Goal: Task Accomplishment & Management: Use online tool/utility

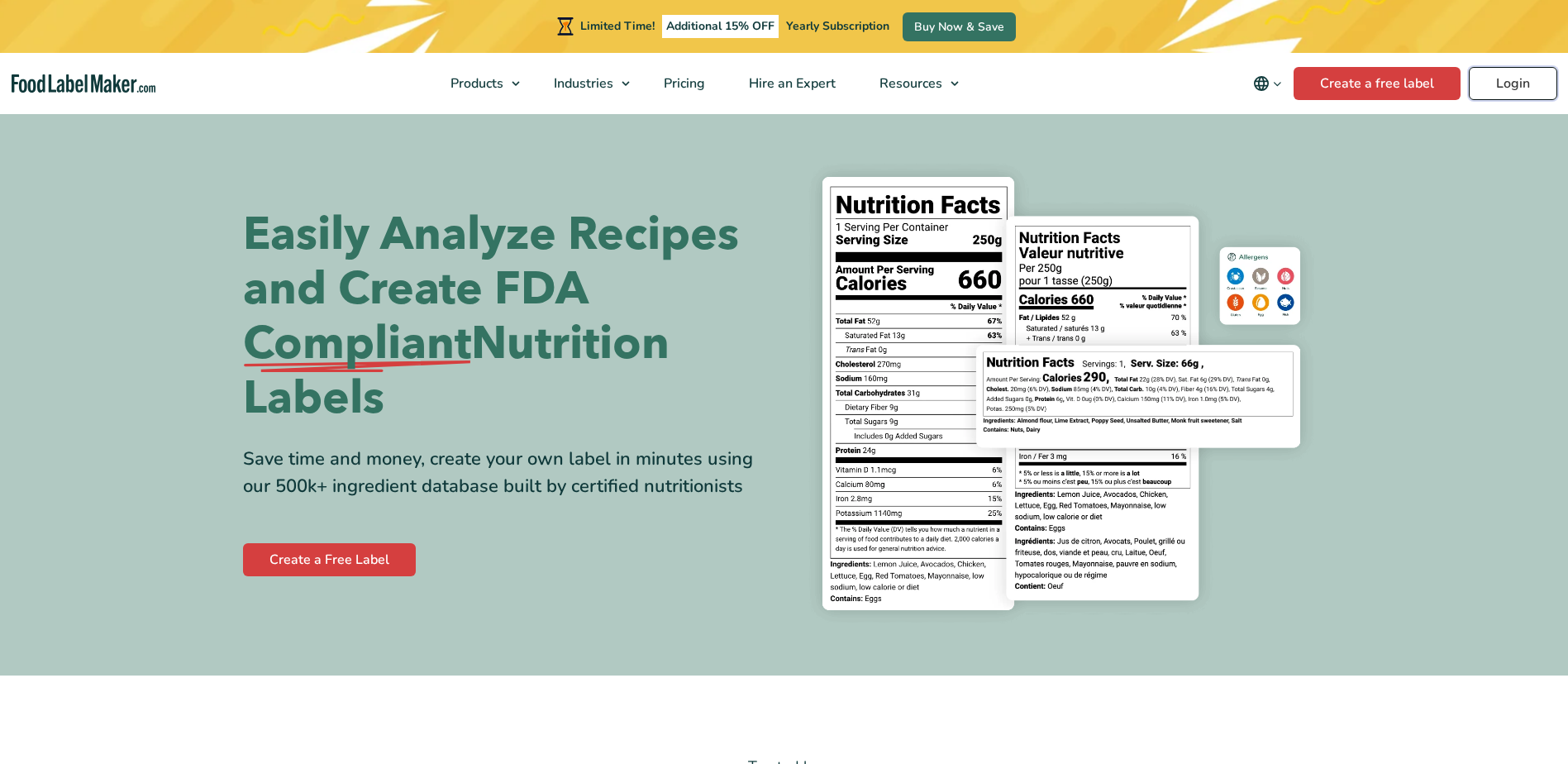
click at [1535, 87] on link "Login" at bounding box center [1513, 84] width 88 height 33
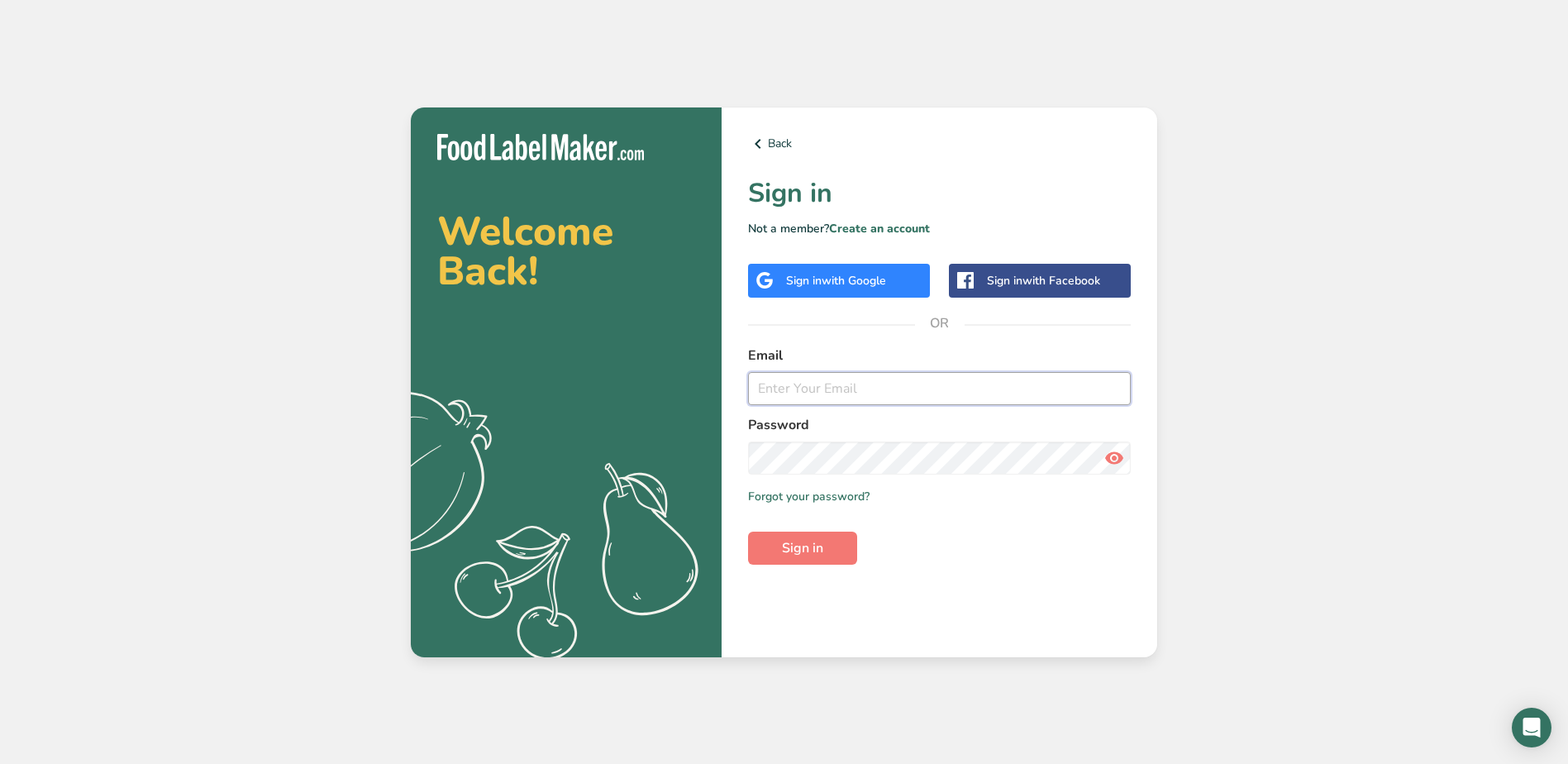
type input "[EMAIL_ADDRESS][DOMAIN_NAME]"
click at [763, 545] on button "Sign in" at bounding box center [803, 548] width 109 height 33
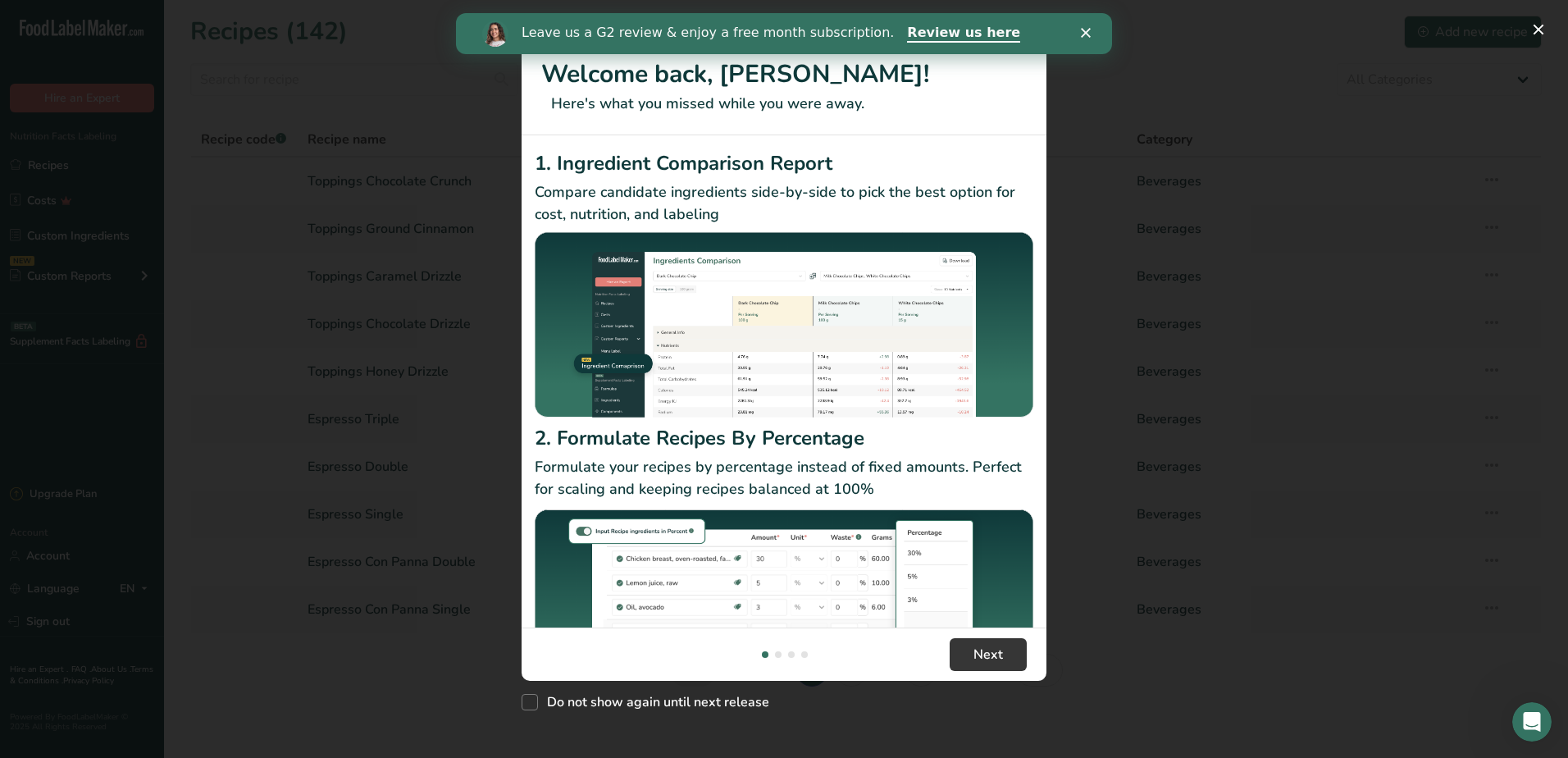
click at [1083, 32] on polygon "Close" at bounding box center [1085, 32] width 10 height 10
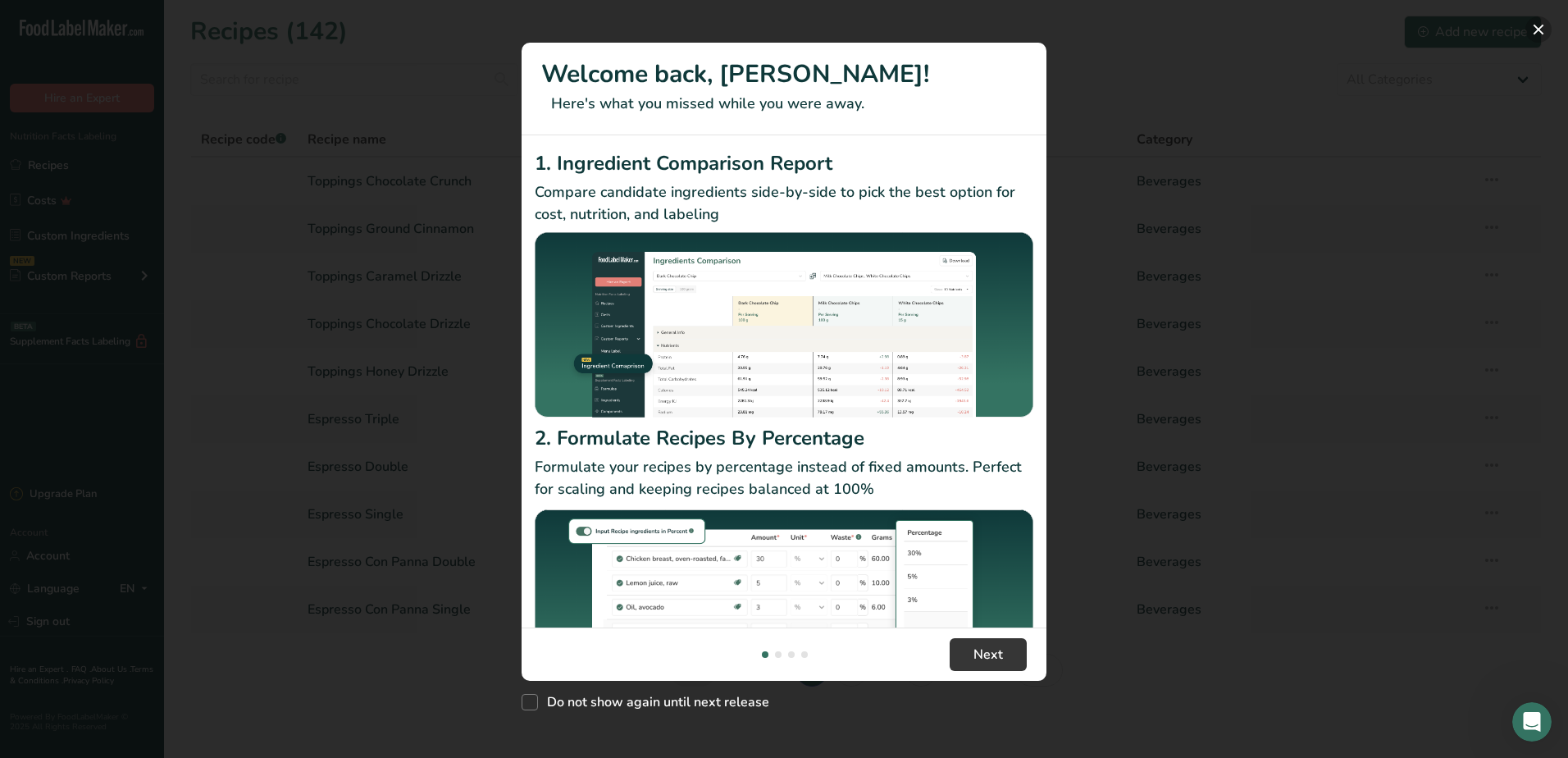
click at [1530, 25] on button "New Features" at bounding box center [1538, 29] width 26 height 26
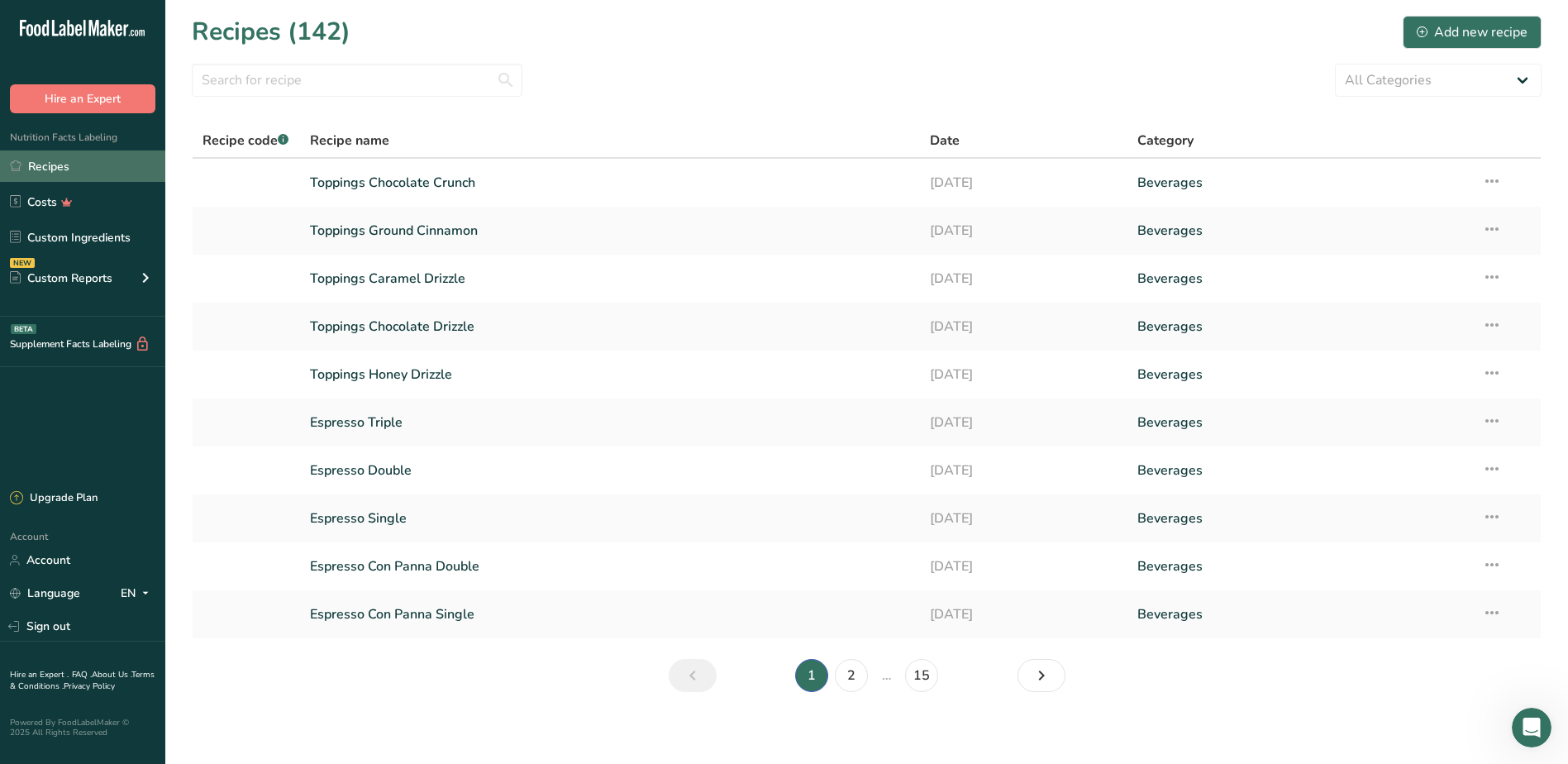
click at [17, 173] on link "Recipes" at bounding box center [83, 166] width 165 height 32
click at [65, 161] on link "Recipes" at bounding box center [83, 166] width 165 height 32
click at [833, 153] on th "Recipe name" at bounding box center [610, 141] width 620 height 35
click at [80, 168] on link "Recipes" at bounding box center [83, 166] width 165 height 32
click at [48, 169] on link "Recipes" at bounding box center [83, 166] width 165 height 32
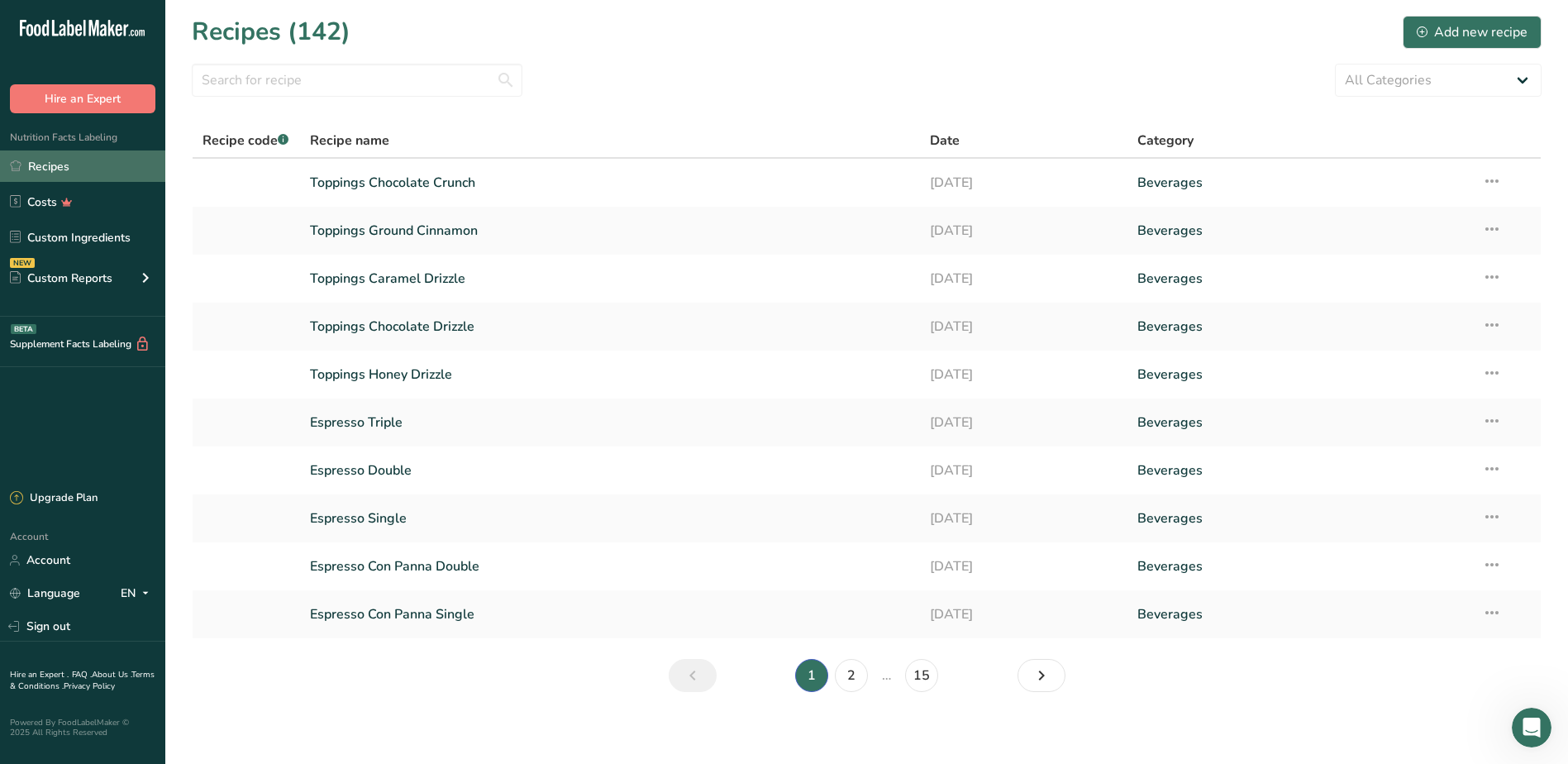
click at [51, 169] on link "Recipes" at bounding box center [83, 166] width 165 height 32
click at [55, 161] on link "Recipes" at bounding box center [83, 166] width 165 height 32
click at [59, 167] on link "Recipes" at bounding box center [83, 166] width 165 height 32
click at [77, 172] on link "Recipes" at bounding box center [83, 166] width 165 height 32
click at [70, 174] on link "Recipes" at bounding box center [83, 166] width 165 height 32
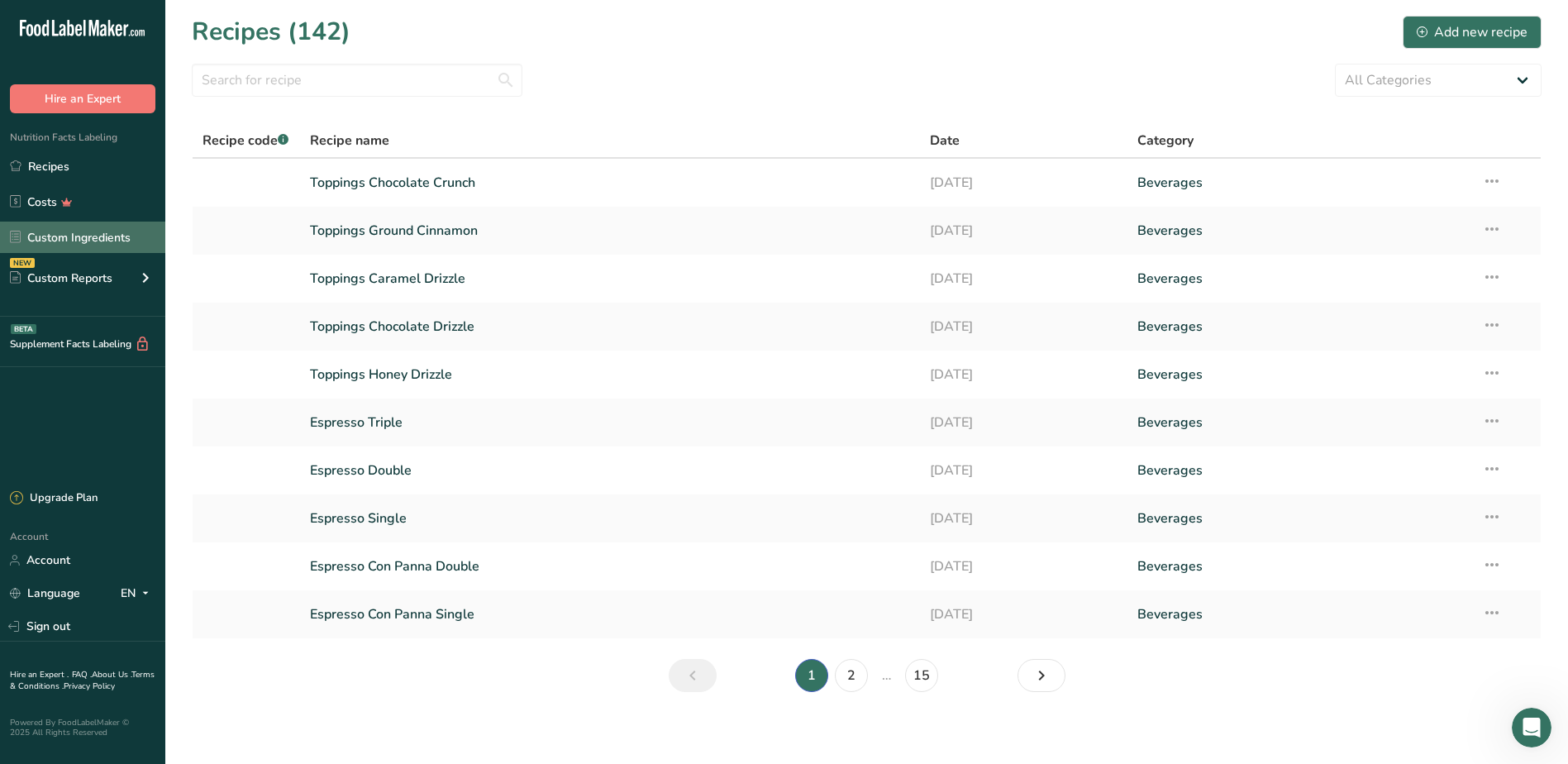
click at [85, 233] on link "Custom Ingredients" at bounding box center [83, 237] width 165 height 32
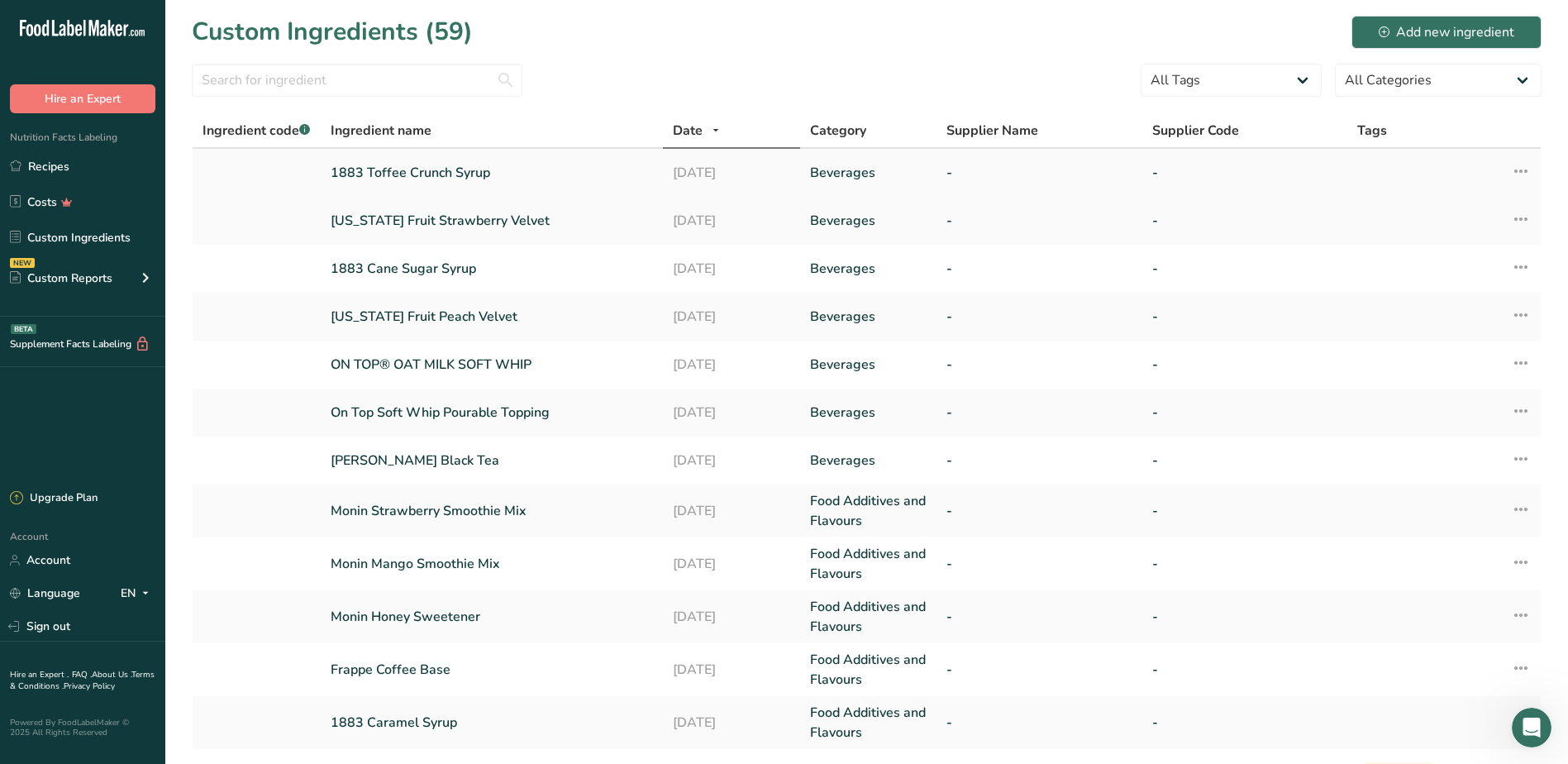
click at [454, 173] on link "1883 Toffee Crunch Syrup" at bounding box center [491, 173] width 323 height 20
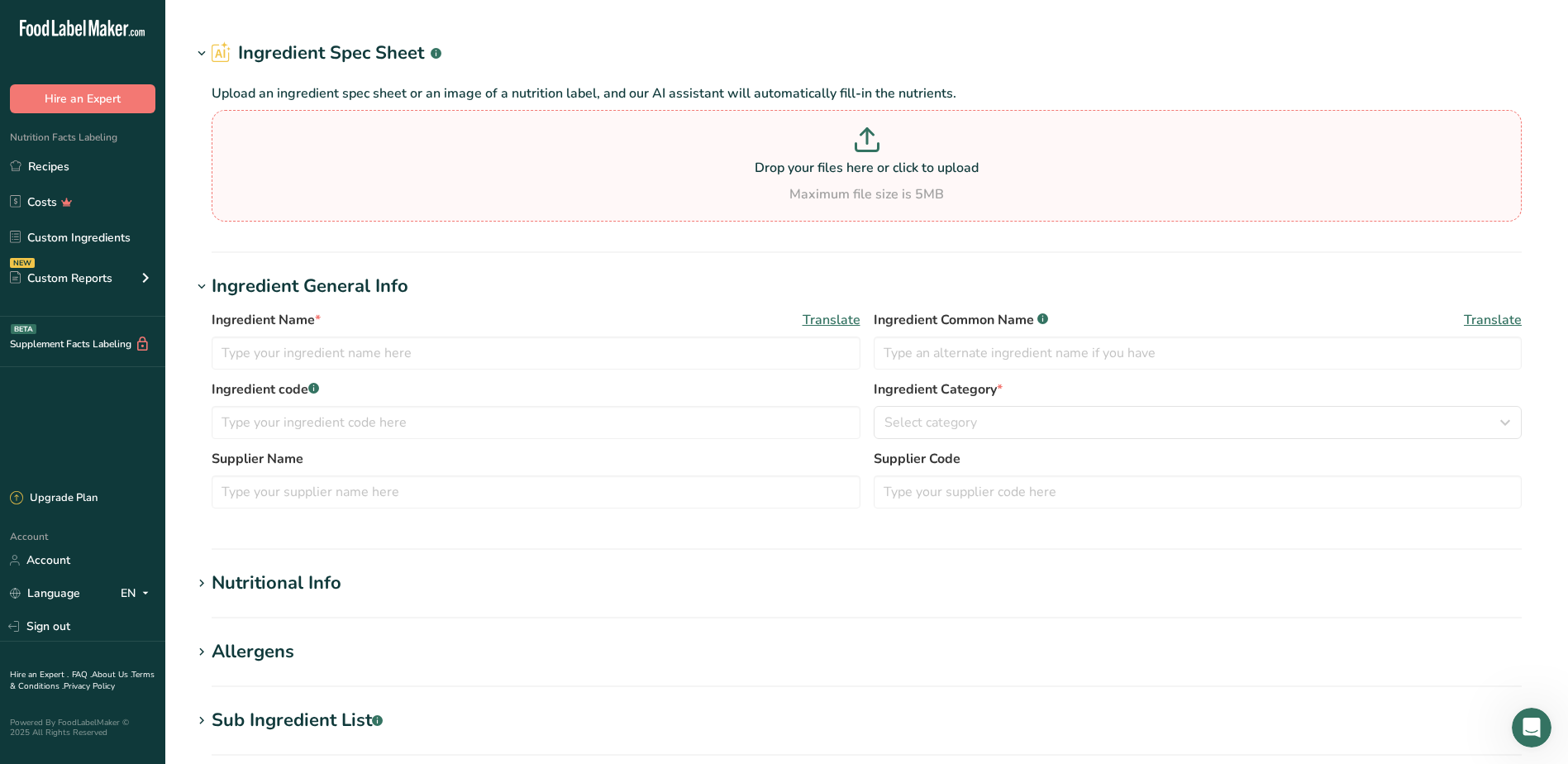
type input "1883 Toffee Crunch Syrup"
type input "Toffee Crunch Syrup"
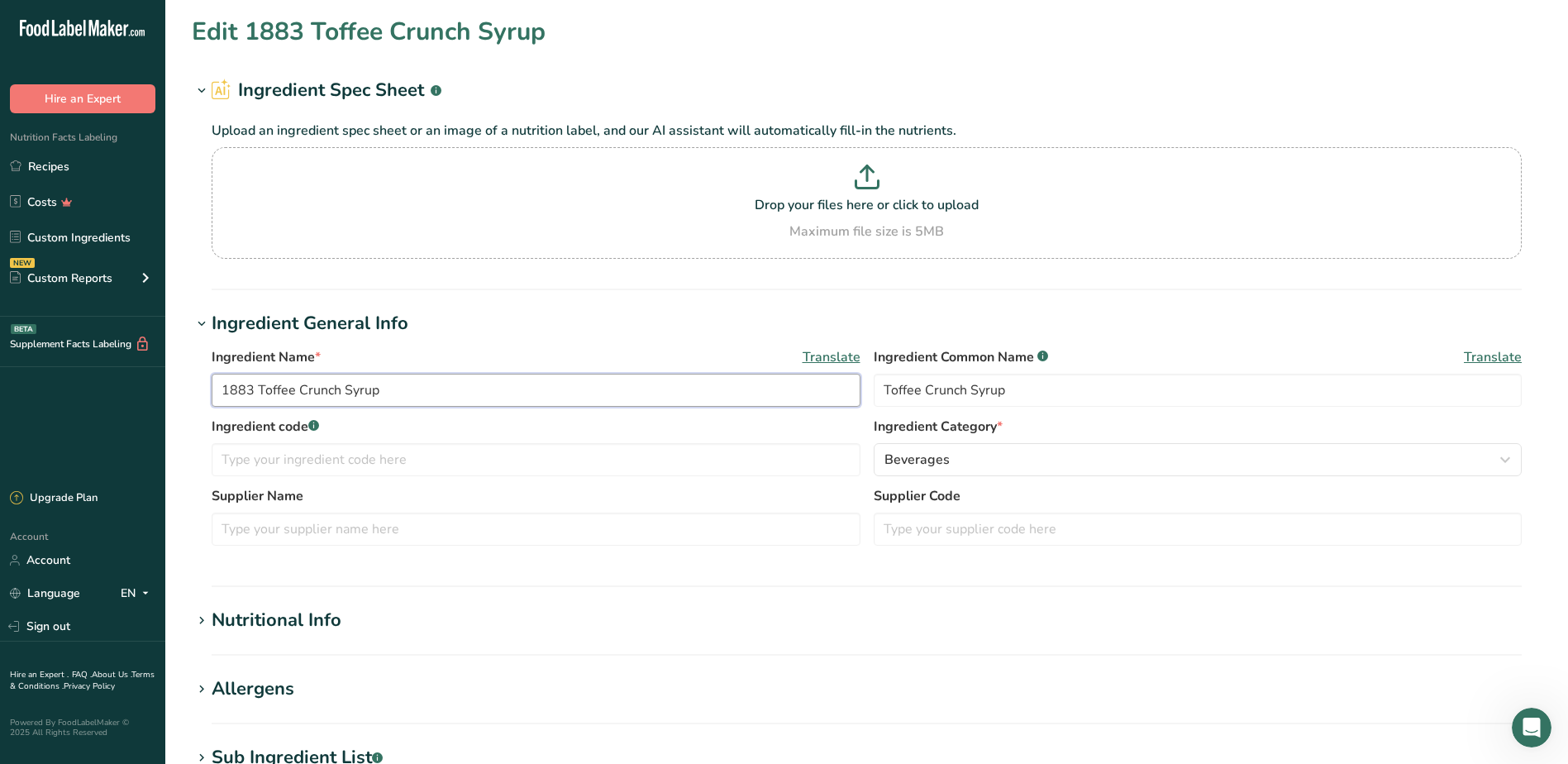
drag, startPoint x: 422, startPoint y: 390, endPoint x: 186, endPoint y: 399, distance: 236.2
click at [186, 399] on section "Edit 1883 Toffee Crunch Syrup Ingredient Spec Sheet .a-a{fill:#347362;}.b-a{fil…" at bounding box center [867, 572] width 1403 height 1146
drag, startPoint x: 1055, startPoint y: 397, endPoint x: 866, endPoint y: 400, distance: 189.0
click at [866, 400] on div "Ingredient Name * Translate 1883 Toffee Crunch Syrup Ingredient Common Name .a-…" at bounding box center [867, 382] width 1310 height 69
drag, startPoint x: 254, startPoint y: 390, endPoint x: 234, endPoint y: 386, distance: 20.4
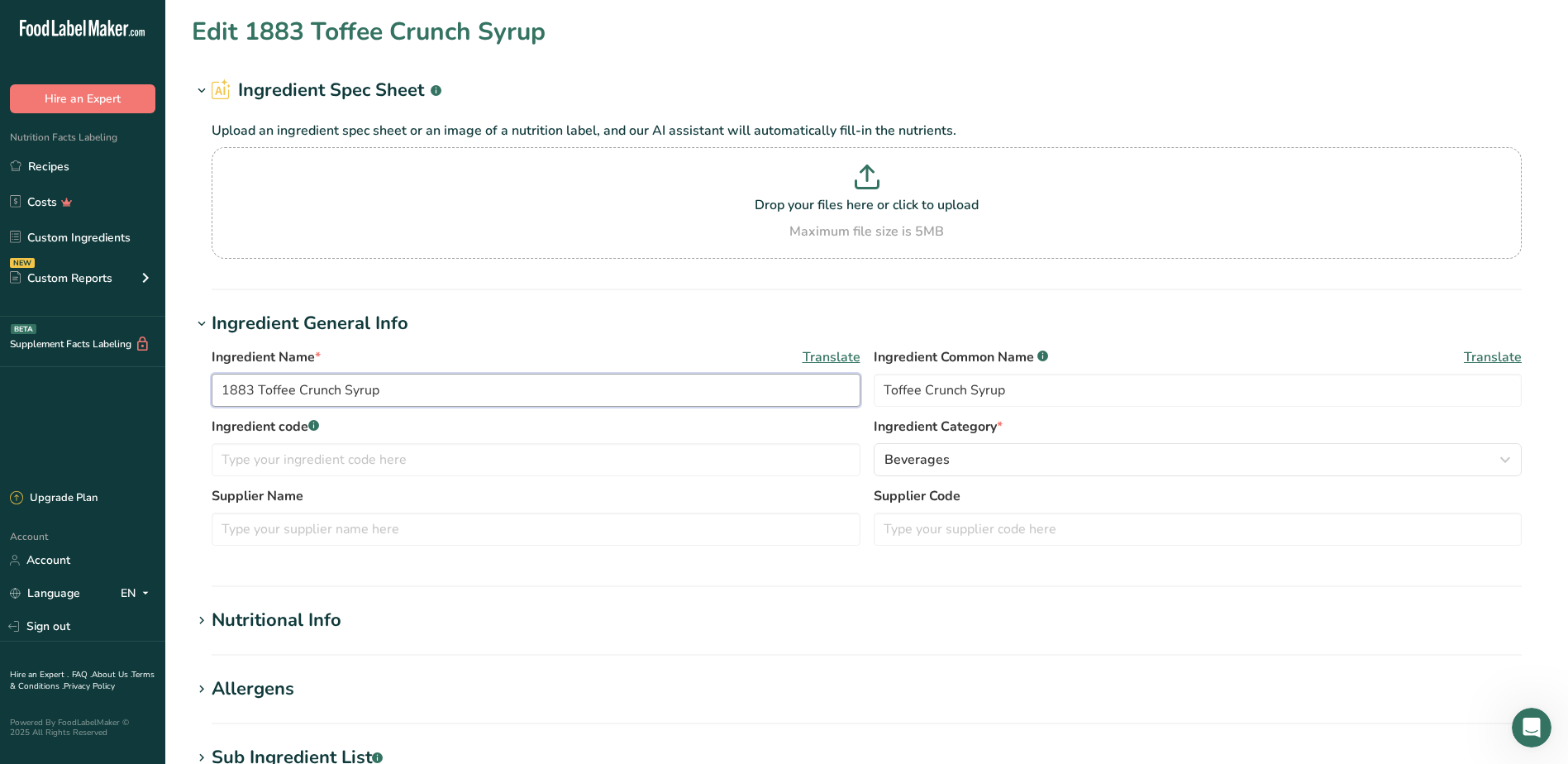
click at [234, 386] on input "1883 Toffee Crunch Syrup" at bounding box center [536, 390] width 649 height 33
click at [511, 382] on input "1883 Toffee Crunch Syrup" at bounding box center [536, 390] width 649 height 33
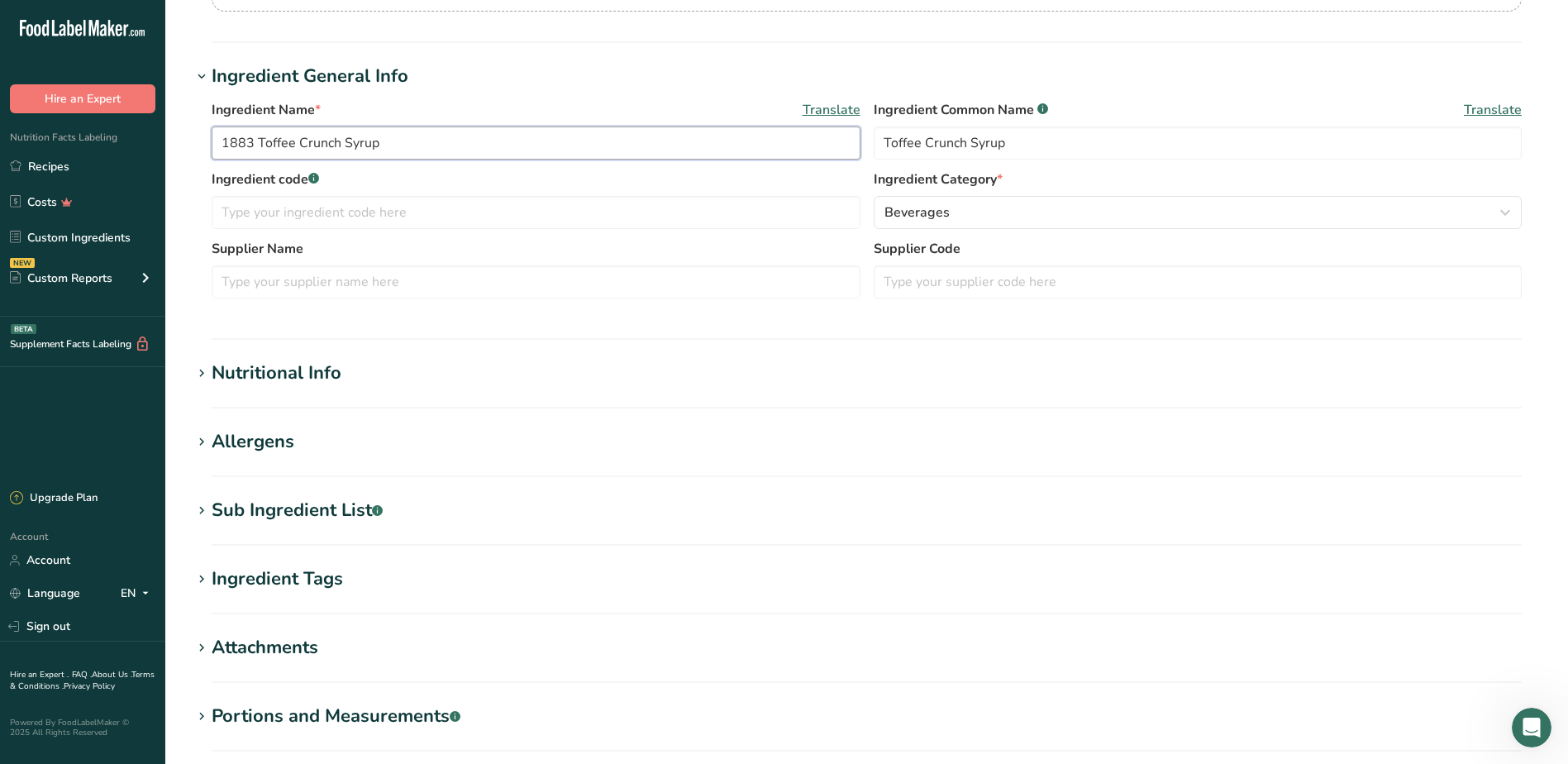
scroll to position [248, 0]
click at [288, 386] on section "Nutritional Info Serving Size .a-a{fill:#347362;}.b-a{fill:#fff;} Add ingredien…" at bounding box center [867, 383] width 1350 height 49
click at [246, 378] on div "Nutritional Info" at bounding box center [276, 372] width 130 height 27
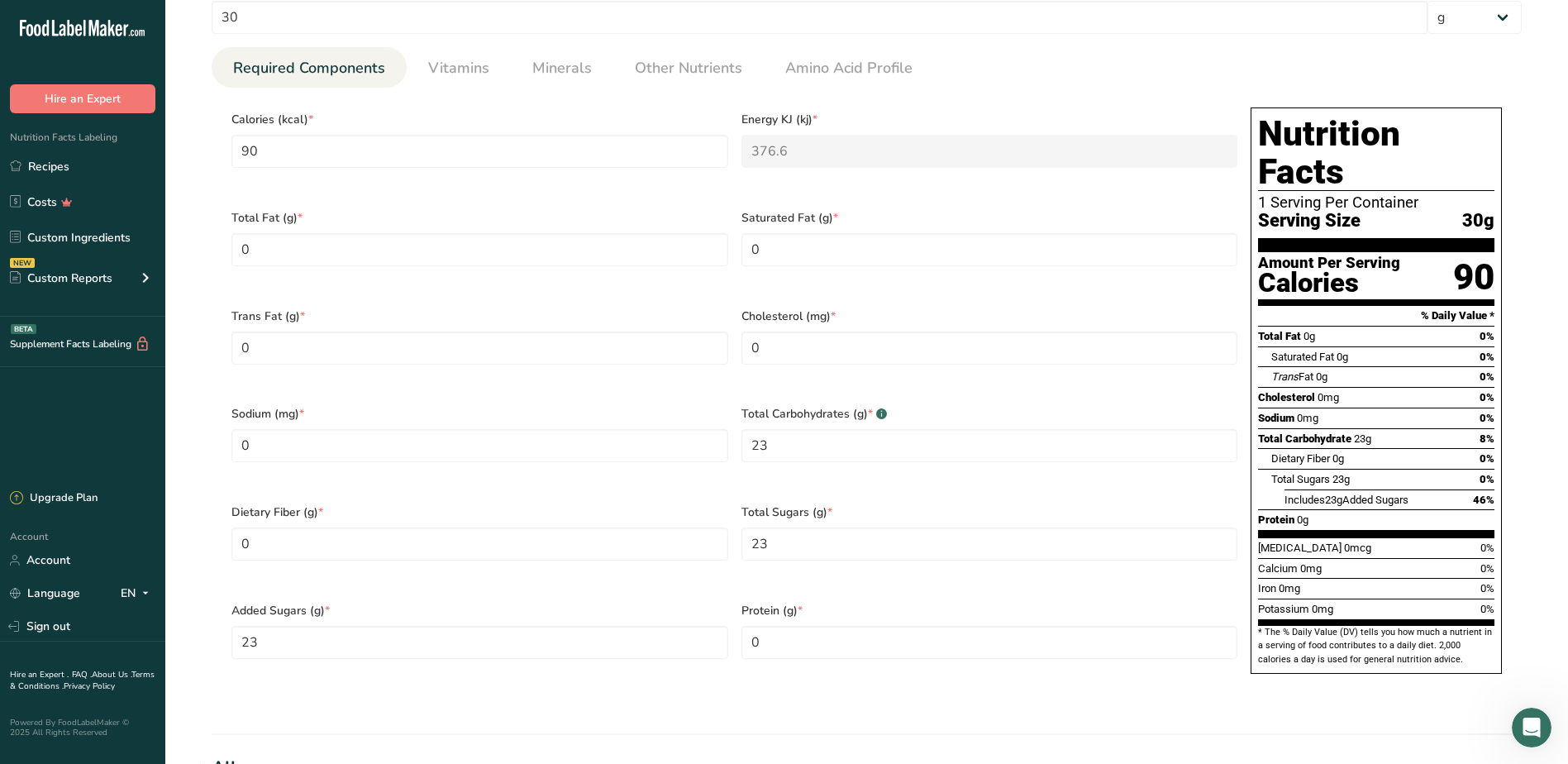
scroll to position [661, 0]
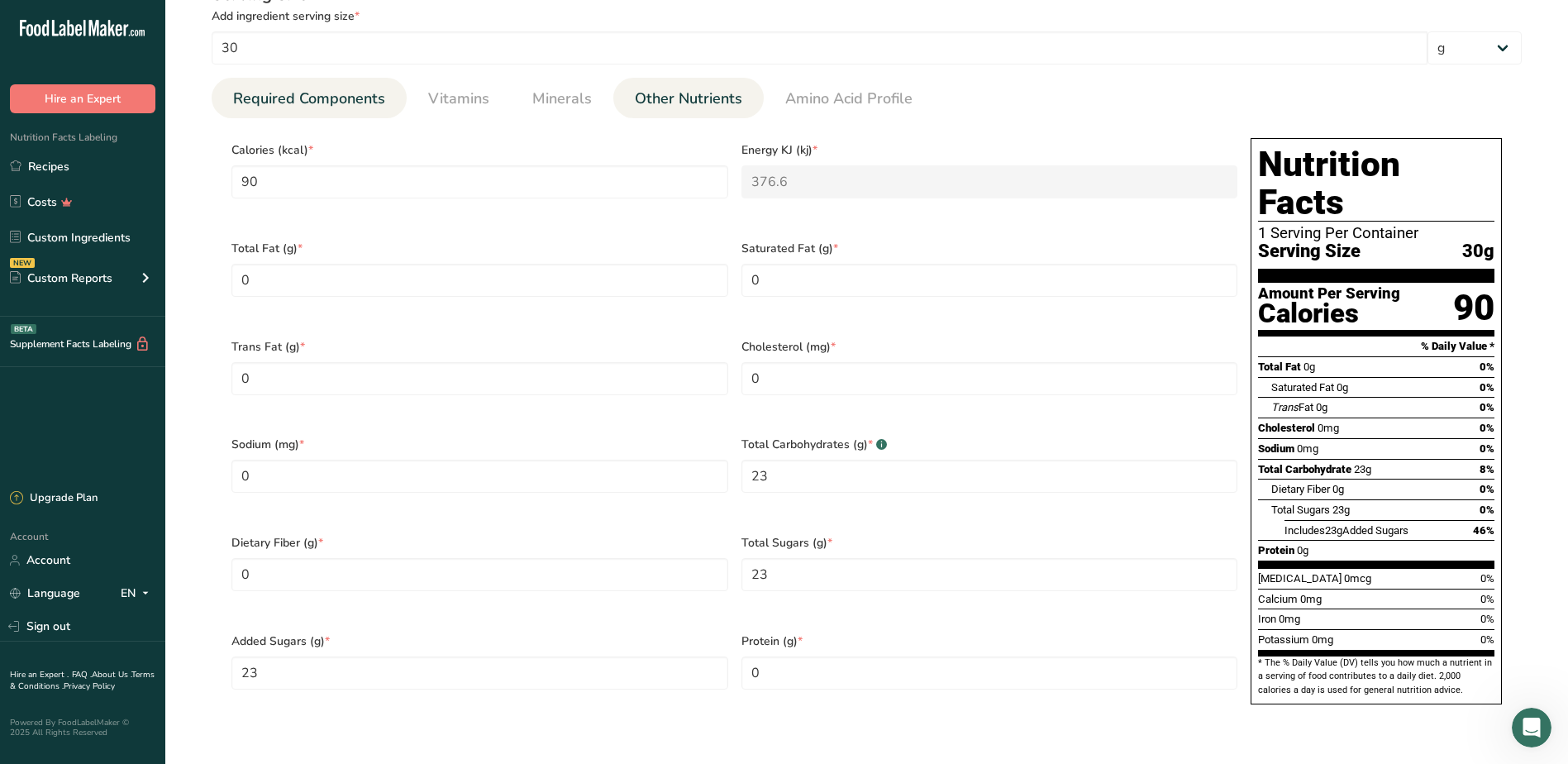
click at [666, 101] on span "Other Nutrients" at bounding box center [689, 98] width 107 height 23
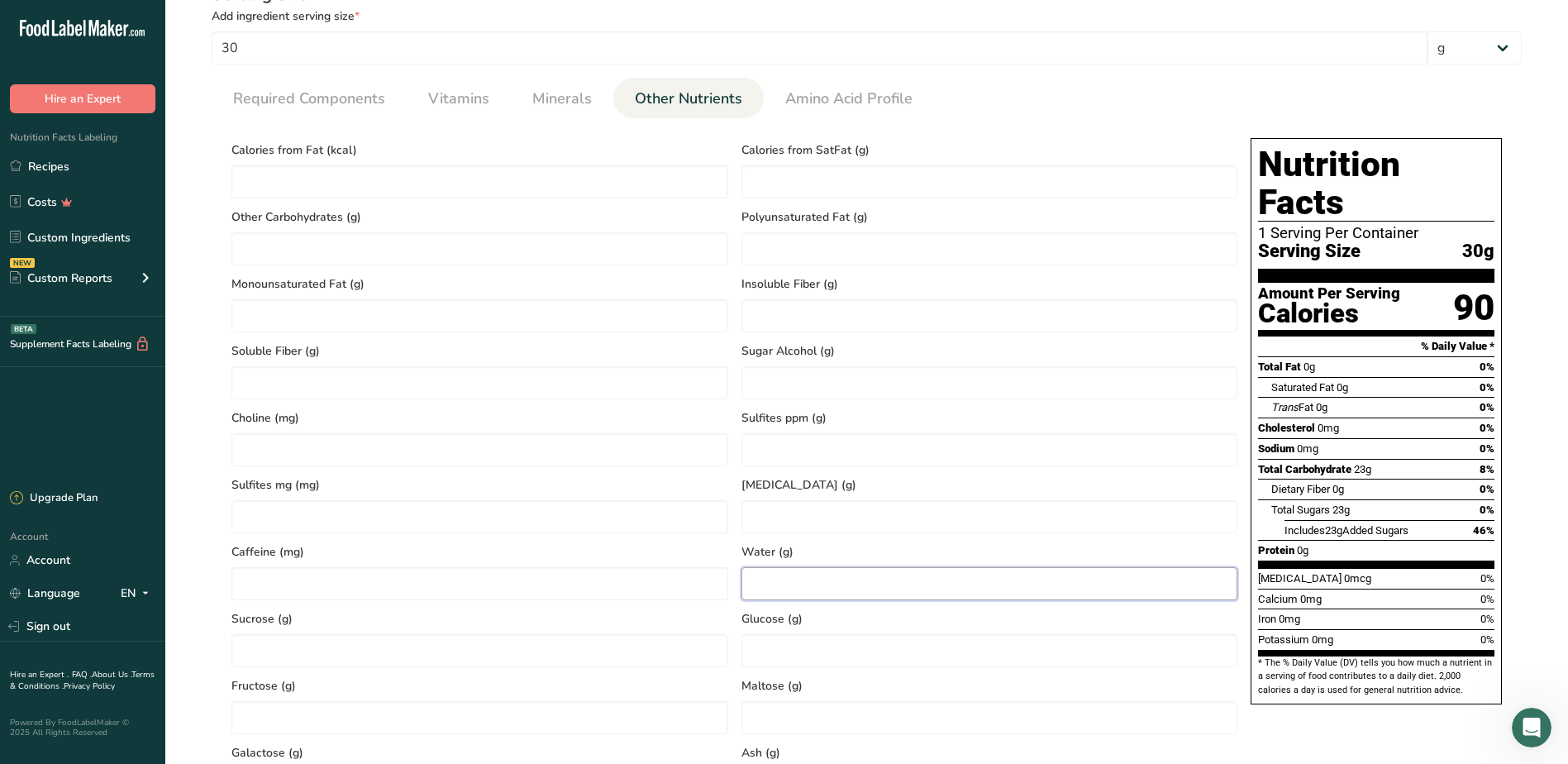
click at [797, 581] on input "number" at bounding box center [989, 583] width 497 height 33
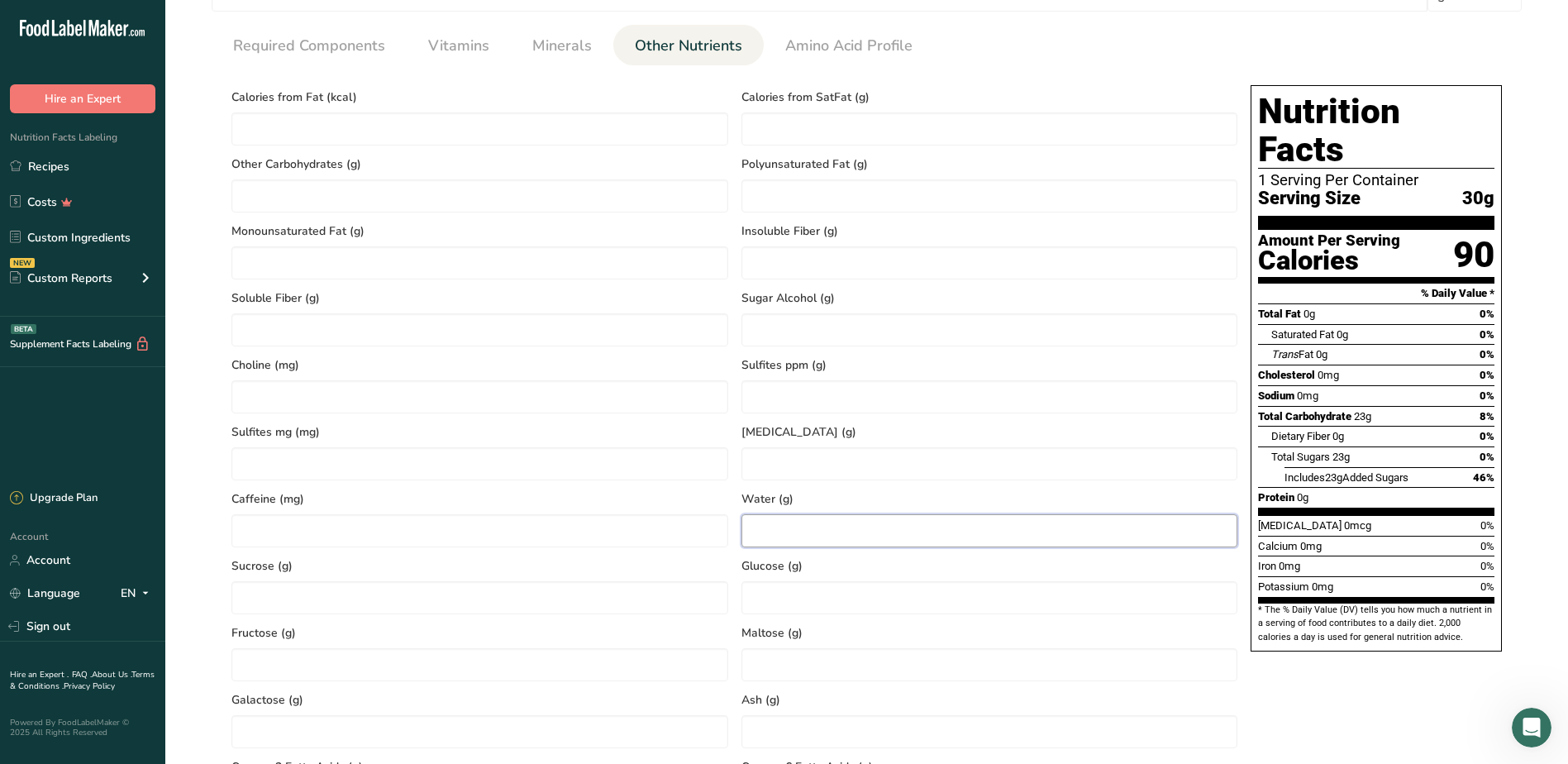
scroll to position [744, 0]
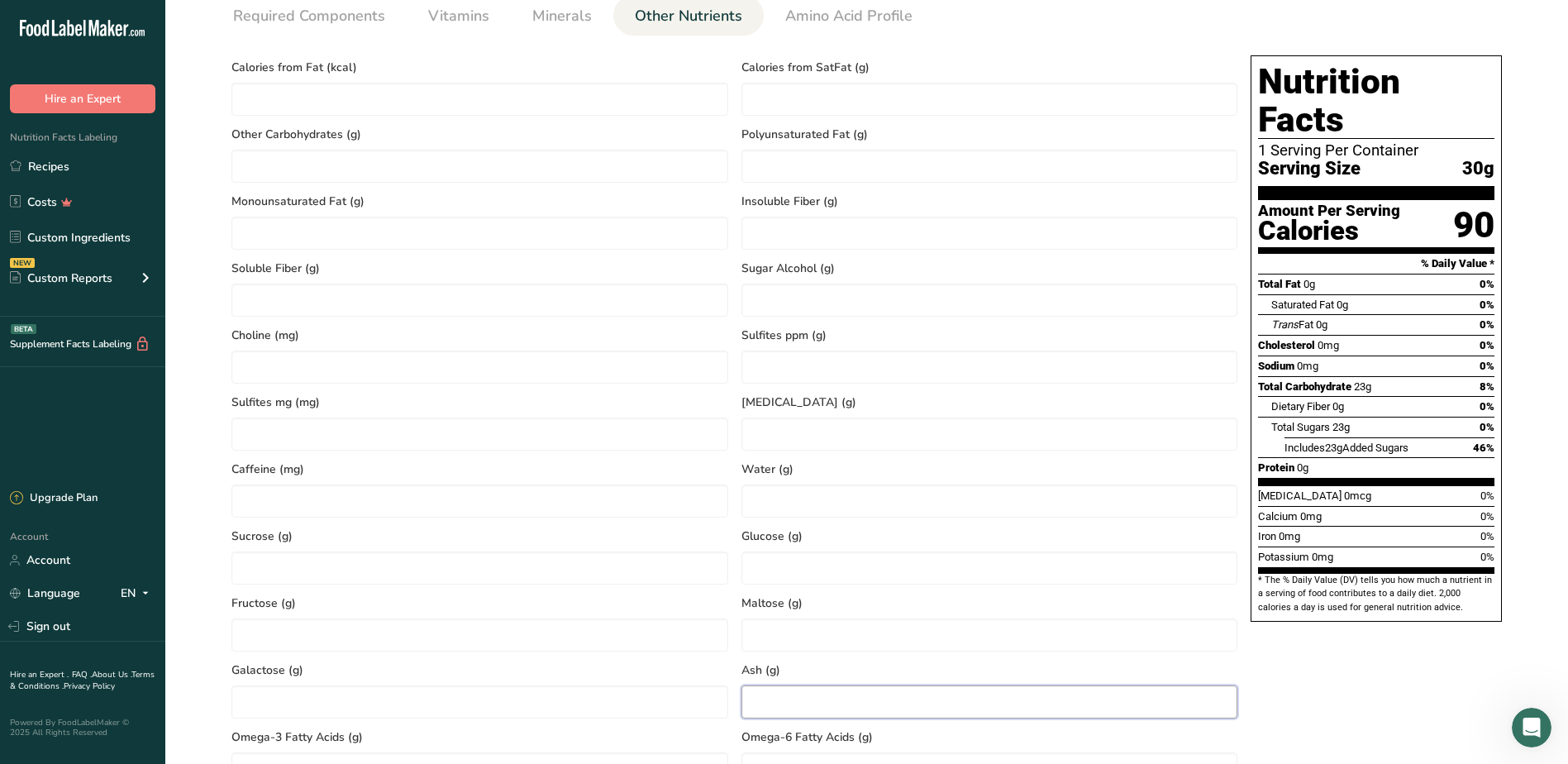
click at [789, 702] on input "number" at bounding box center [989, 701] width 497 height 33
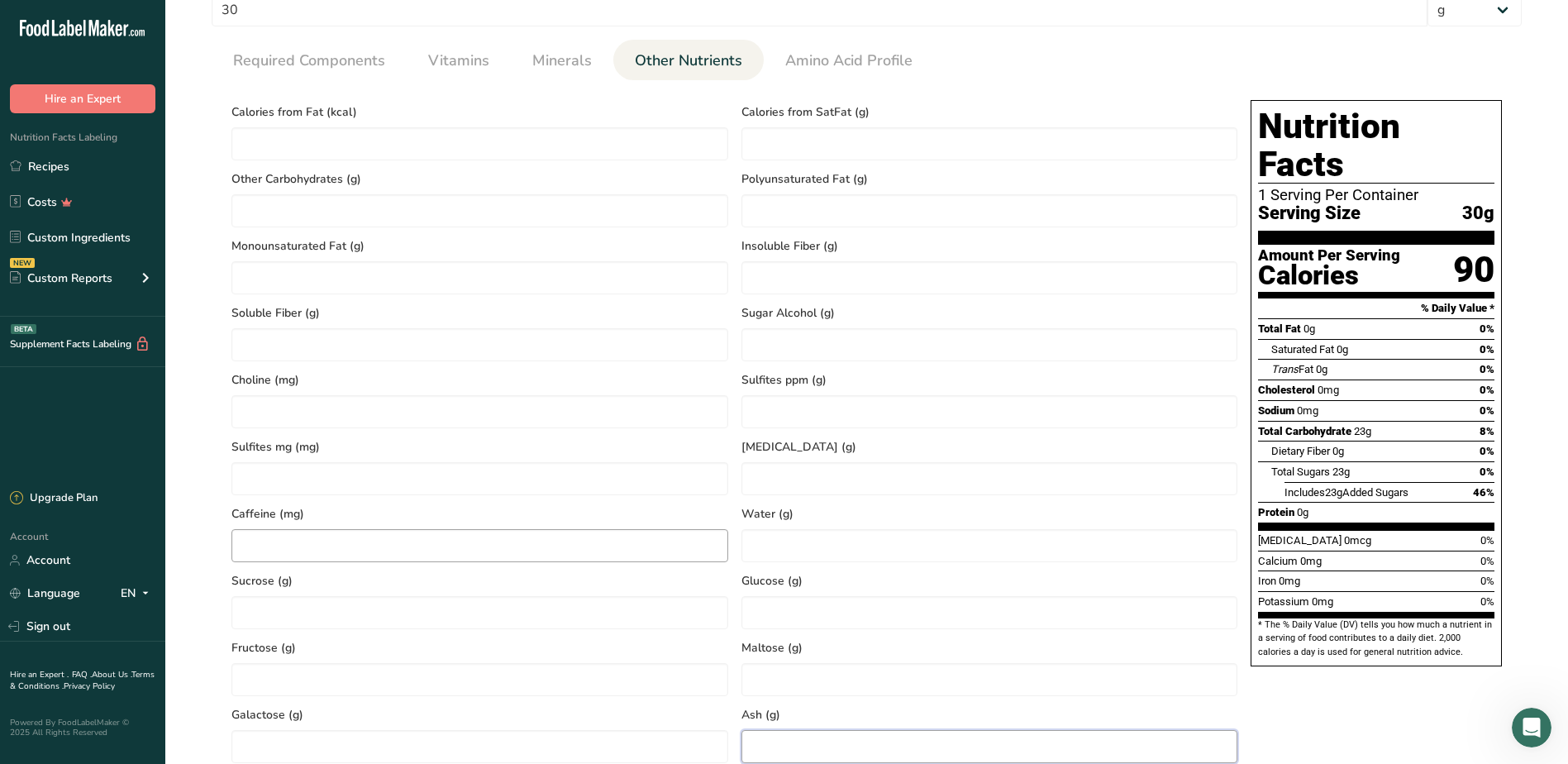
scroll to position [661, 0]
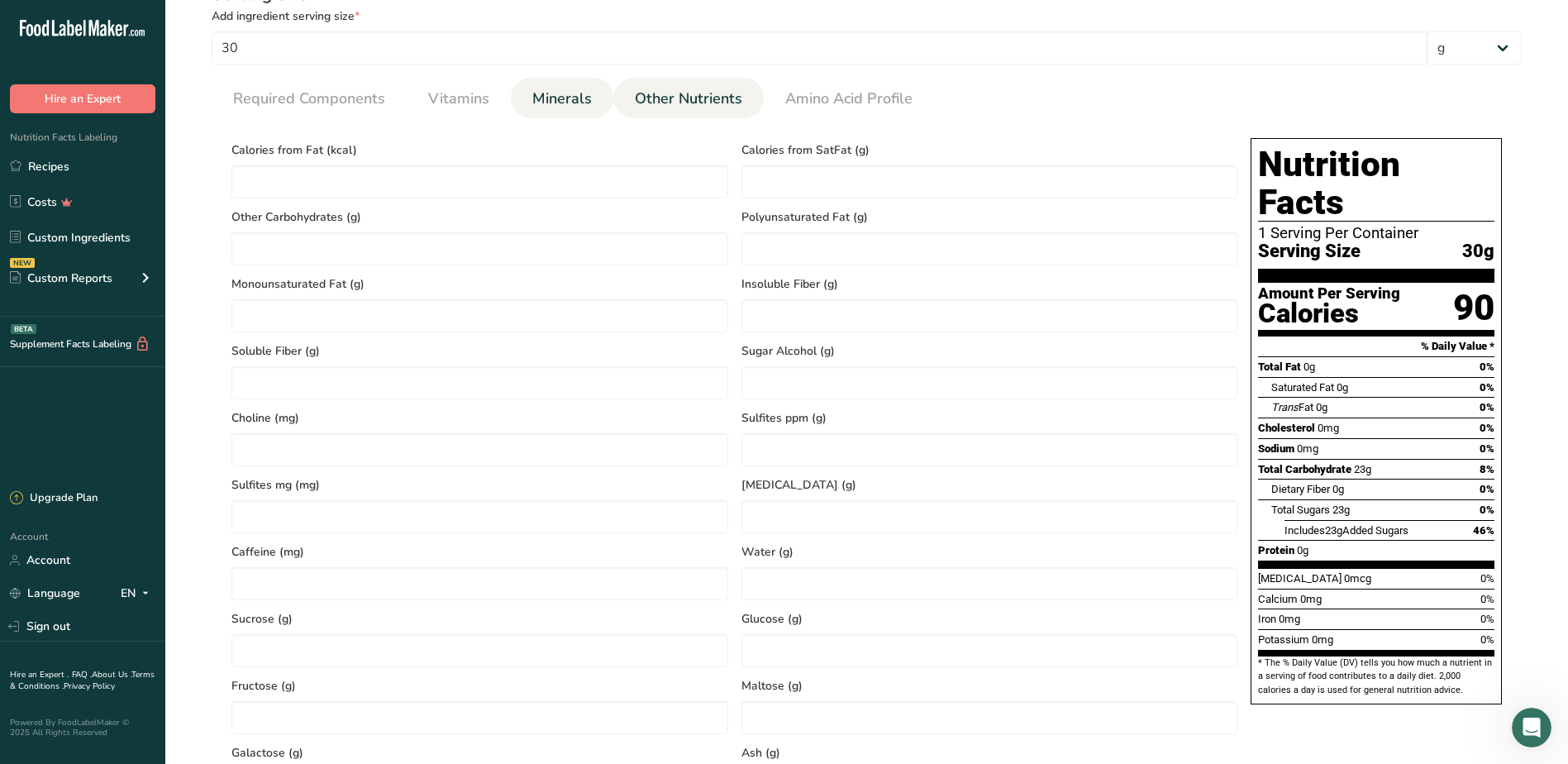
click at [592, 103] on link "Minerals" at bounding box center [562, 99] width 73 height 42
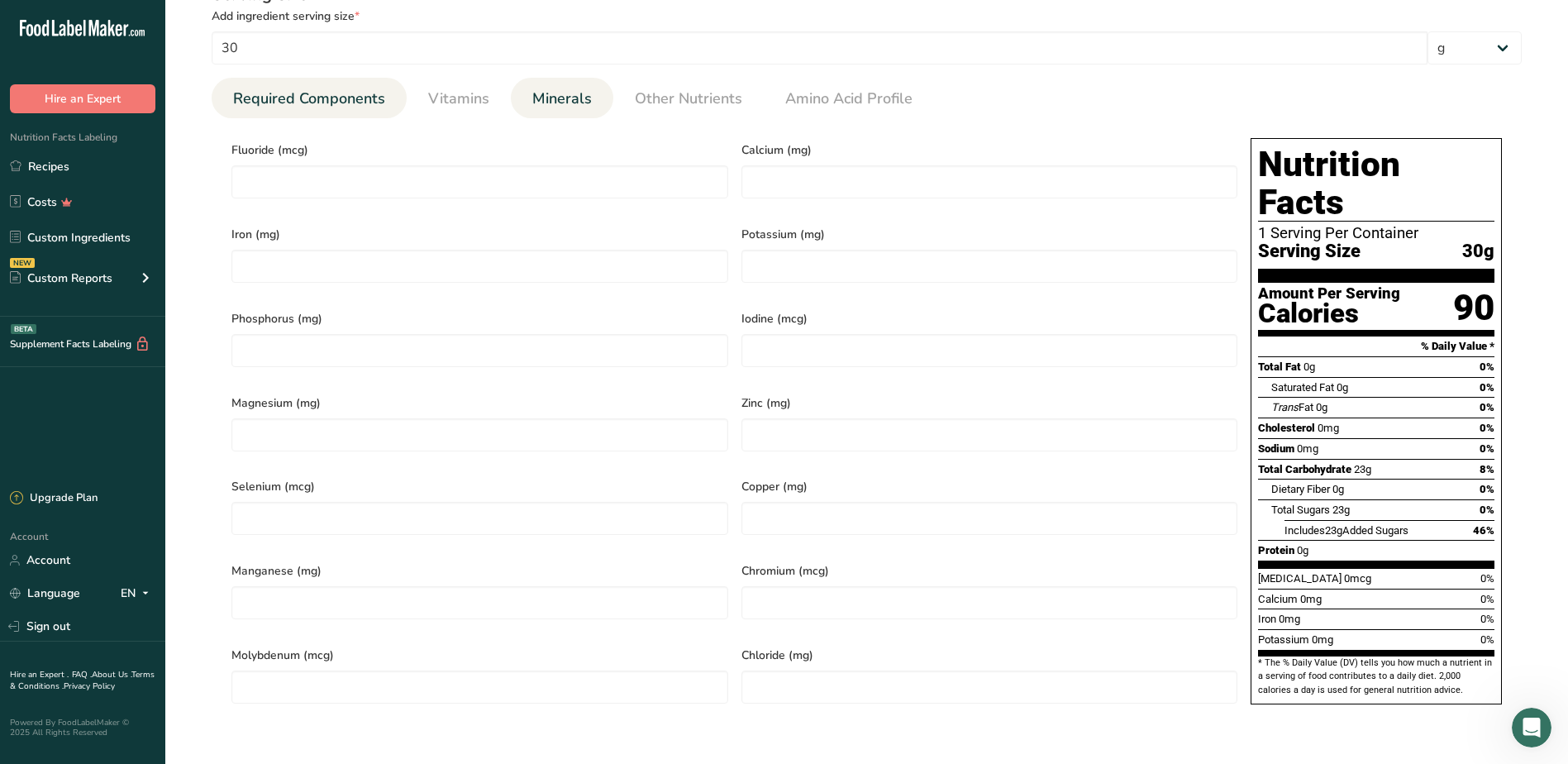
drag, startPoint x: 423, startPoint y: 96, endPoint x: 322, endPoint y: 101, distance: 101.1
click at [422, 96] on link "Vitamins" at bounding box center [459, 99] width 74 height 42
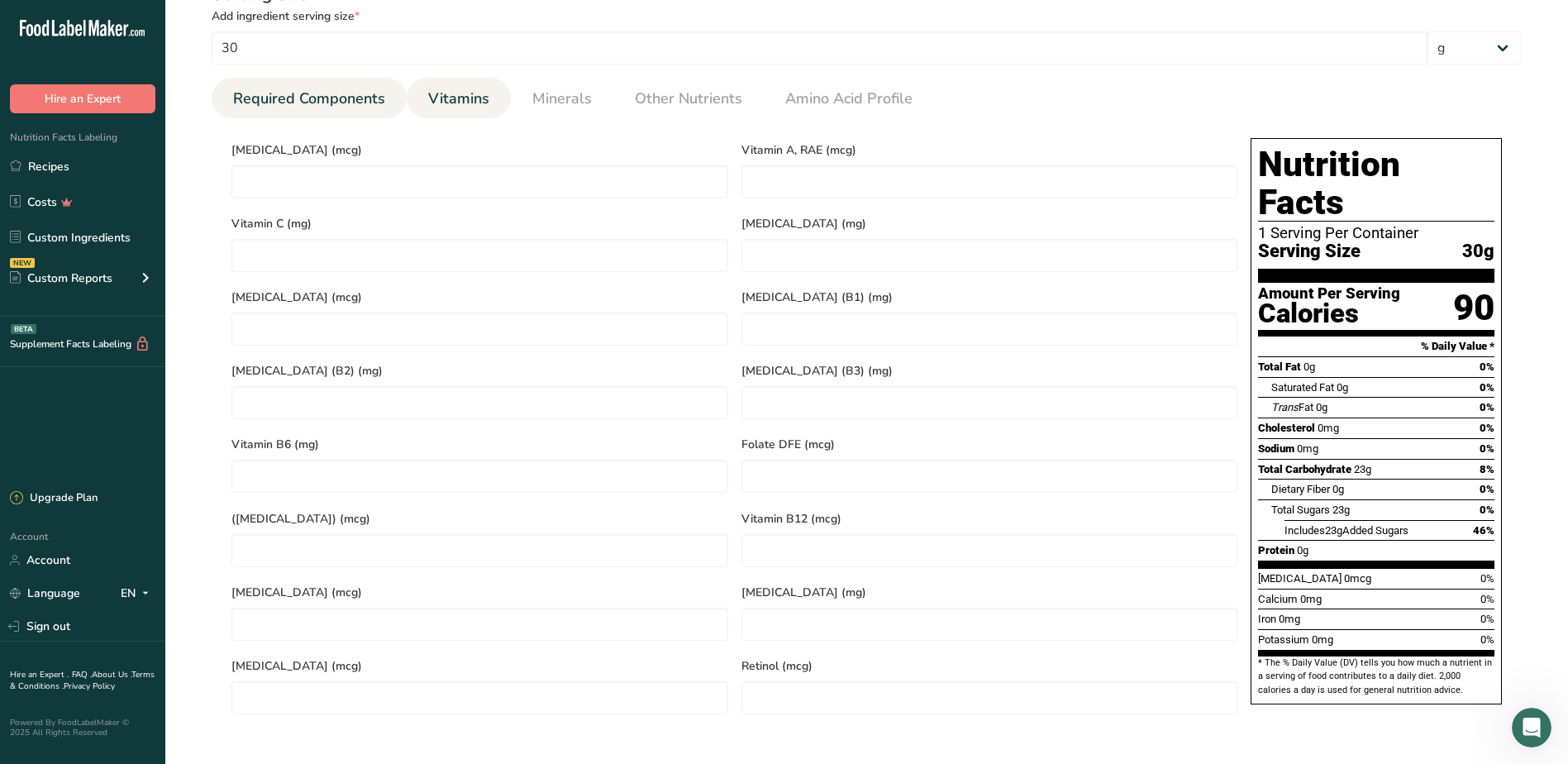
click at [313, 106] on span "Required Components" at bounding box center [309, 98] width 152 height 23
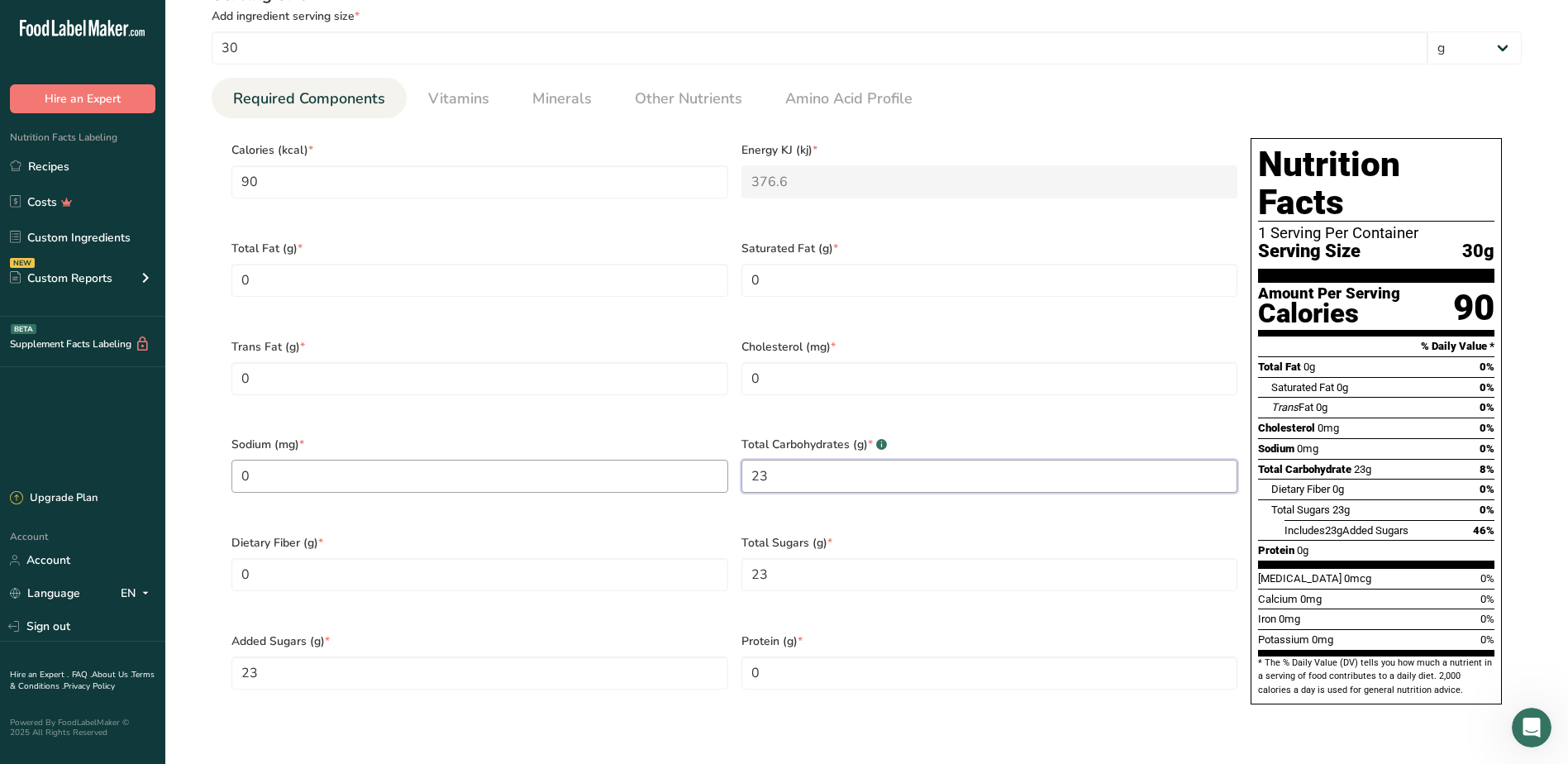
drag, startPoint x: 775, startPoint y: 463, endPoint x: 710, endPoint y: 463, distance: 65.0
click at [710, 463] on div "Calories (kcal) * 90 Energy KJ (kj) * 376.6 Total Fat (g) * 0 Saturated Fat (g)…" at bounding box center [735, 426] width 1019 height 590
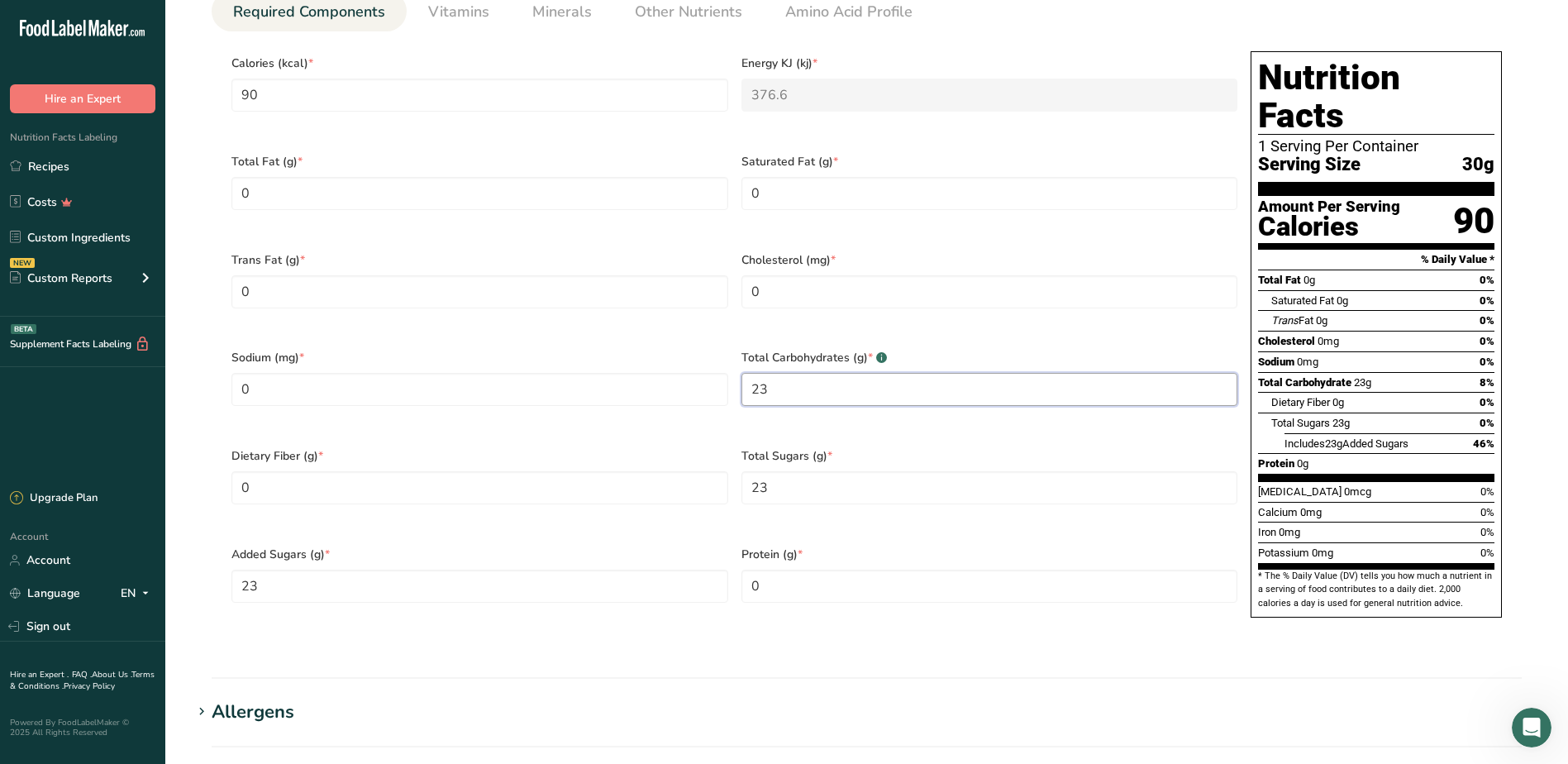
scroll to position [909, 0]
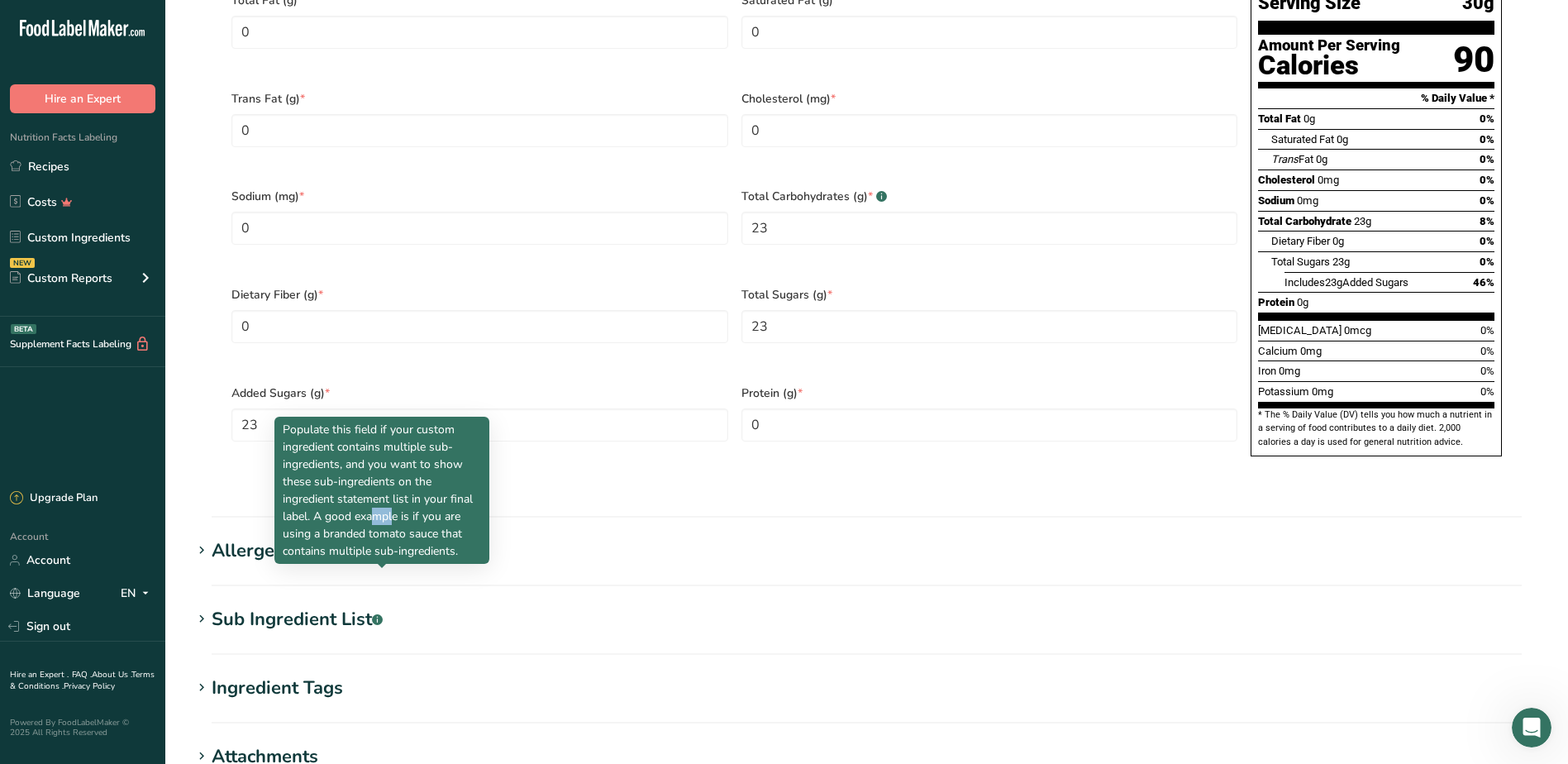
drag, startPoint x: 296, startPoint y: 512, endPoint x: 278, endPoint y: 510, distance: 18.1
click at [278, 510] on div "Populate this field if your custom ingredient contains multiple sub-ingredients…" at bounding box center [382, 491] width 215 height 147
drag, startPoint x: 278, startPoint y: 510, endPoint x: 246, endPoint y: 514, distance: 32.2
click at [246, 537] on div "Allergens" at bounding box center [253, 551] width 83 height 27
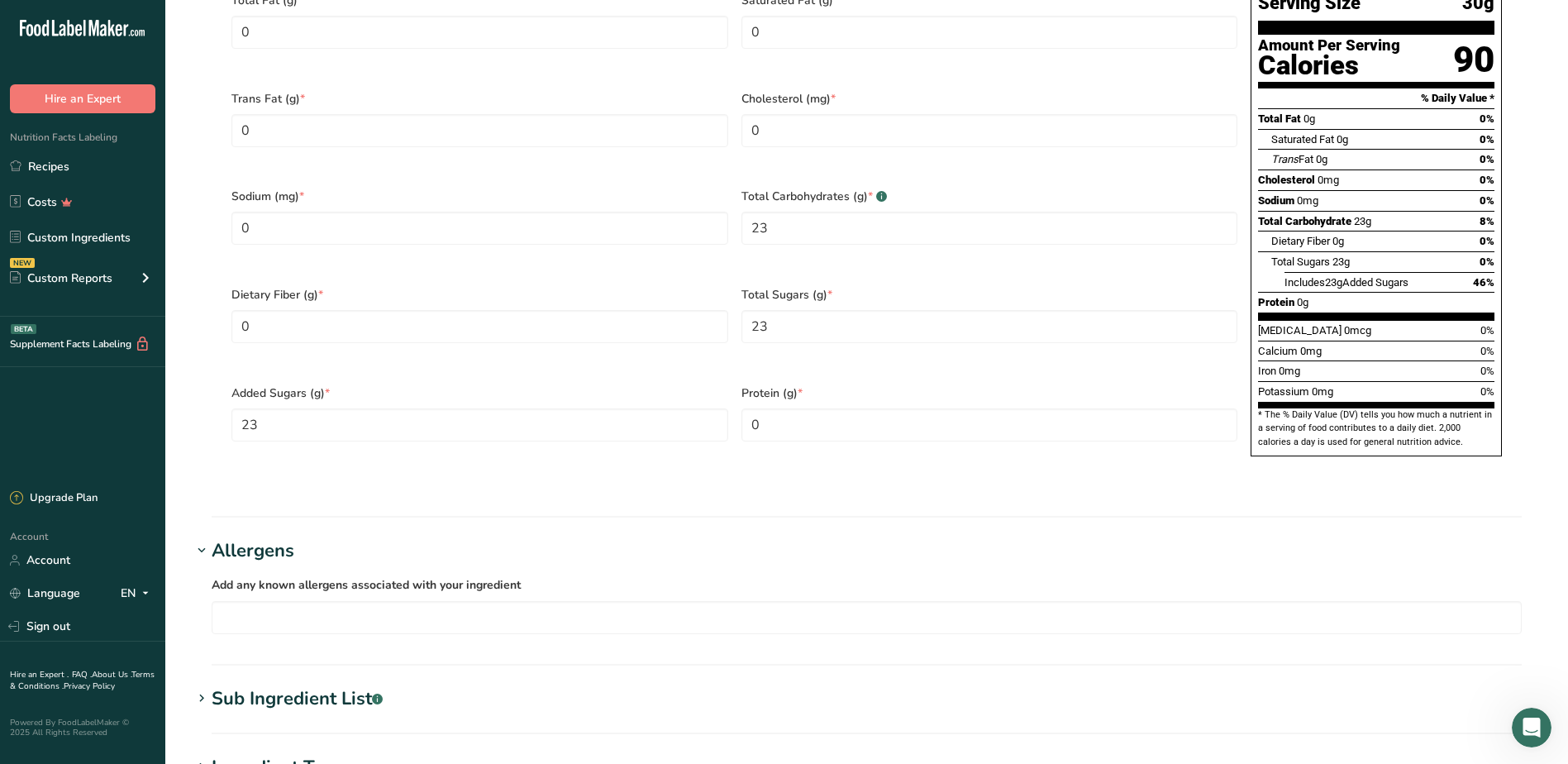
click at [253, 537] on div "Allergens" at bounding box center [253, 551] width 83 height 27
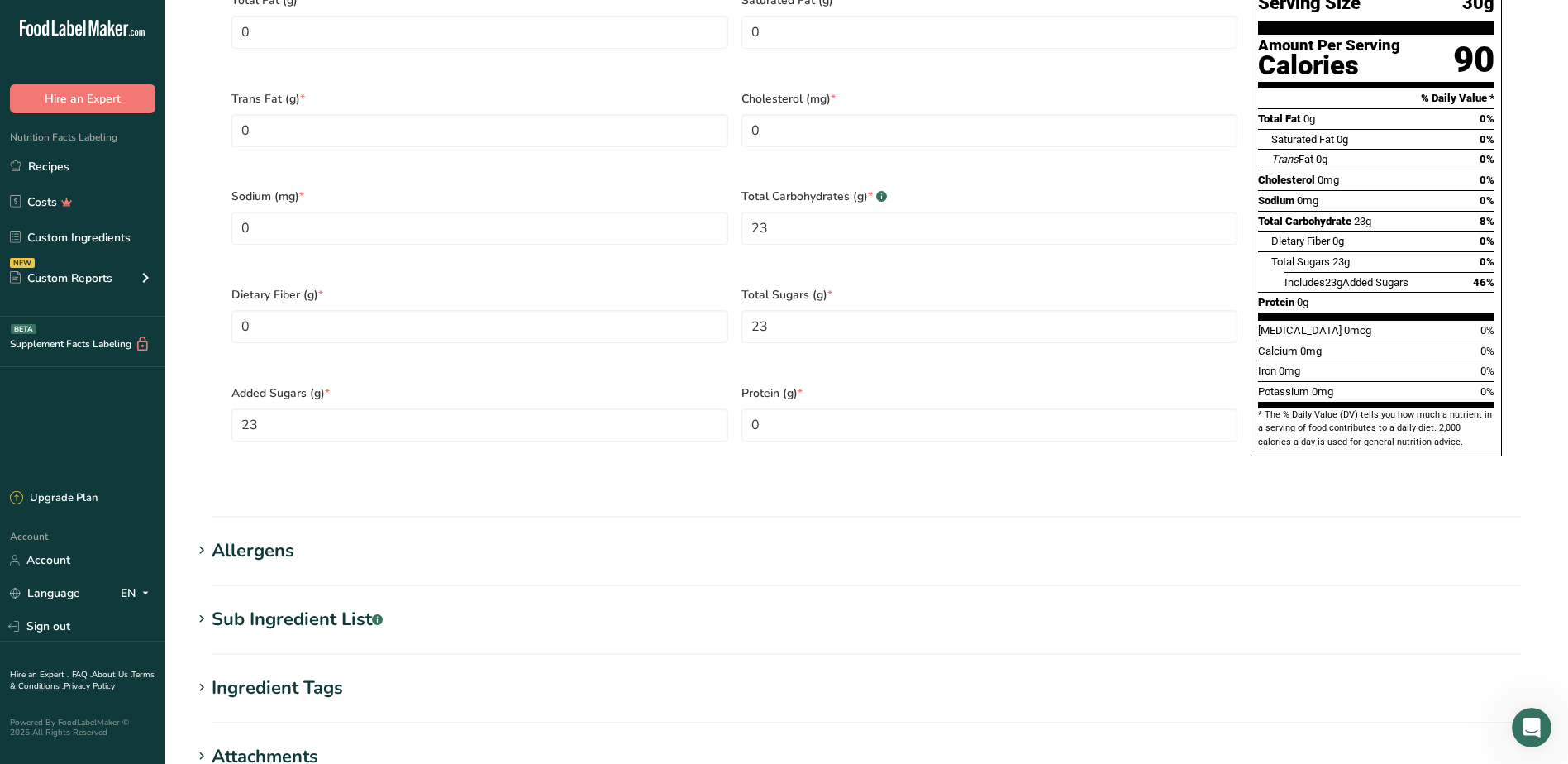
click at [278, 606] on section "Sub Ingredient List .a-a{fill:#347362;}.b-a{fill:#fff;} Translate CANE SUGAR, W…" at bounding box center [867, 630] width 1350 height 49
click at [272, 606] on div "Sub Ingredient List .a-a{fill:#347362;}.b-a{fill:#fff;}" at bounding box center [297, 620] width 171 height 27
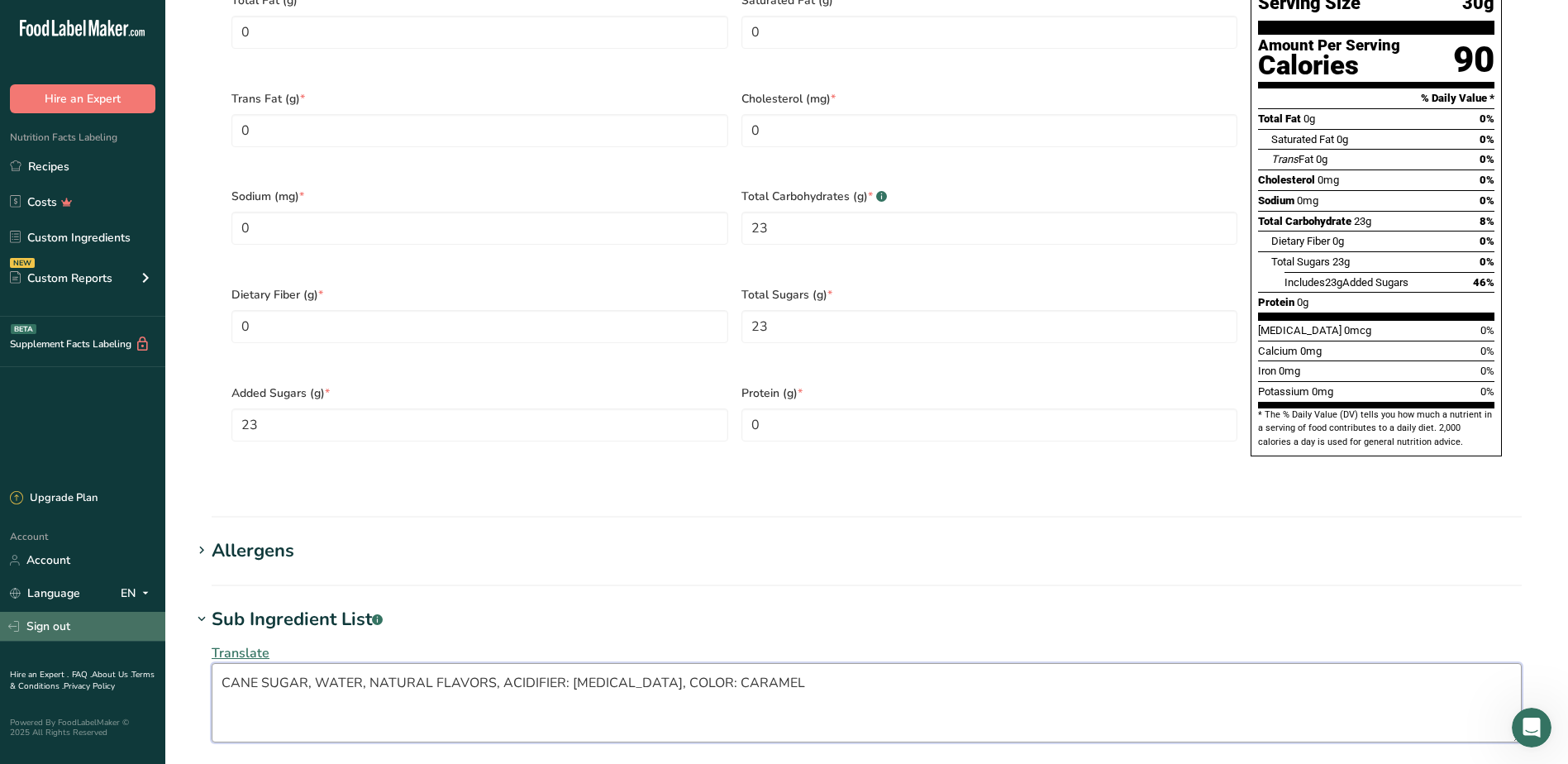
drag, startPoint x: 799, startPoint y: 638, endPoint x: 138, endPoint y: 635, distance: 661.0
click at [138, 635] on div ".a-20{fill:#fff;} Hire an Expert Nutrition Facts Labeling Recipes Costs Custom …" at bounding box center [784, 135] width 1568 height 2089
click at [511, 669] on textarea "CANE SUGAR, WATER, NATURAL FLAVORS, ACIDIFIER: [MEDICAL_DATA], COLOR: CARAMEL" at bounding box center [867, 702] width 1310 height 79
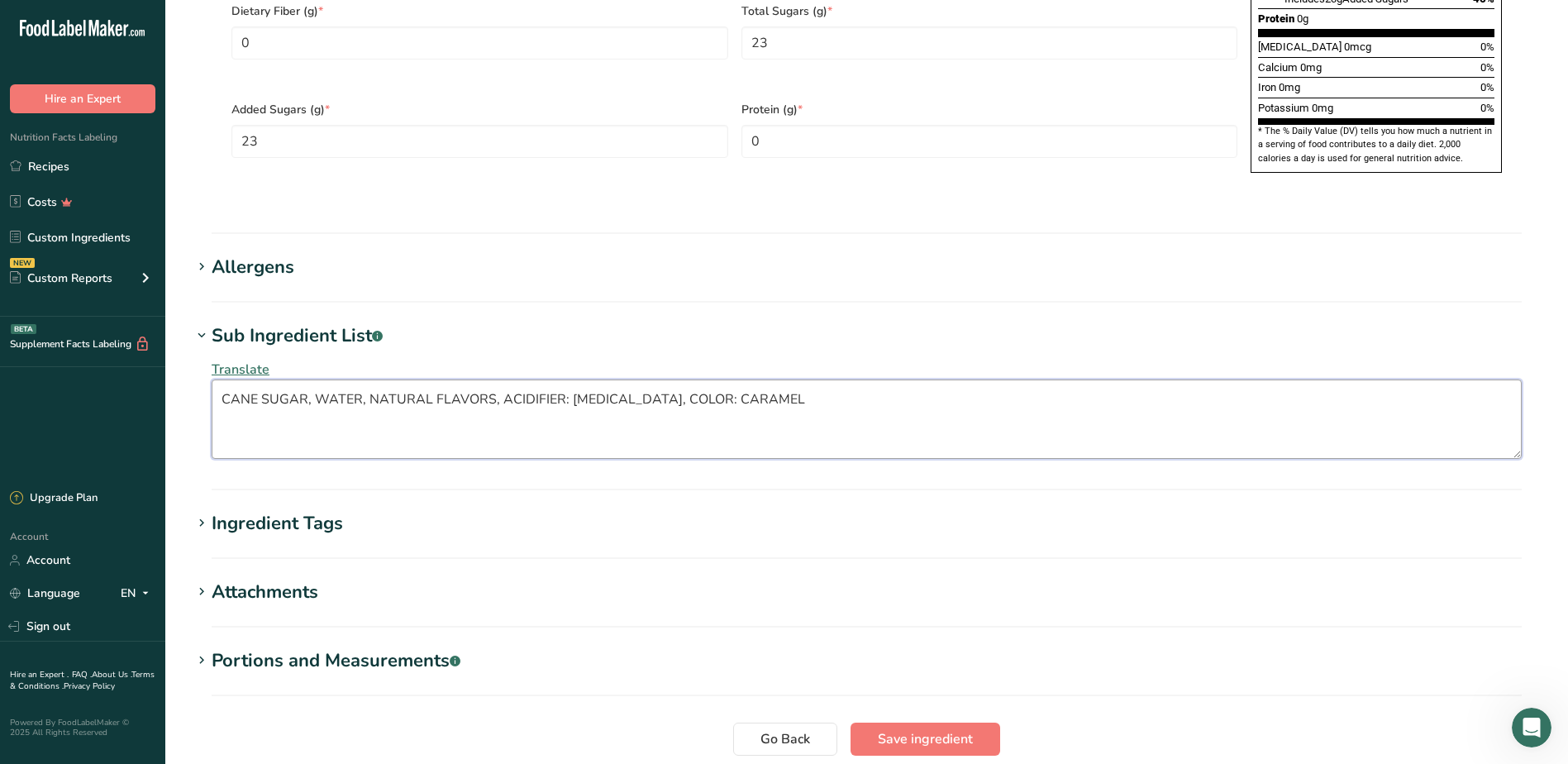
scroll to position [1240, 0]
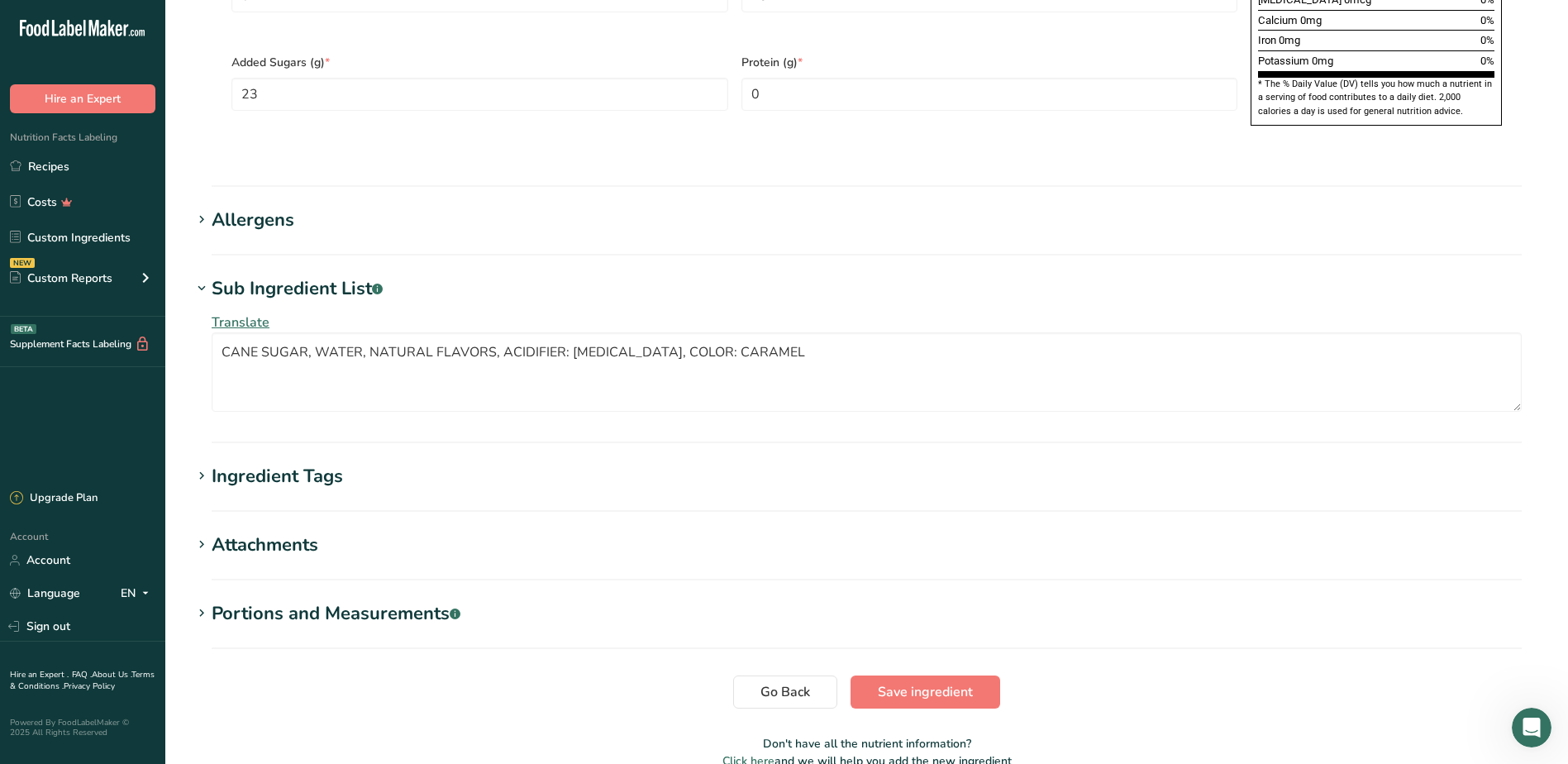
click at [271, 463] on div "Ingredient Tags" at bounding box center [277, 477] width 132 height 27
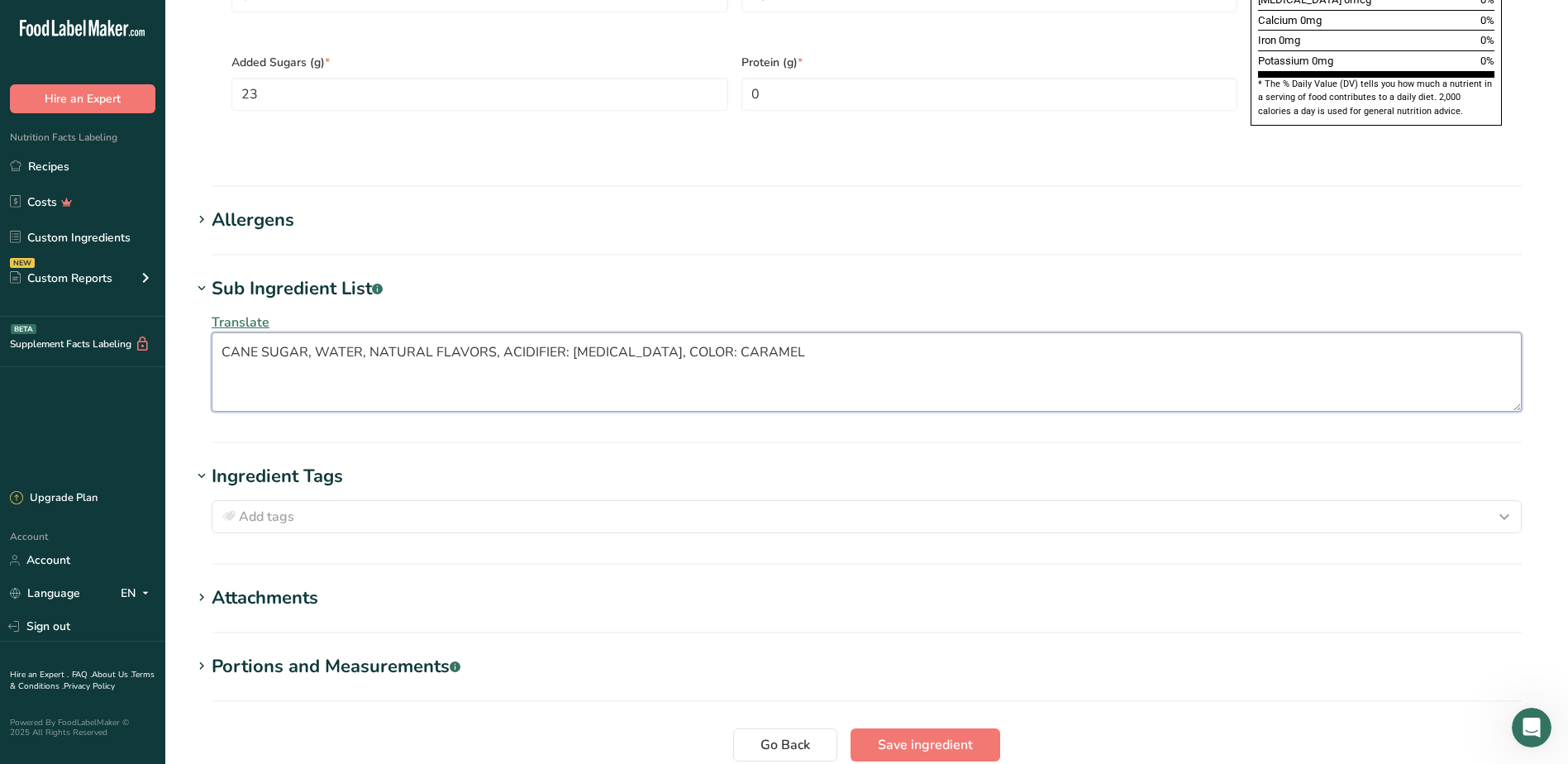
click at [487, 332] on textarea "CANE SUGAR, WATER, NATURAL FLAVORS, ACIDIFIER: [MEDICAL_DATA], COLOR: CARAMEL" at bounding box center [867, 372] width 1310 height 79
drag, startPoint x: 733, startPoint y: 294, endPoint x: 154, endPoint y: 293, distance: 579.0
click at [721, 332] on textarea "CANE SUGAR, WATER, NATURAL FLAVORS, ACIDIFIER: [MEDICAL_DATA], COLOR: CARAMEL" at bounding box center [867, 372] width 1310 height 79
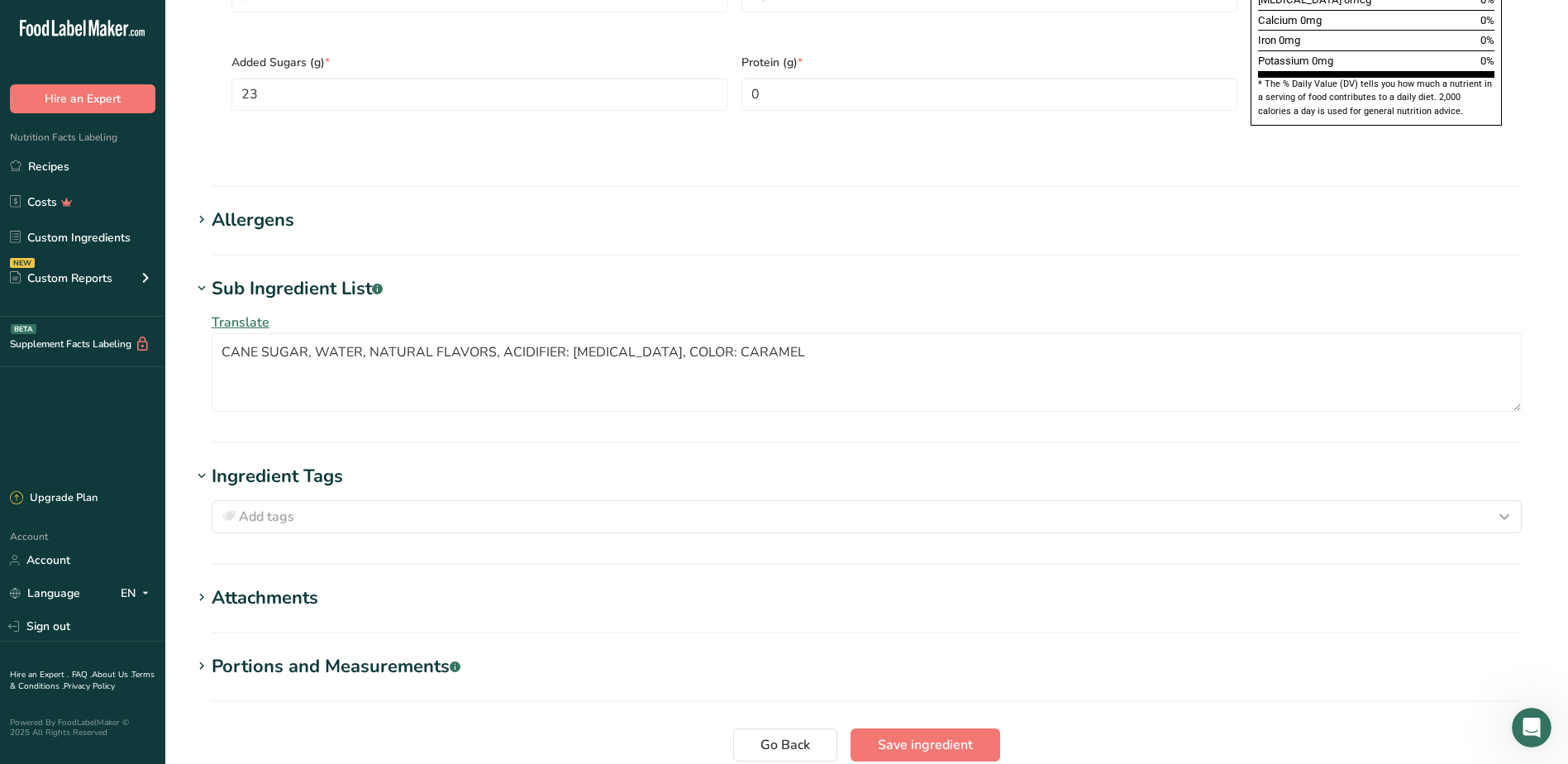
click at [300, 584] on div "Attachments" at bounding box center [264, 598] width 106 height 27
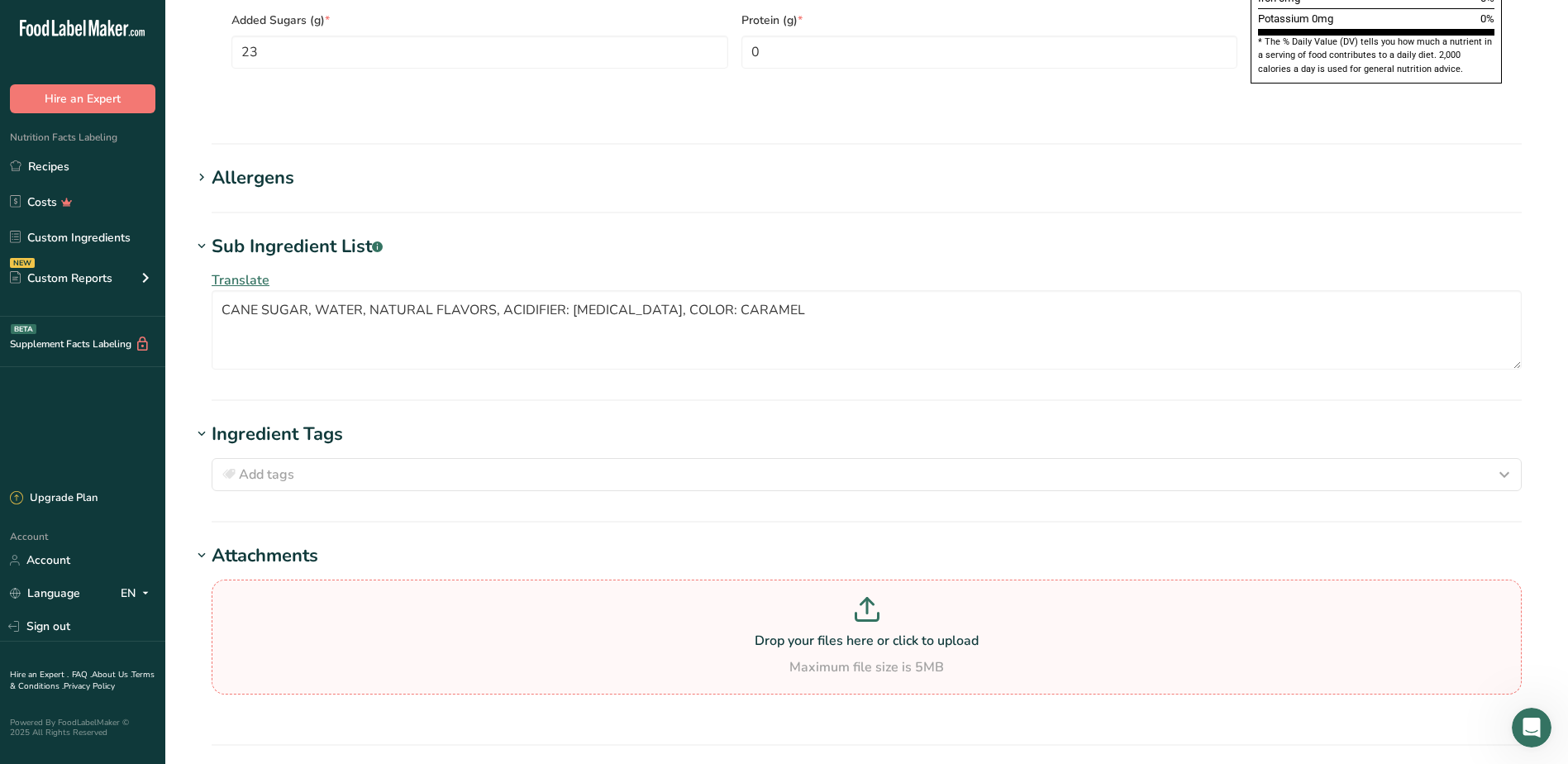
scroll to position [1323, 0]
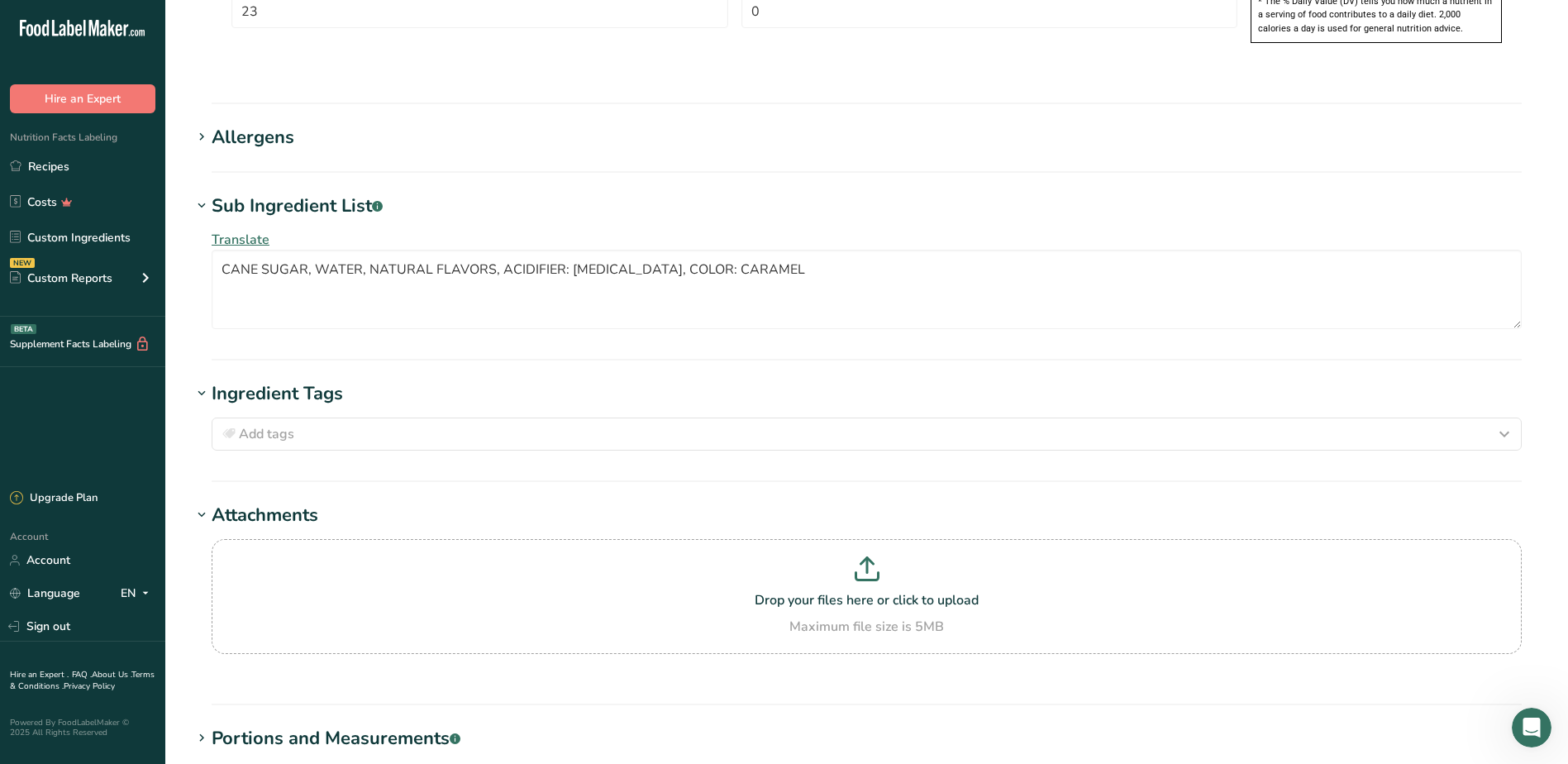
click at [273, 501] on div "Attachments" at bounding box center [264, 515] width 106 height 27
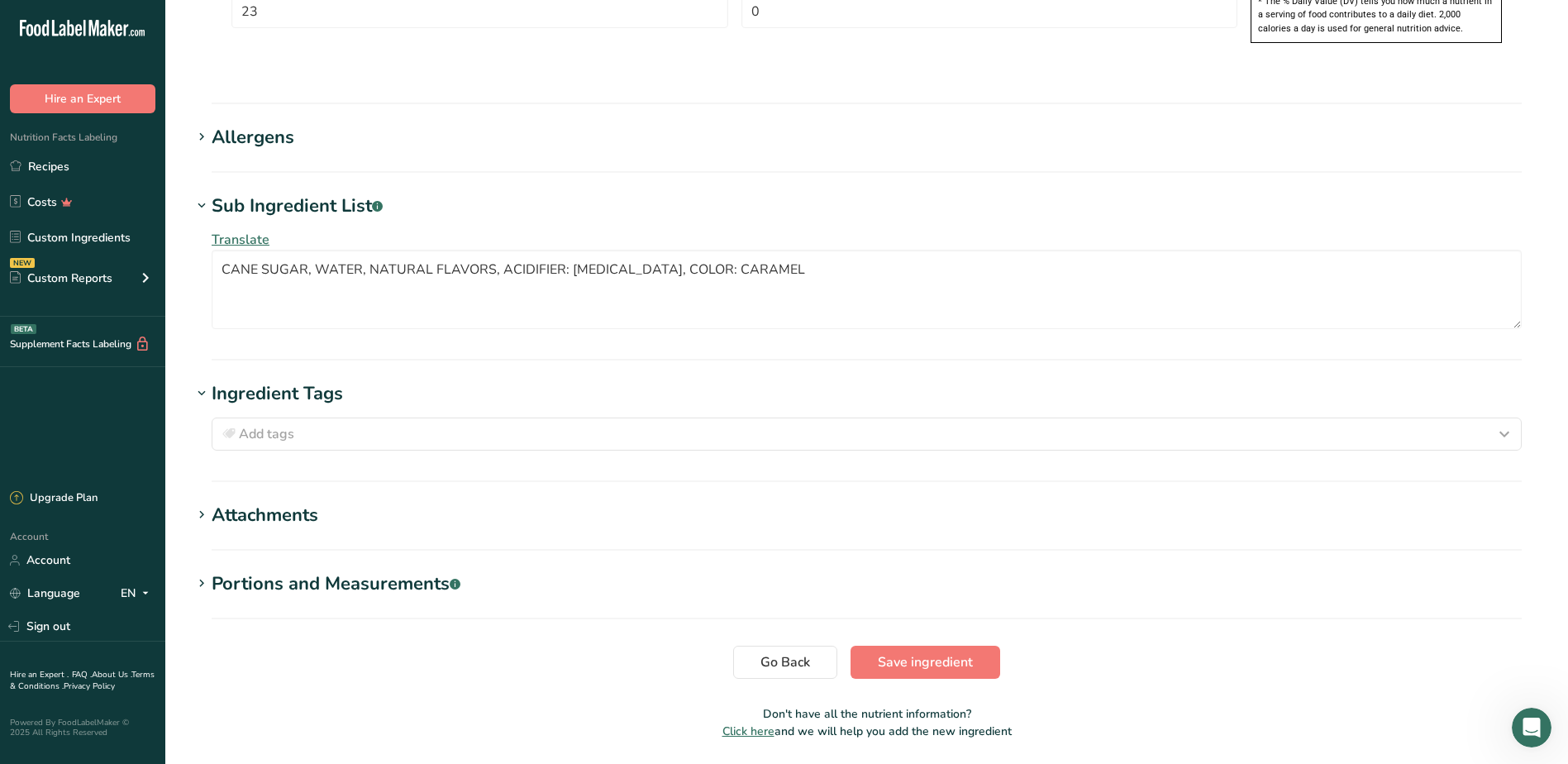
click at [333, 571] on div "Portions and Measurements .a-a{fill:#347362;}.b-a{fill:#fff;}" at bounding box center [336, 584] width 249 height 27
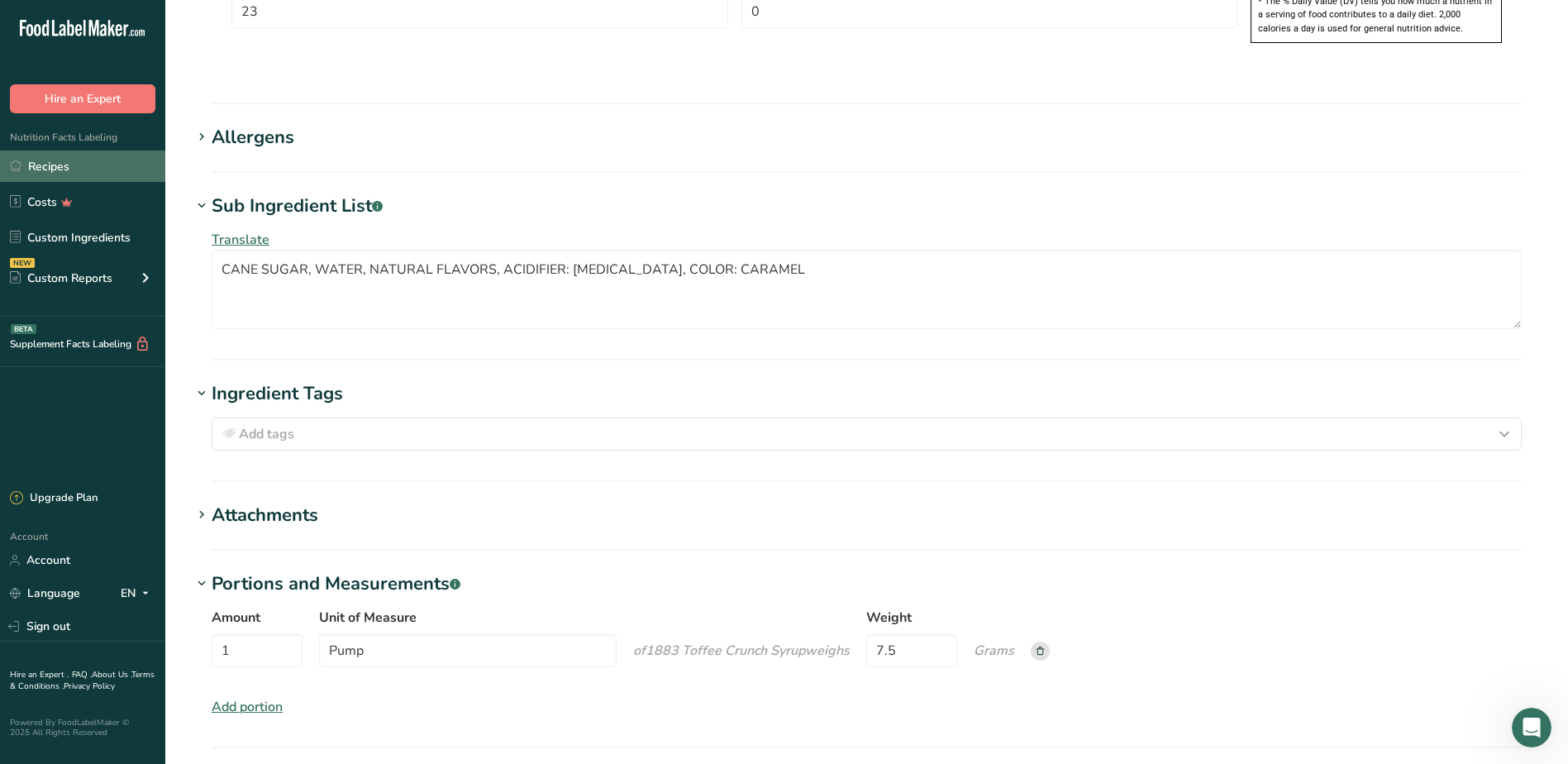
click at [51, 160] on link "Recipes" at bounding box center [83, 166] width 165 height 32
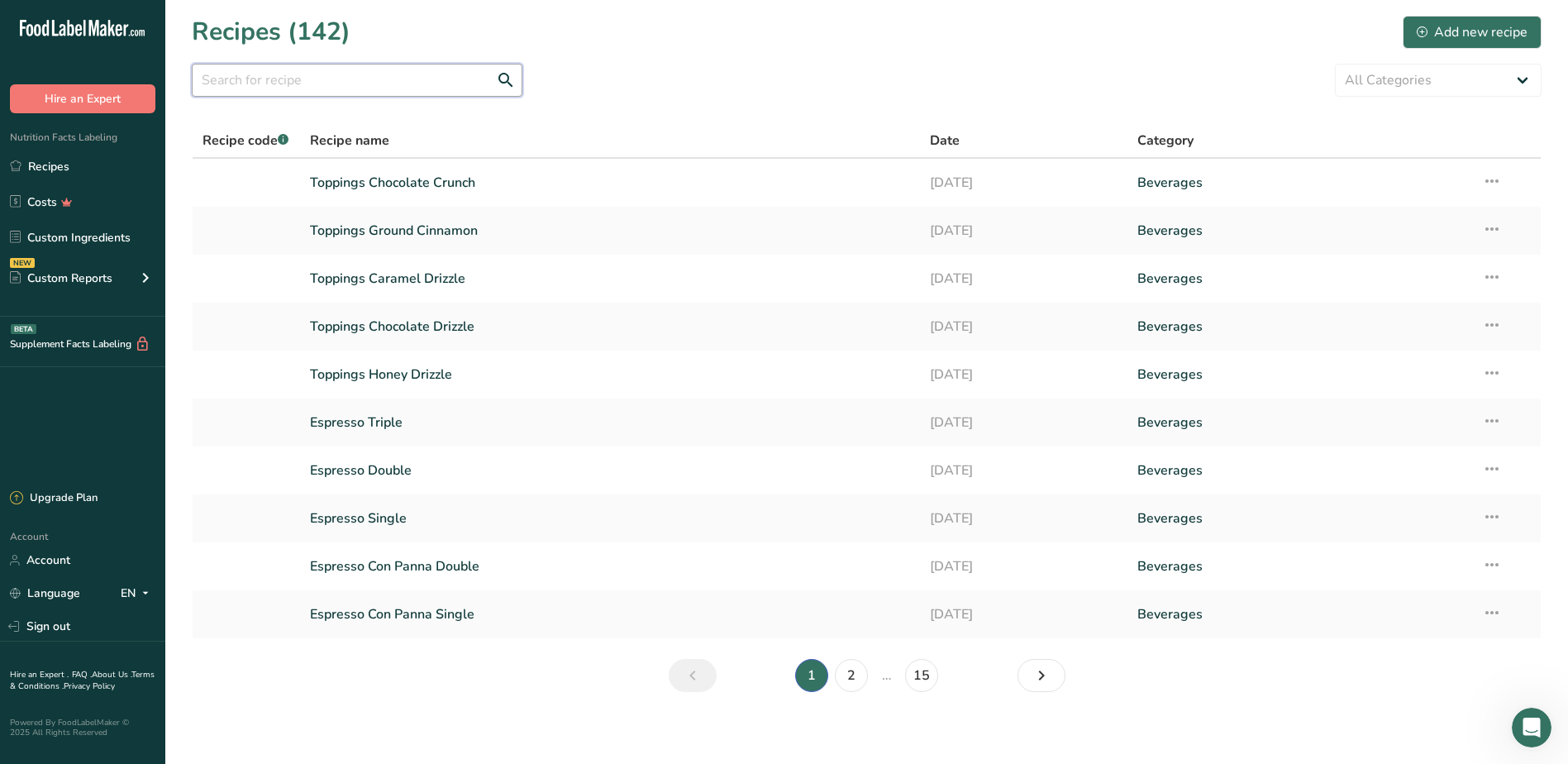
click at [299, 69] on input "text" at bounding box center [357, 80] width 331 height 33
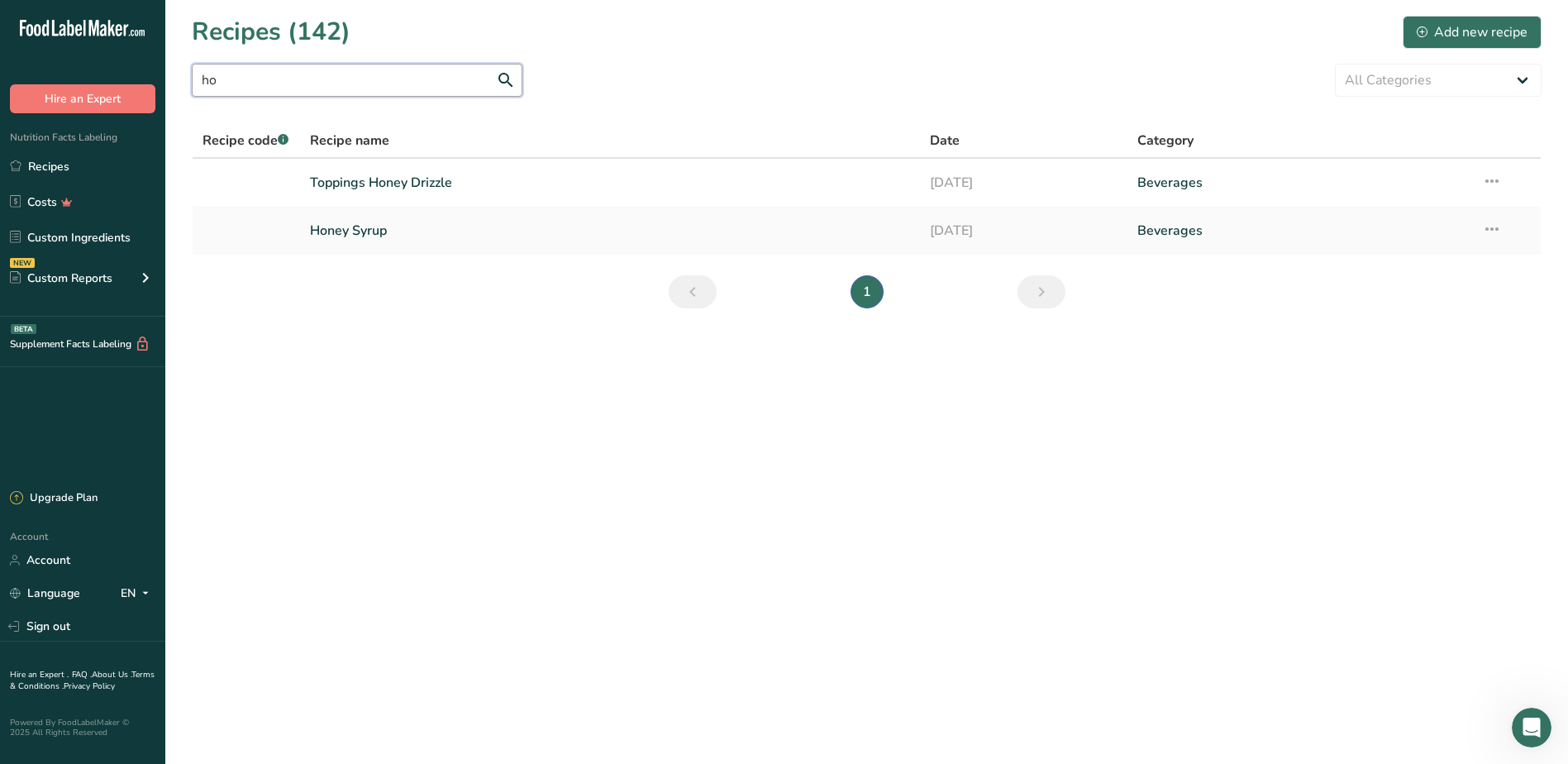
type input "h"
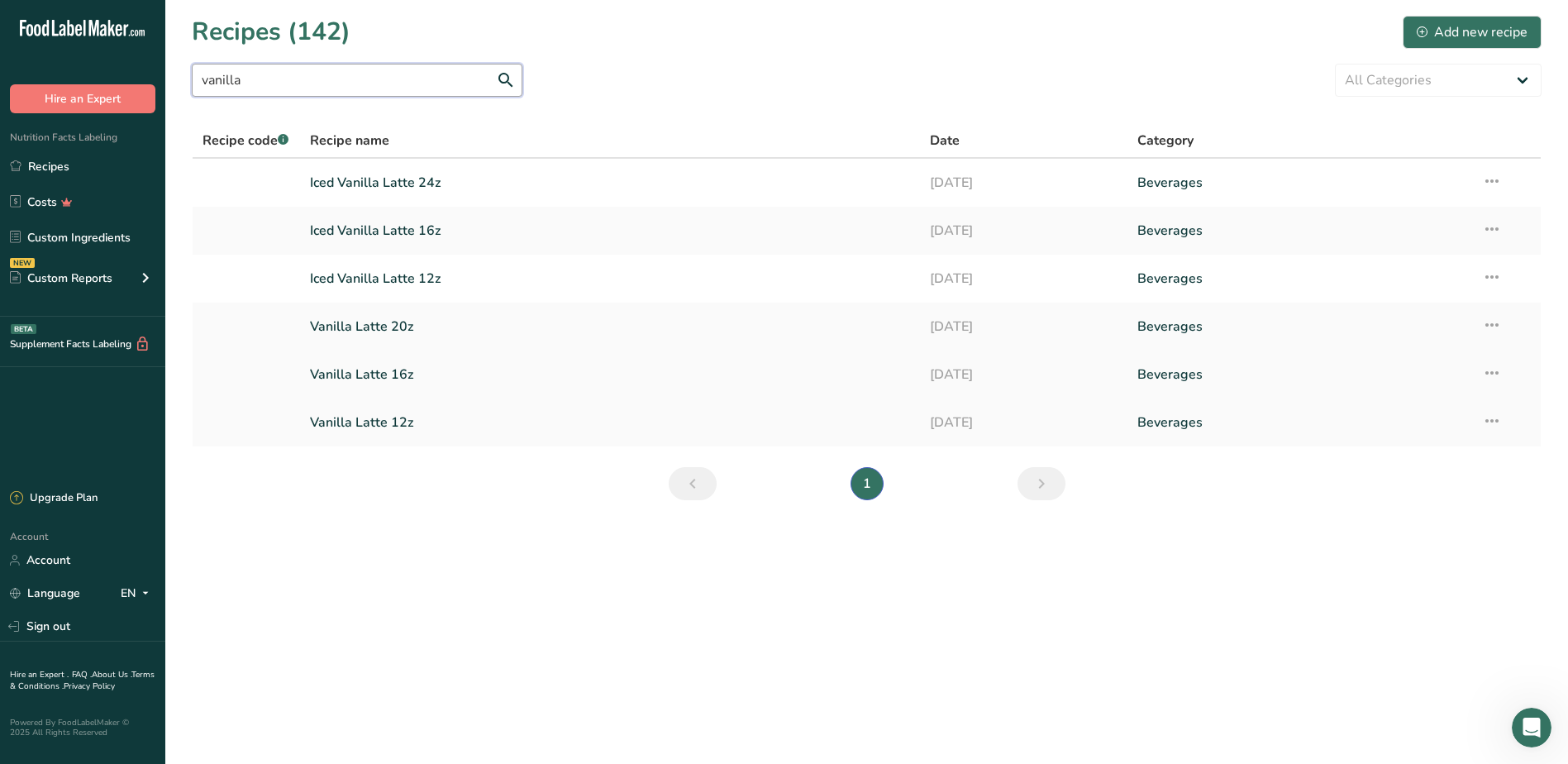
type input "vanilla"
click at [353, 371] on link "Vanilla Latte 16z" at bounding box center [610, 374] width 601 height 35
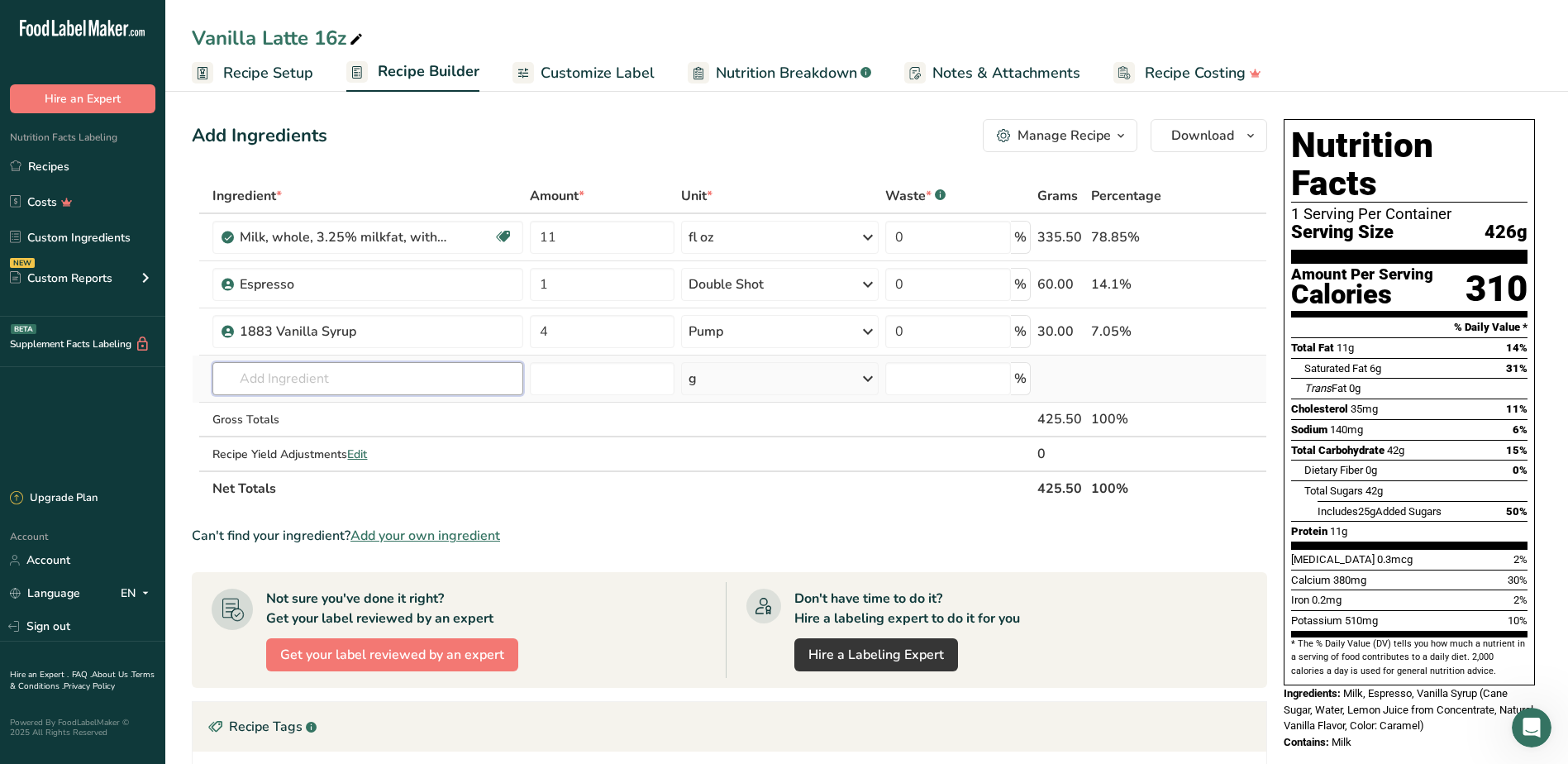
click at [283, 369] on input "text" at bounding box center [368, 379] width 311 height 33
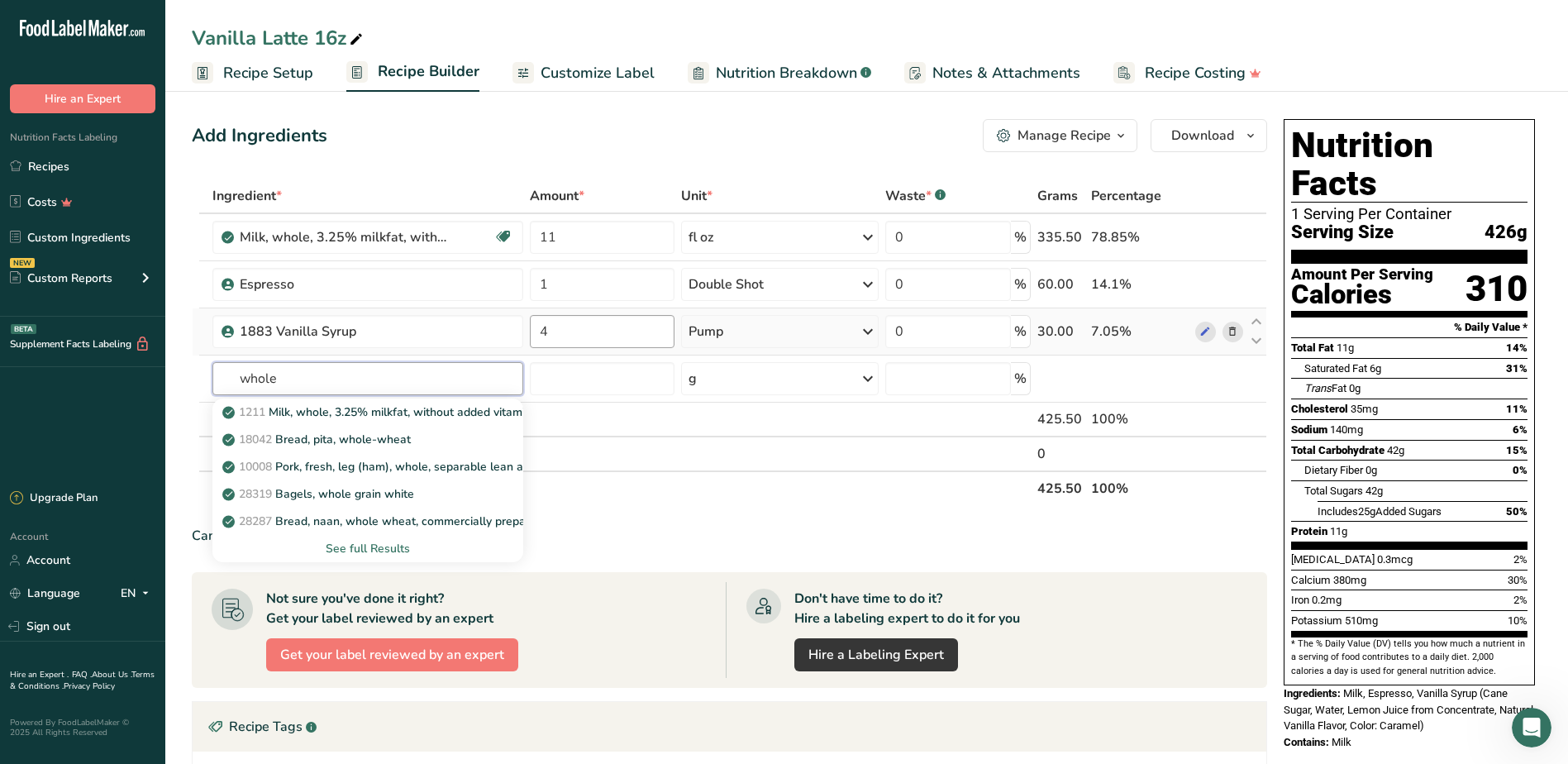
type input "whole"
click at [643, 343] on input "4" at bounding box center [601, 332] width 144 height 33
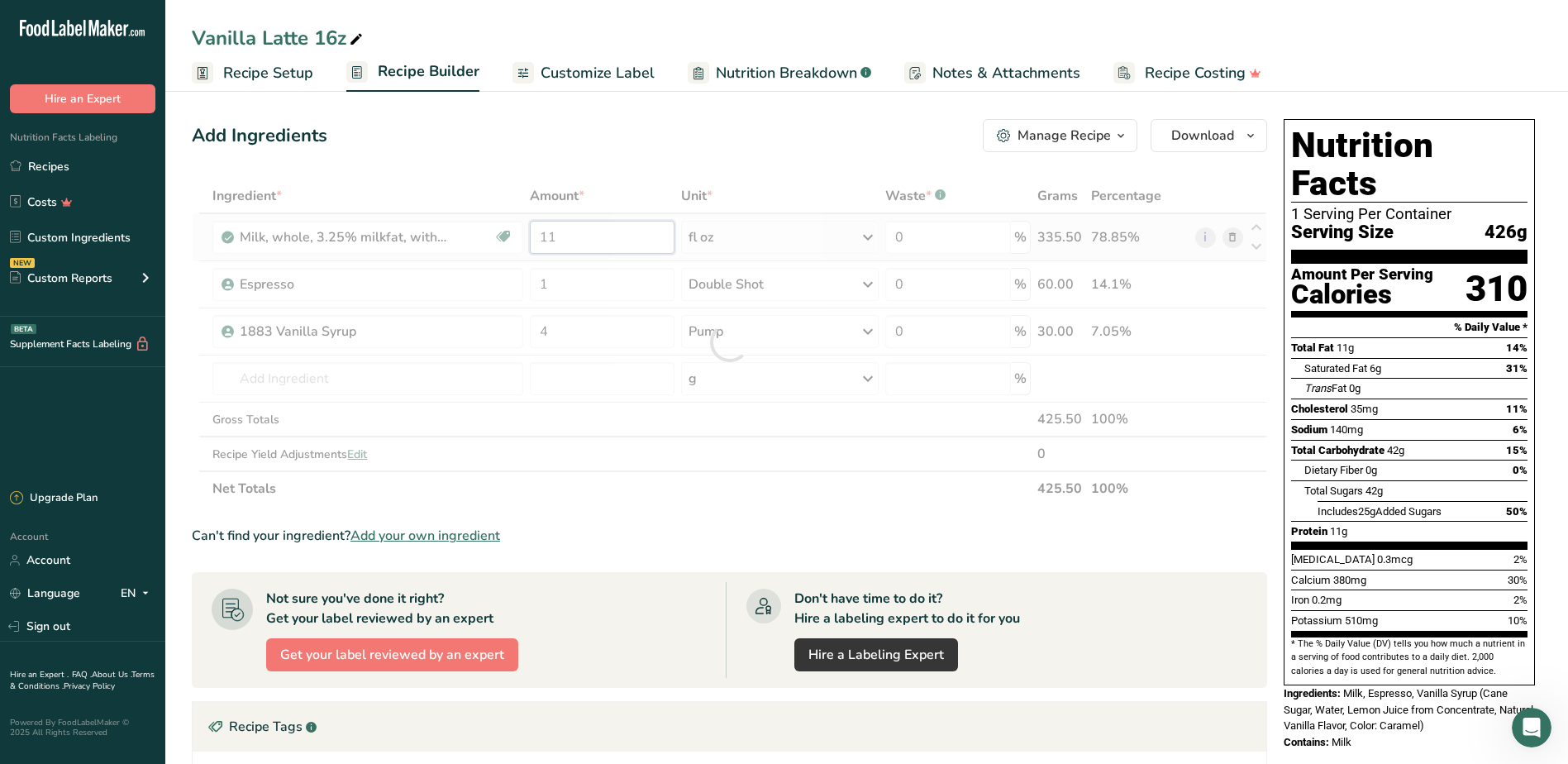
click at [628, 227] on div "Ingredient * Amount * Unit * Waste * .a-a{fill:#347362;}.b-a{fill:#fff;} Grams …" at bounding box center [729, 342] width 1076 height 327
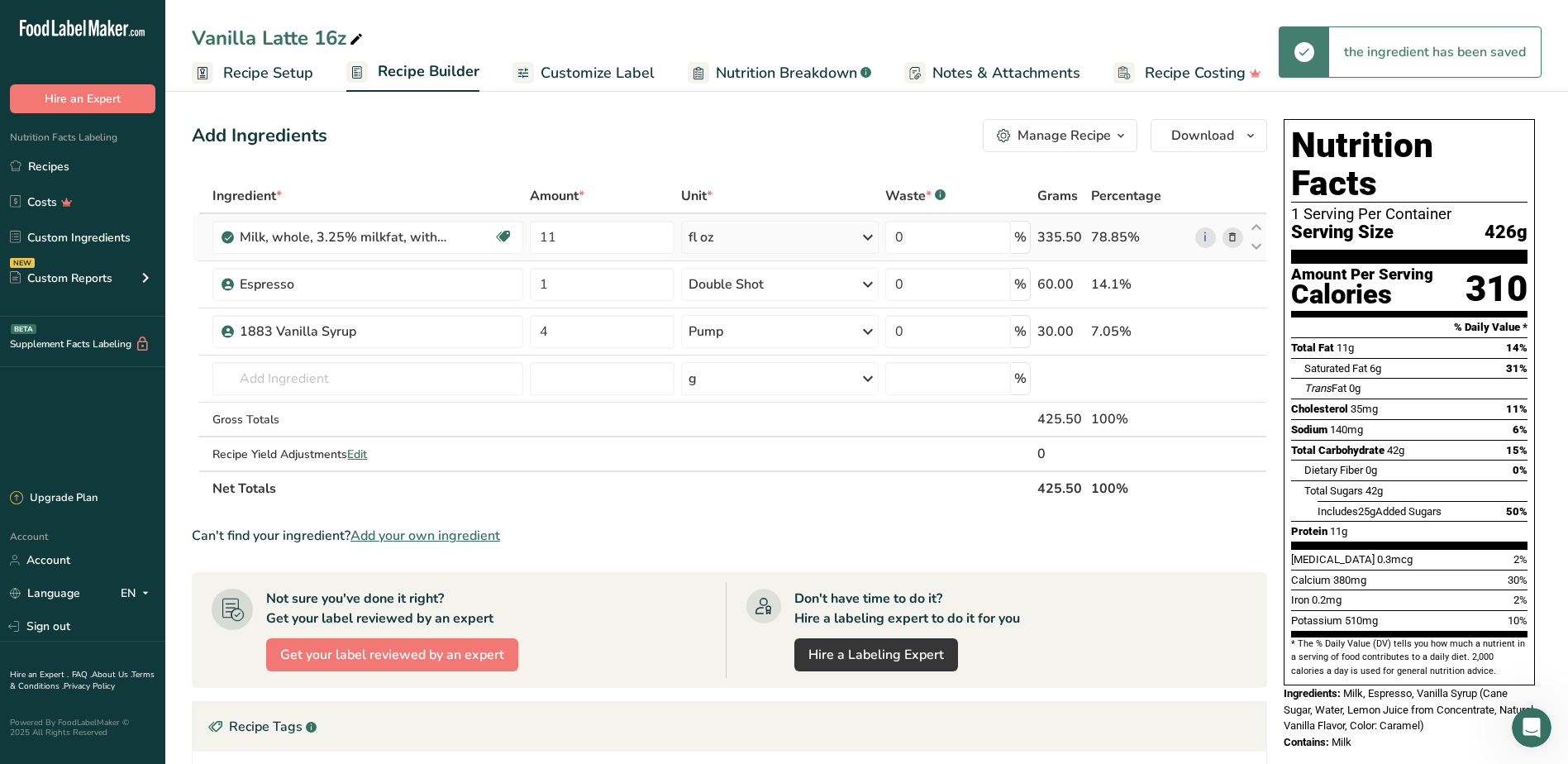
click at [773, 233] on div "Ingredient * Amount * Unit * Waste * .a-a{fill:#347362;}.b-a{fill:#fff;} Grams …" at bounding box center [729, 342] width 1076 height 327
click at [777, 234] on div "fl oz" at bounding box center [779, 237] width 197 height 33
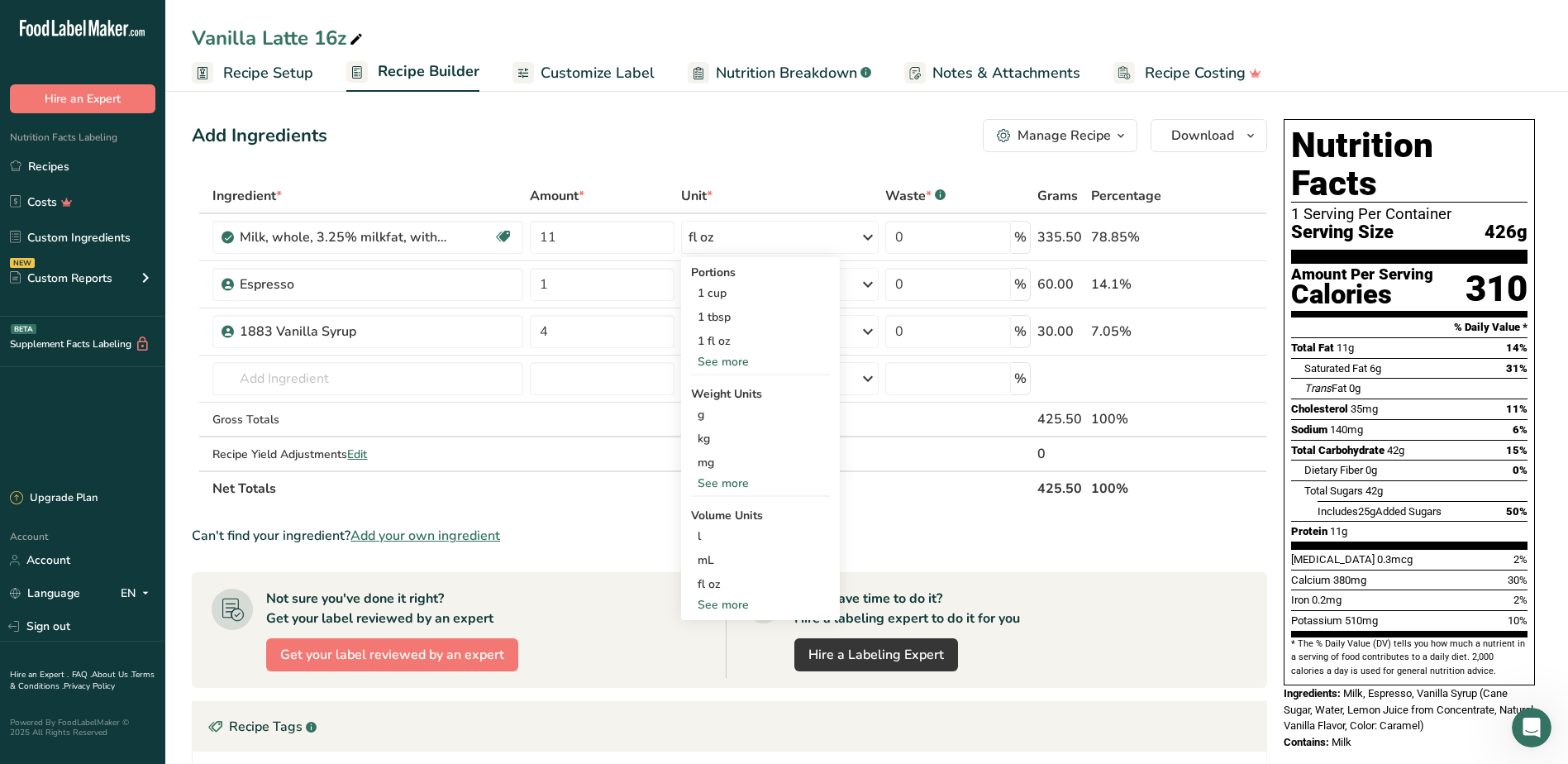
click at [766, 164] on div "Add Ingredients Manage Recipe Delete Recipe Duplicate Recipe Scale Recipe Save …" at bounding box center [734, 601] width 1086 height 978
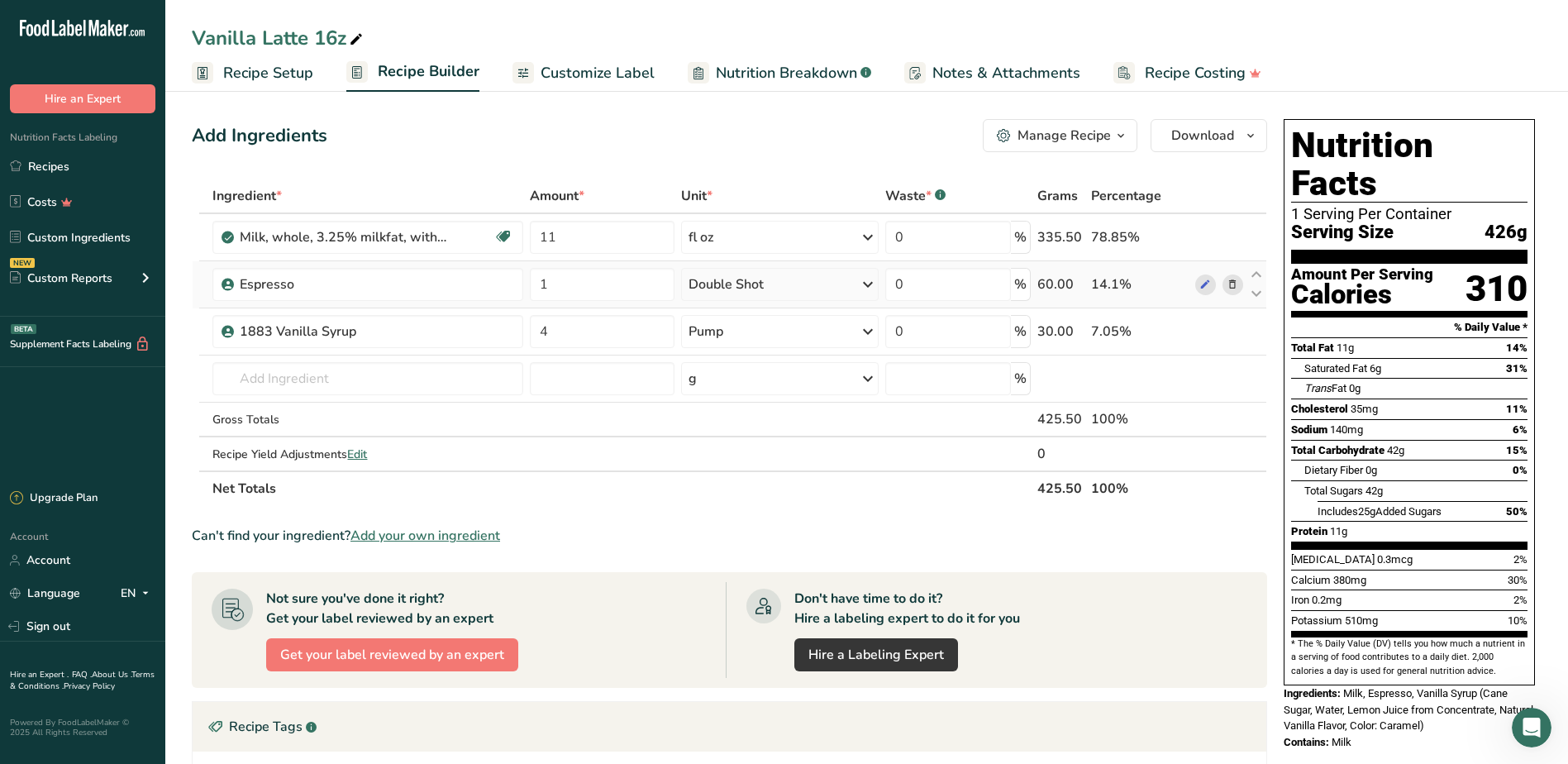
click at [752, 287] on div "Double Shot" at bounding box center [726, 284] width 75 height 20
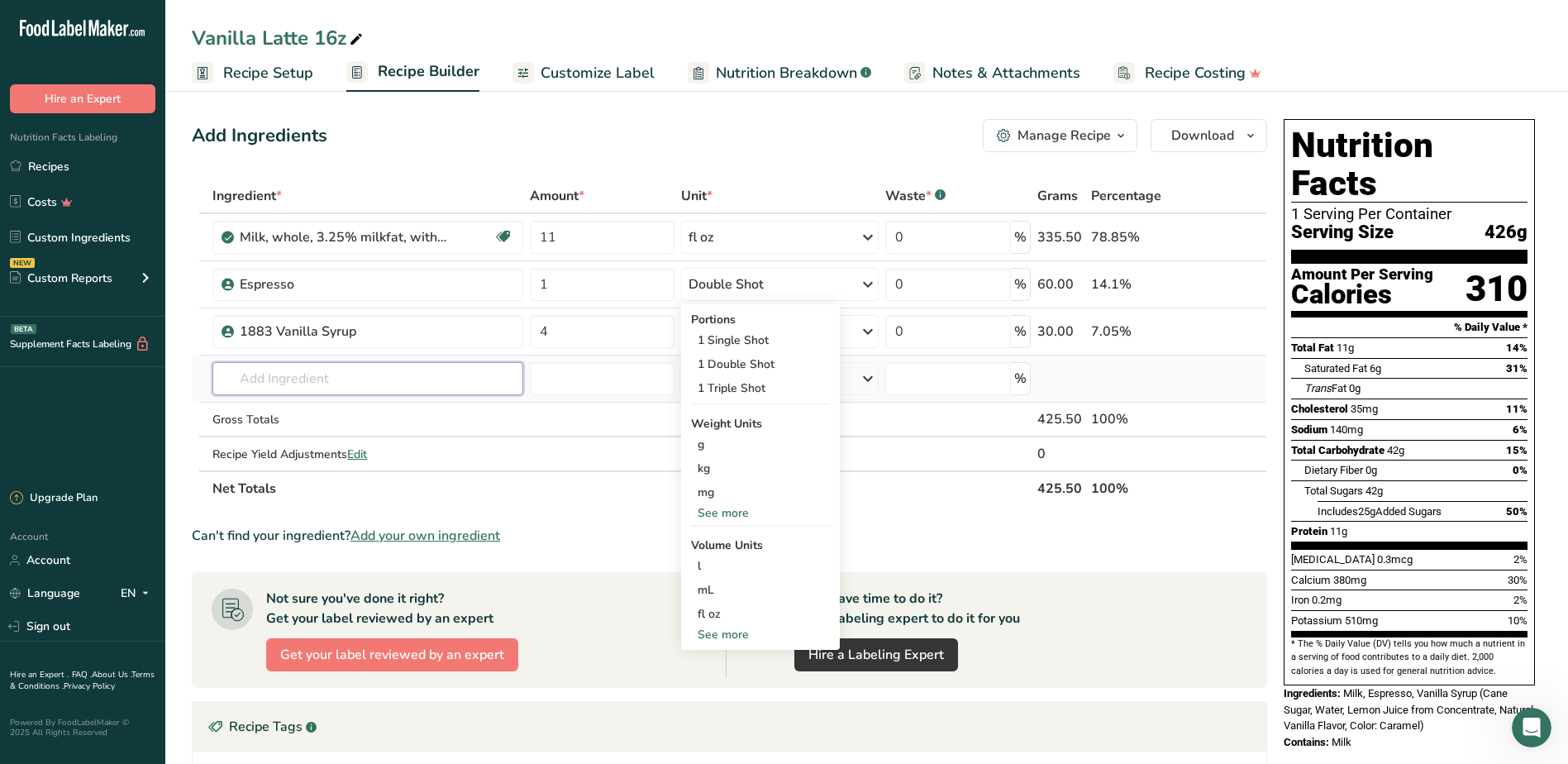
click at [436, 391] on input "text" at bounding box center [368, 379] width 311 height 33
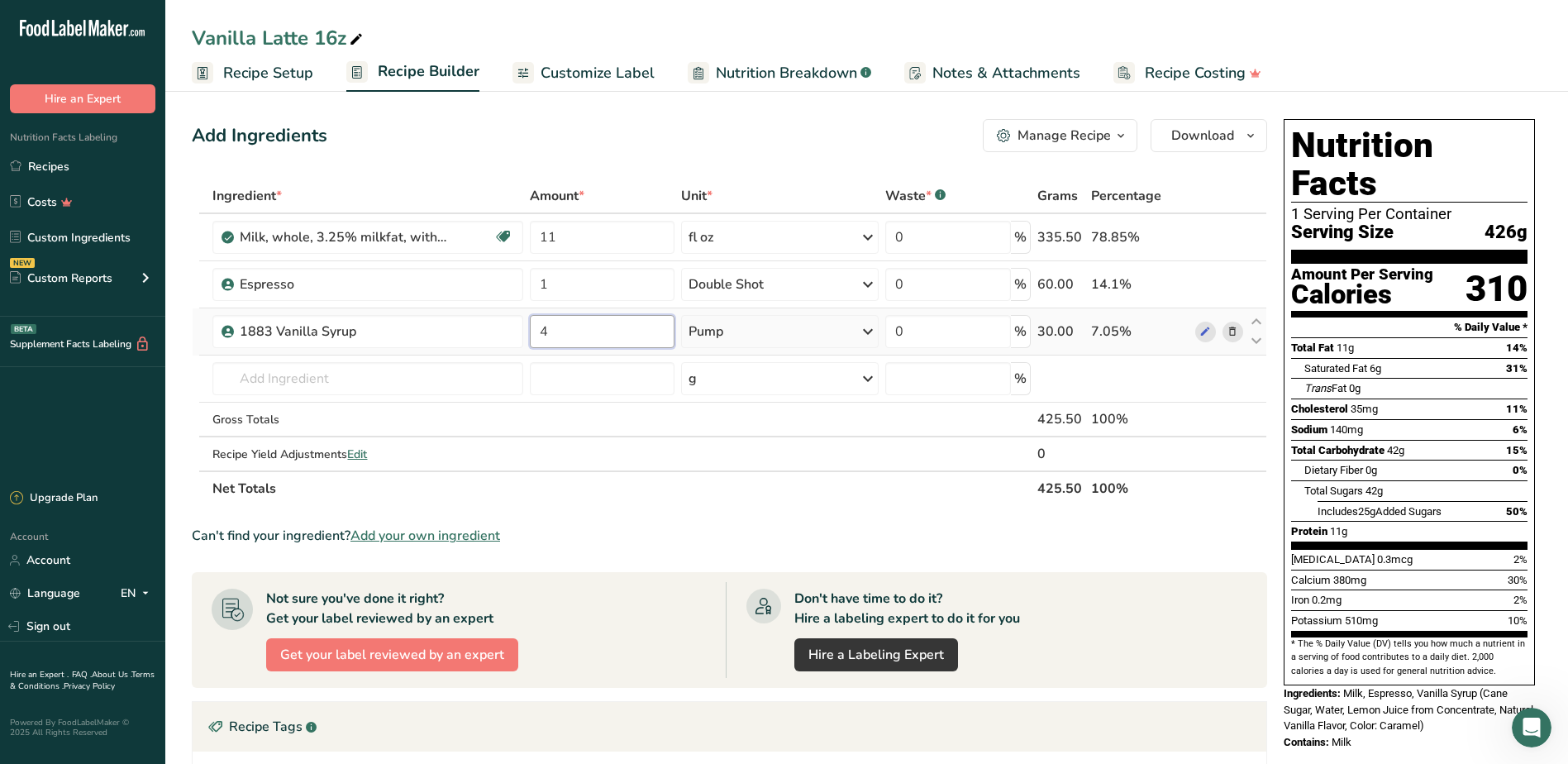
click at [620, 344] on input "4" at bounding box center [601, 332] width 144 height 33
drag, startPoint x: 575, startPoint y: 322, endPoint x: 463, endPoint y: 306, distance: 113.1
click at [463, 306] on tbody "Milk, whole, 3.25% milkfat, without added vitamin A and [MEDICAL_DATA] Gluten f…" at bounding box center [729, 342] width 1074 height 256
type input "1"
click at [620, 392] on div "Ingredient * Amount * Unit * Waste * .a-a{fill:#347362;}.b-a{fill:#fff;} Grams …" at bounding box center [729, 342] width 1076 height 327
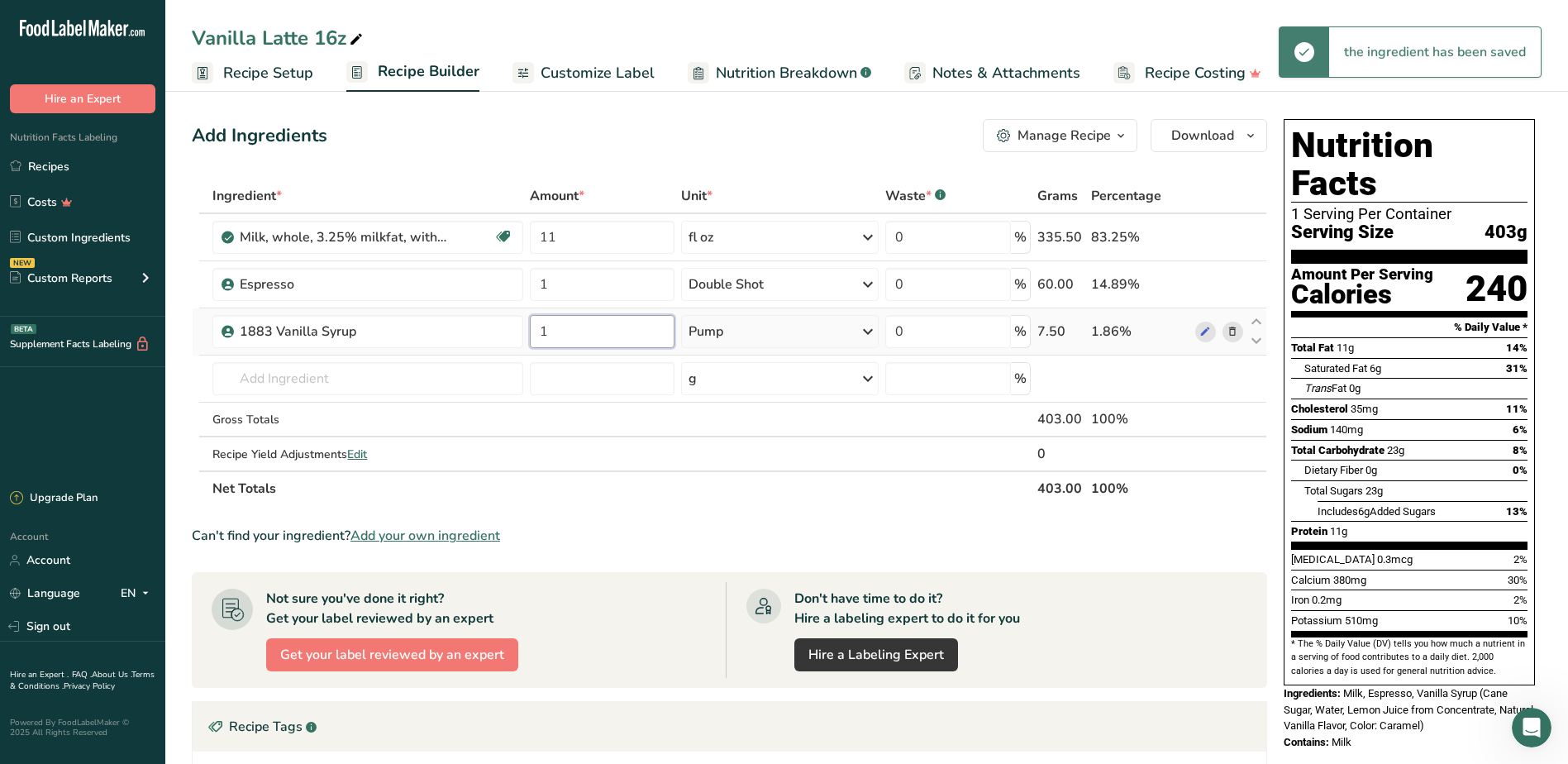
click at [539, 336] on input "1" at bounding box center [601, 332] width 144 height 33
click at [545, 337] on input "1" at bounding box center [601, 332] width 144 height 33
type input "4"
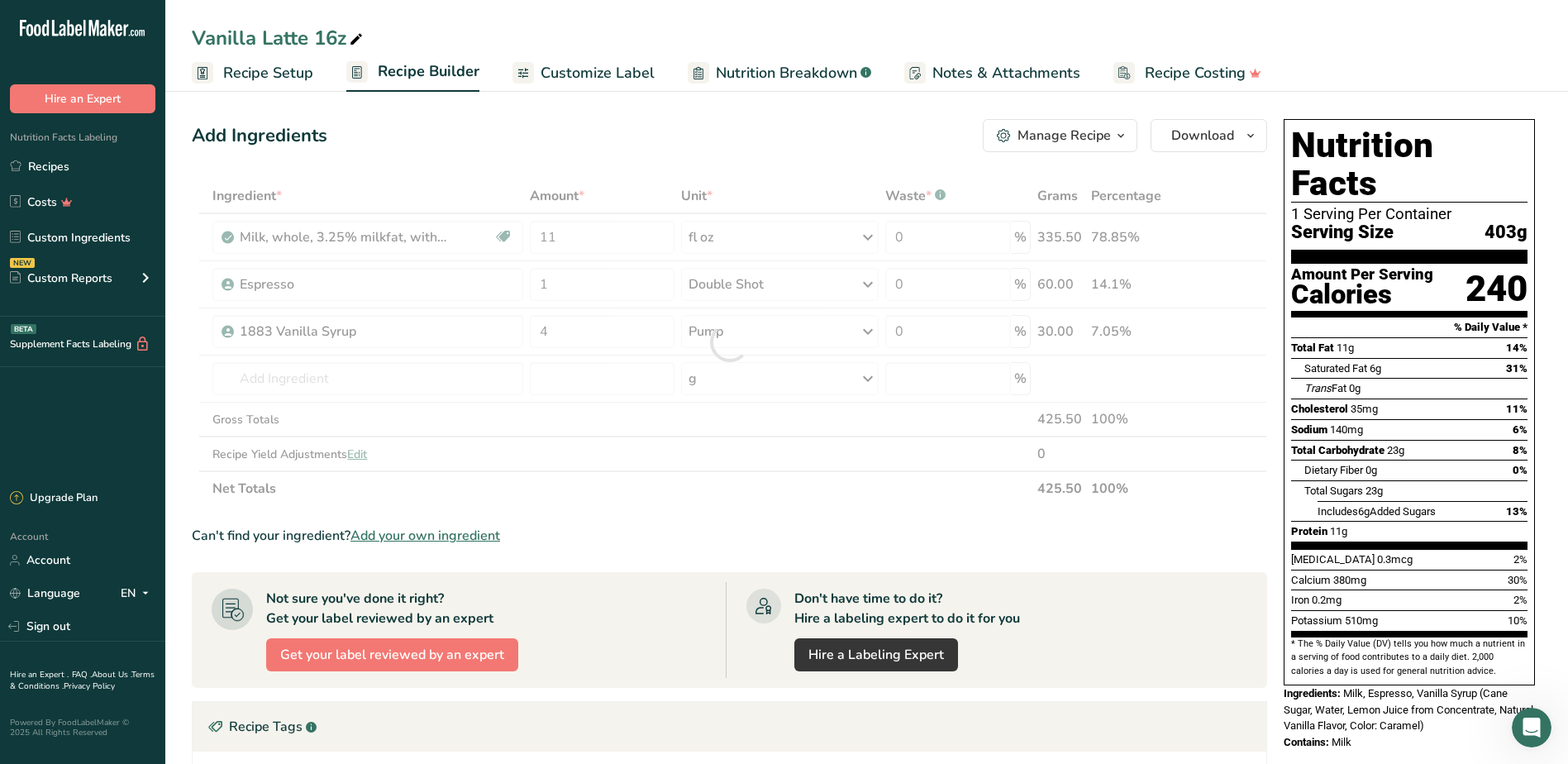
click at [554, 358] on div "Ingredient * Amount * Unit * Waste * .a-a{fill:#347362;}.b-a{fill:#fff;} Grams …" at bounding box center [729, 342] width 1076 height 327
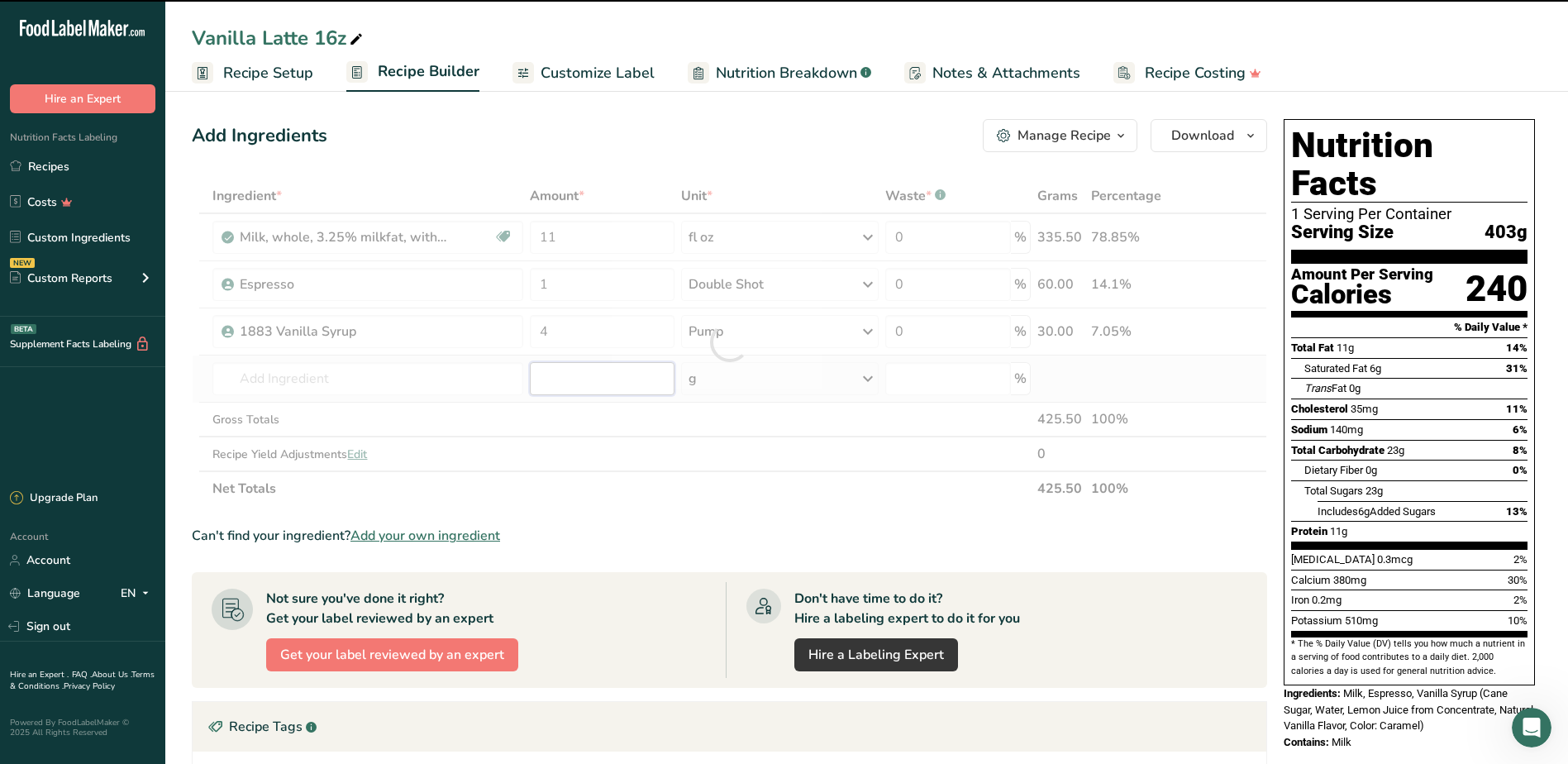
click at [557, 369] on input "number" at bounding box center [601, 379] width 144 height 33
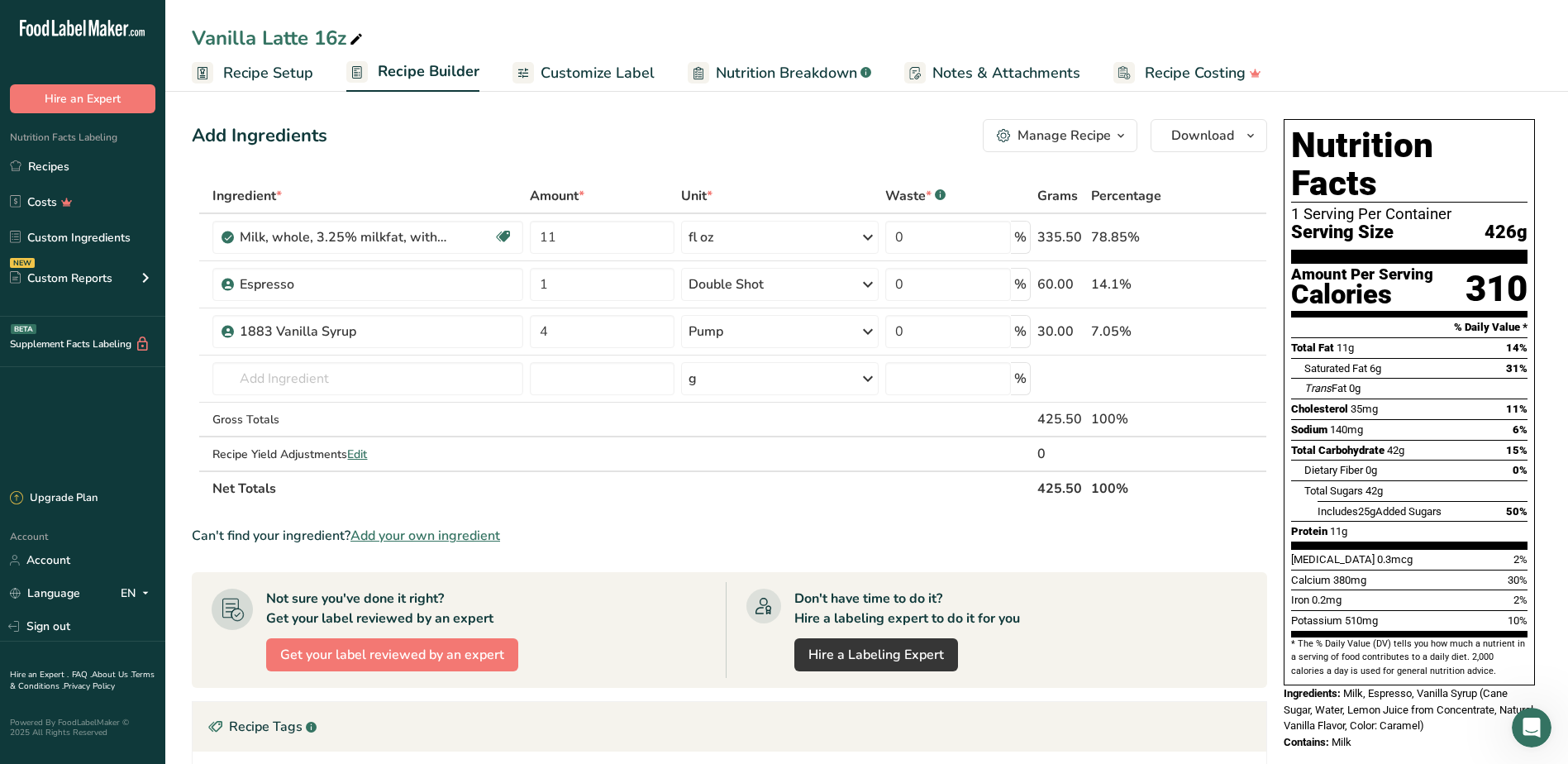
click at [789, 73] on span "Nutrition Breakdown" at bounding box center [787, 73] width 142 height 23
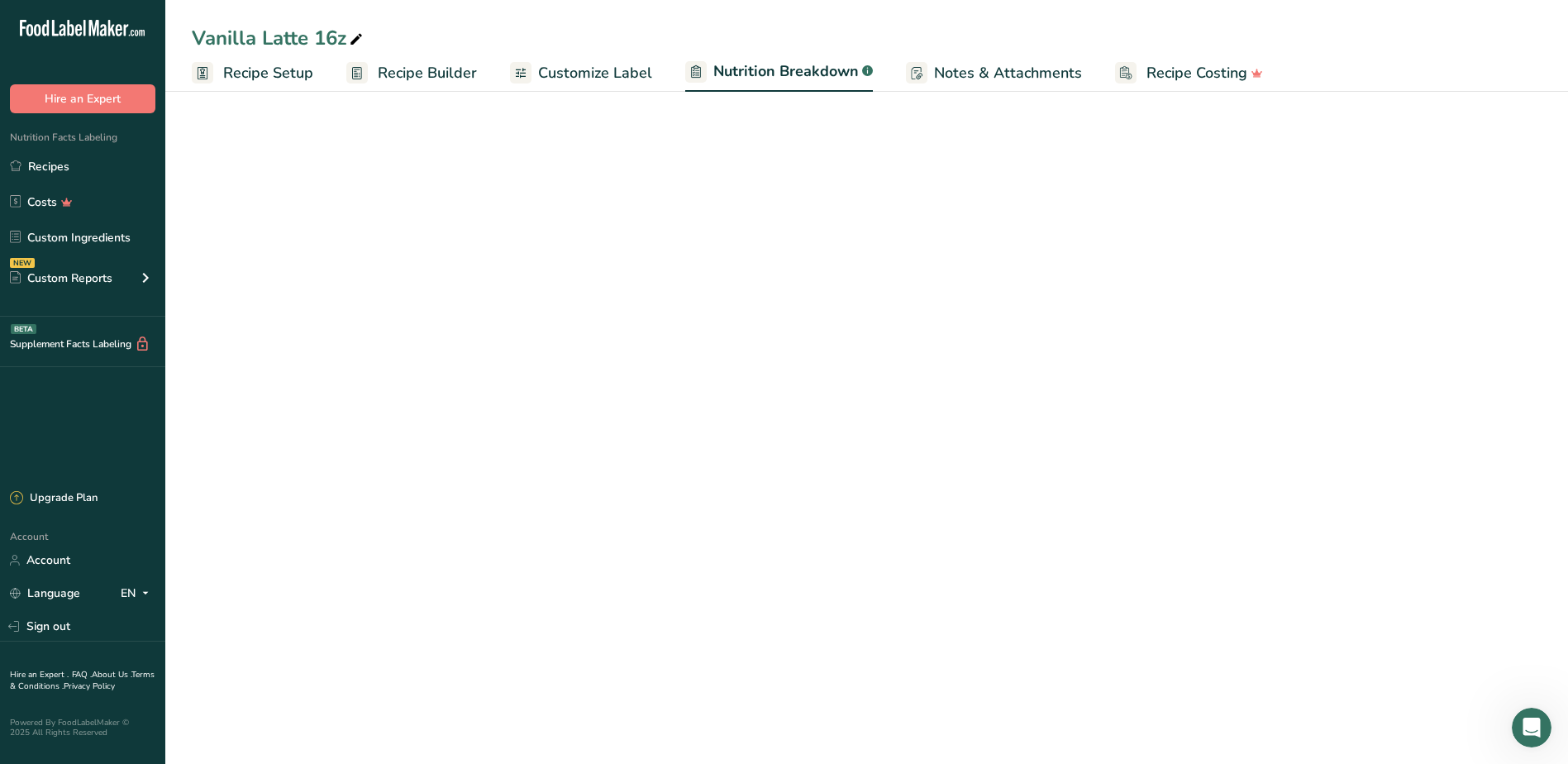
select select "Calories"
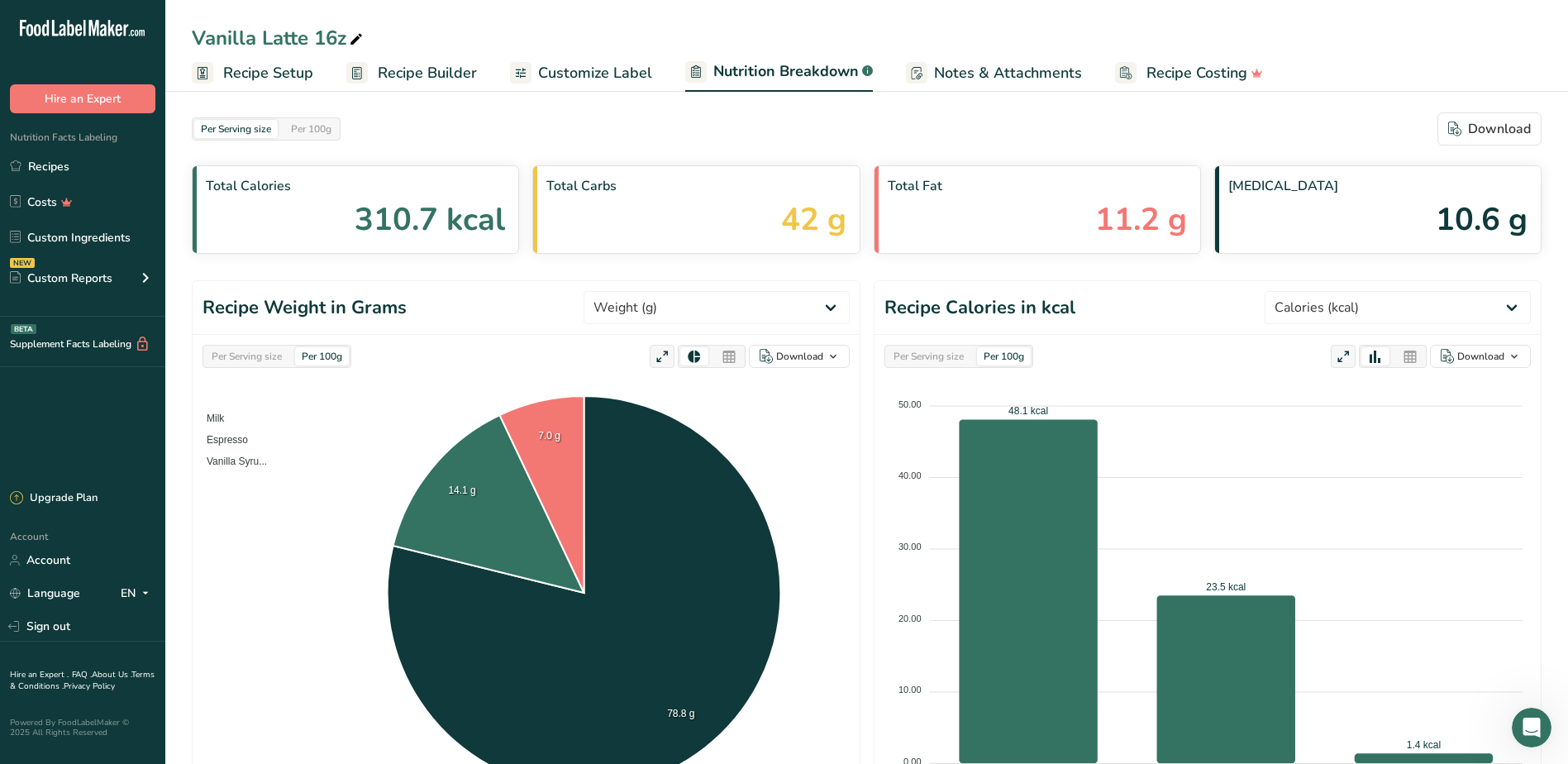
click at [614, 71] on span "Customize Label" at bounding box center [595, 73] width 114 height 23
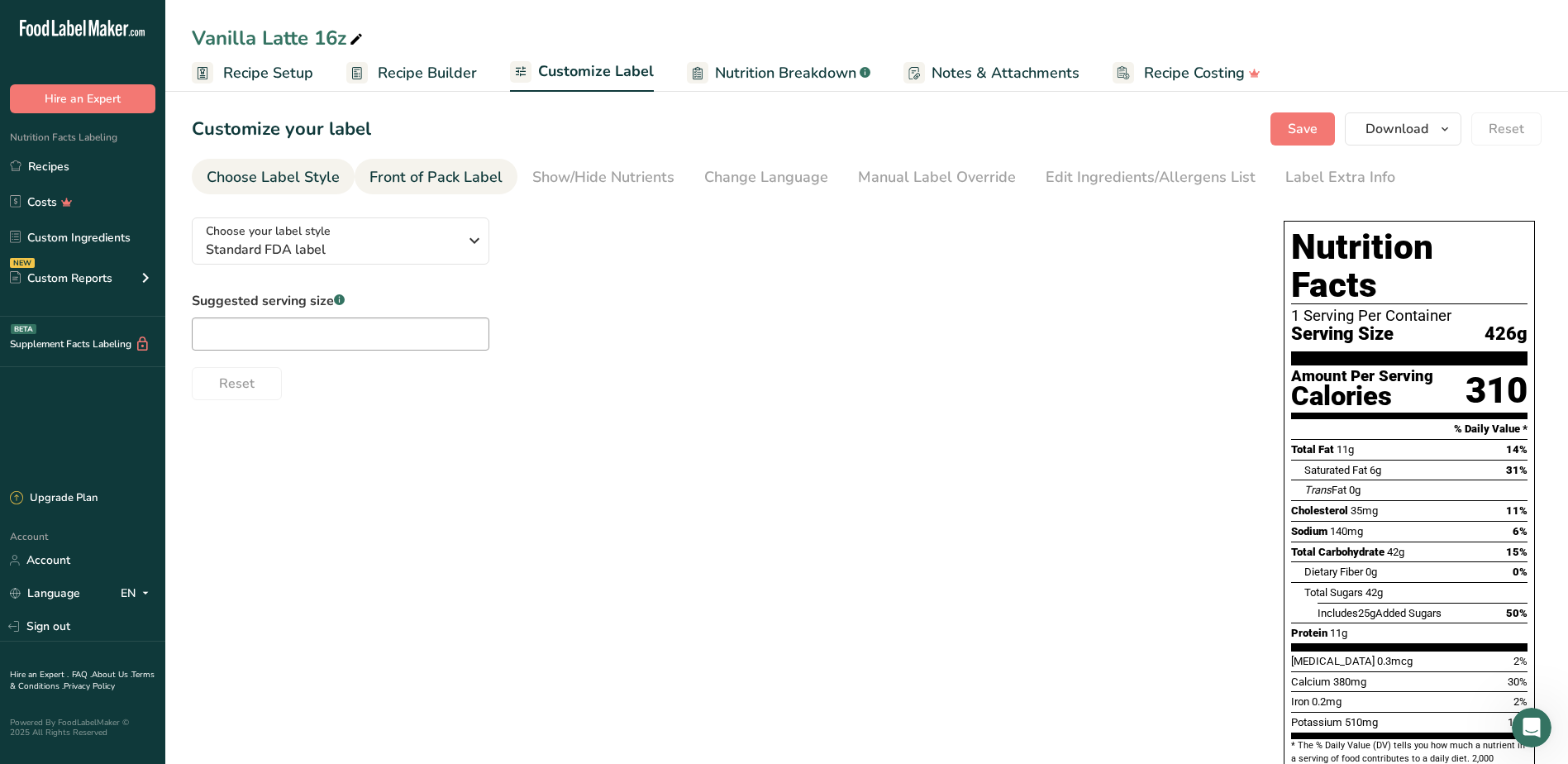
click at [444, 174] on div "Front of Pack Label" at bounding box center [436, 177] width 134 height 23
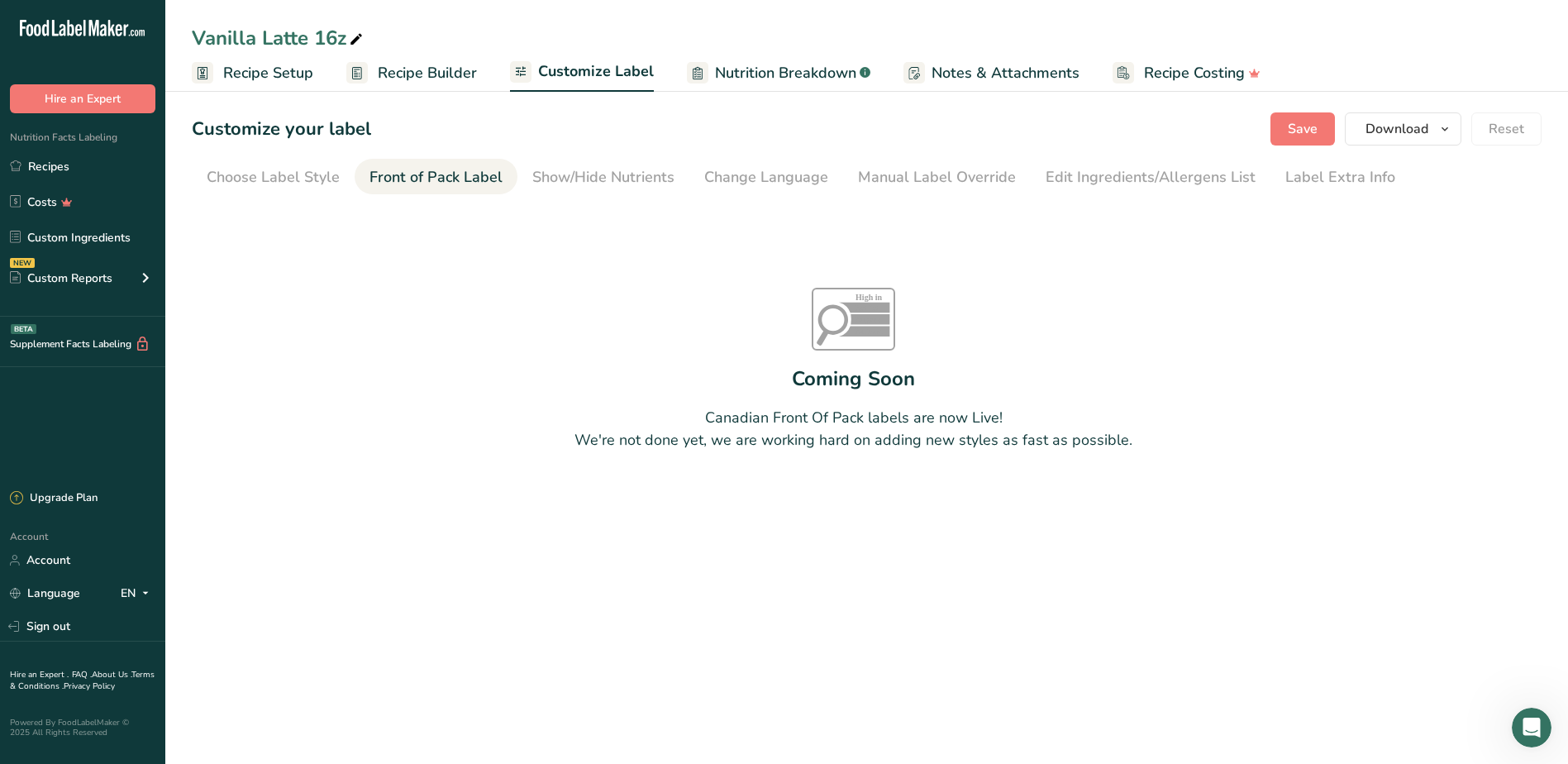
click at [1067, 142] on div "Customize your label Save Download Choose what to show on your downloaded label…" at bounding box center [867, 129] width 1350 height 33
click at [938, 161] on link "Manual Label Override" at bounding box center [938, 177] width 158 height 37
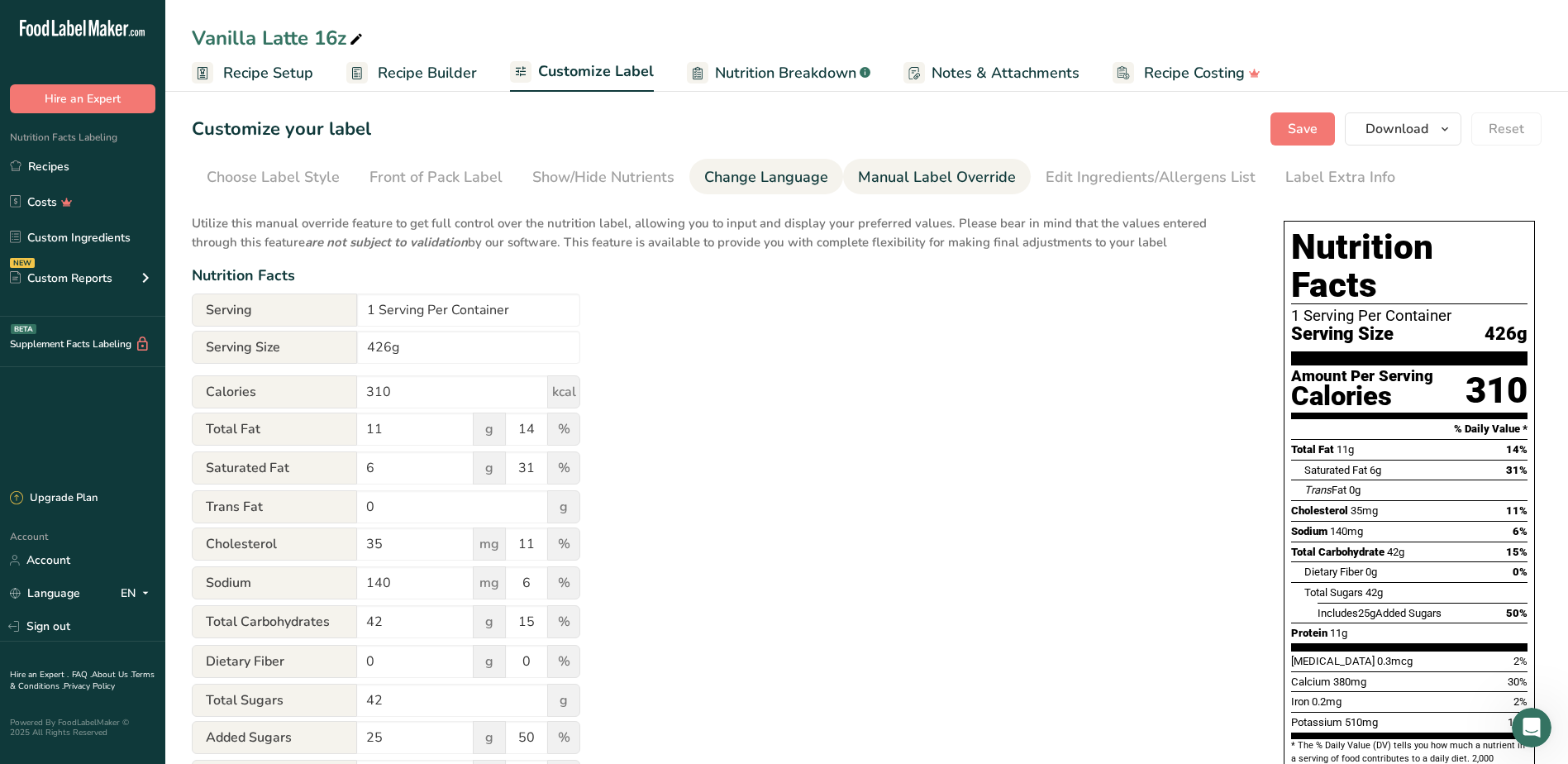
click at [753, 167] on div "Change Language" at bounding box center [766, 177] width 124 height 23
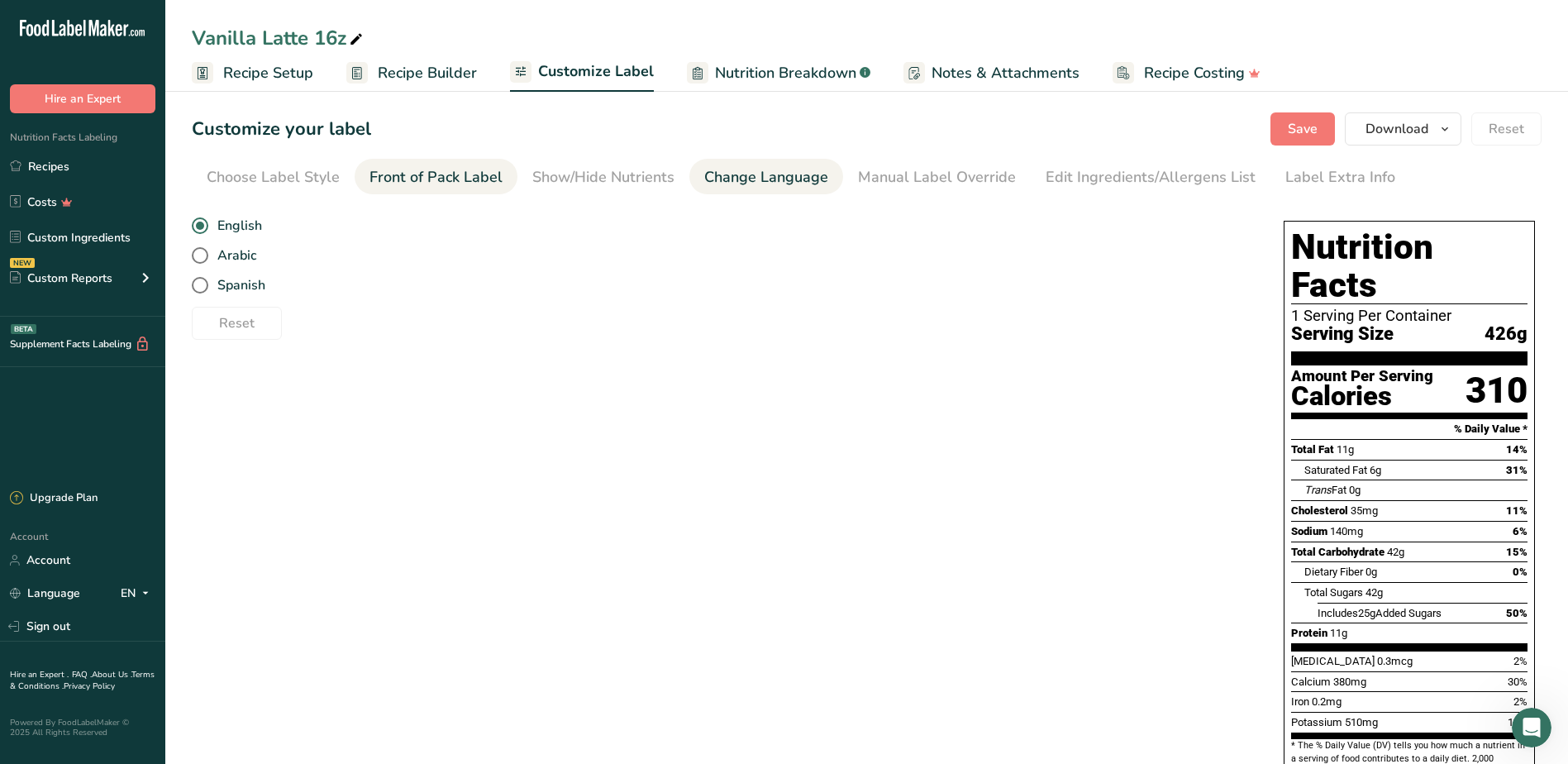
drag, startPoint x: 600, startPoint y: 177, endPoint x: 432, endPoint y: 180, distance: 168.0
click at [597, 179] on div "Show/Hide Nutrients" at bounding box center [603, 177] width 143 height 23
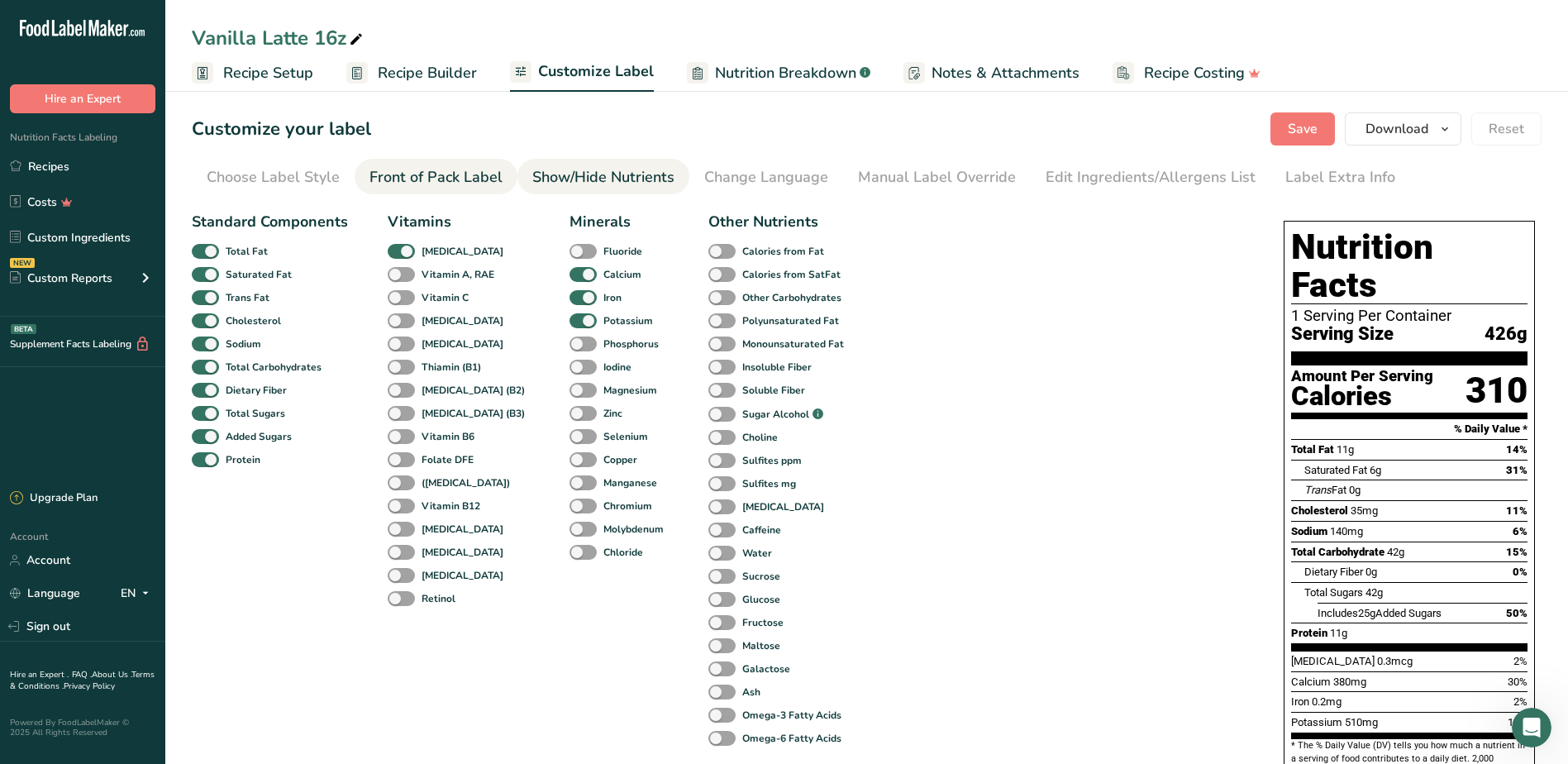
click at [431, 180] on div "Front of Pack Label" at bounding box center [436, 177] width 134 height 23
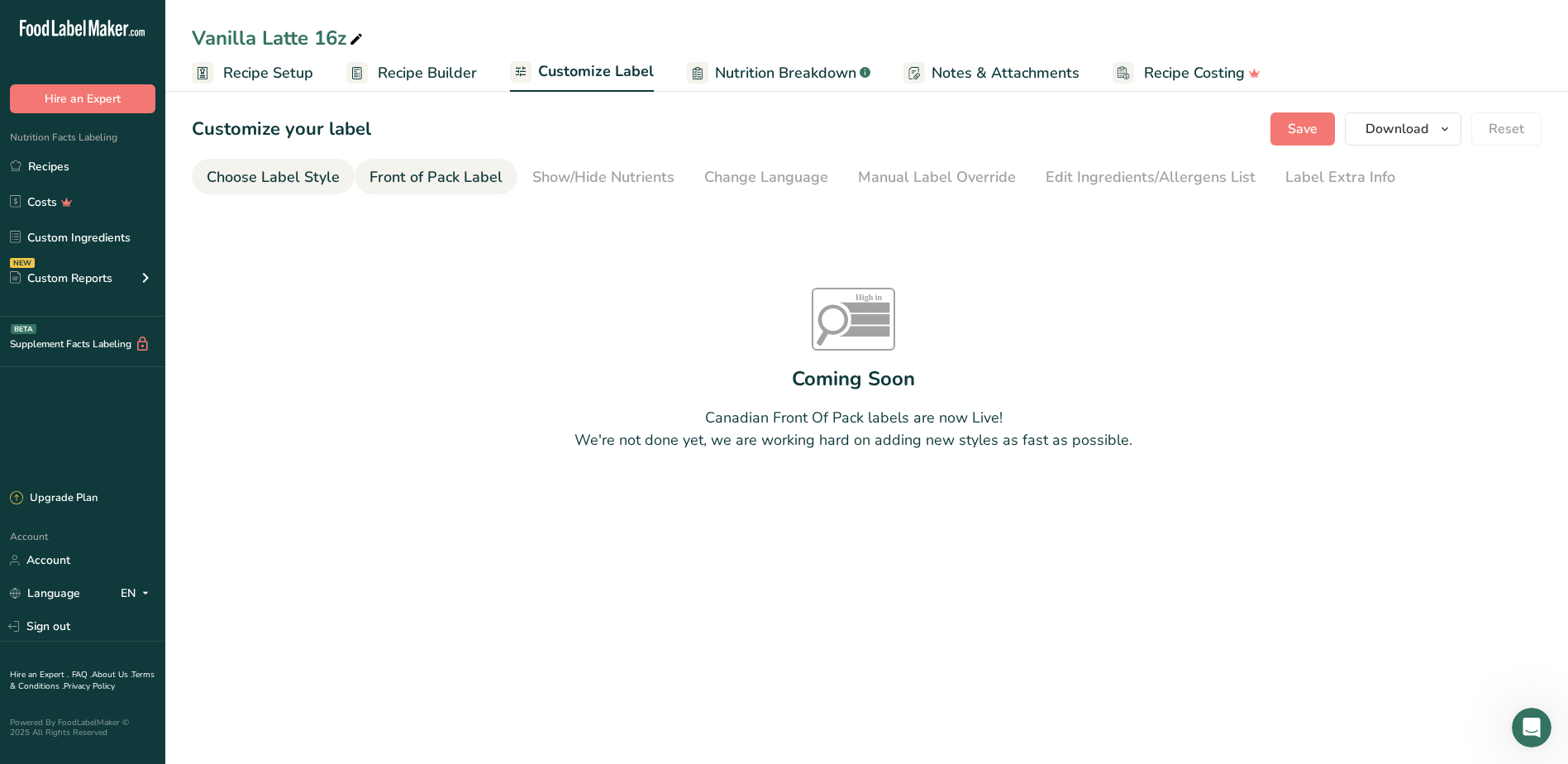
click at [284, 187] on div "Choose Label Style" at bounding box center [273, 177] width 134 height 23
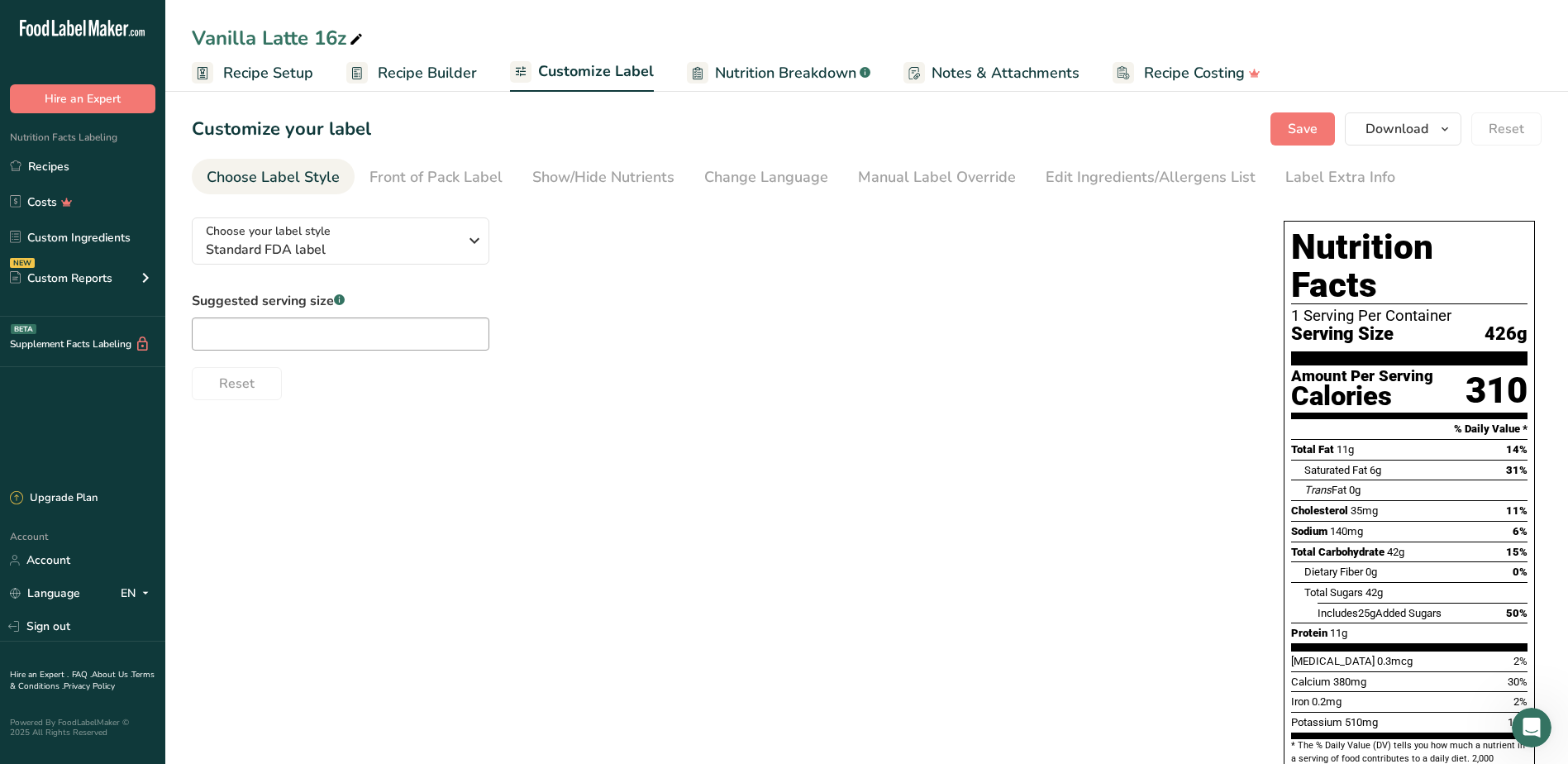
click at [805, 64] on span "Nutrition Breakdown" at bounding box center [786, 73] width 142 height 23
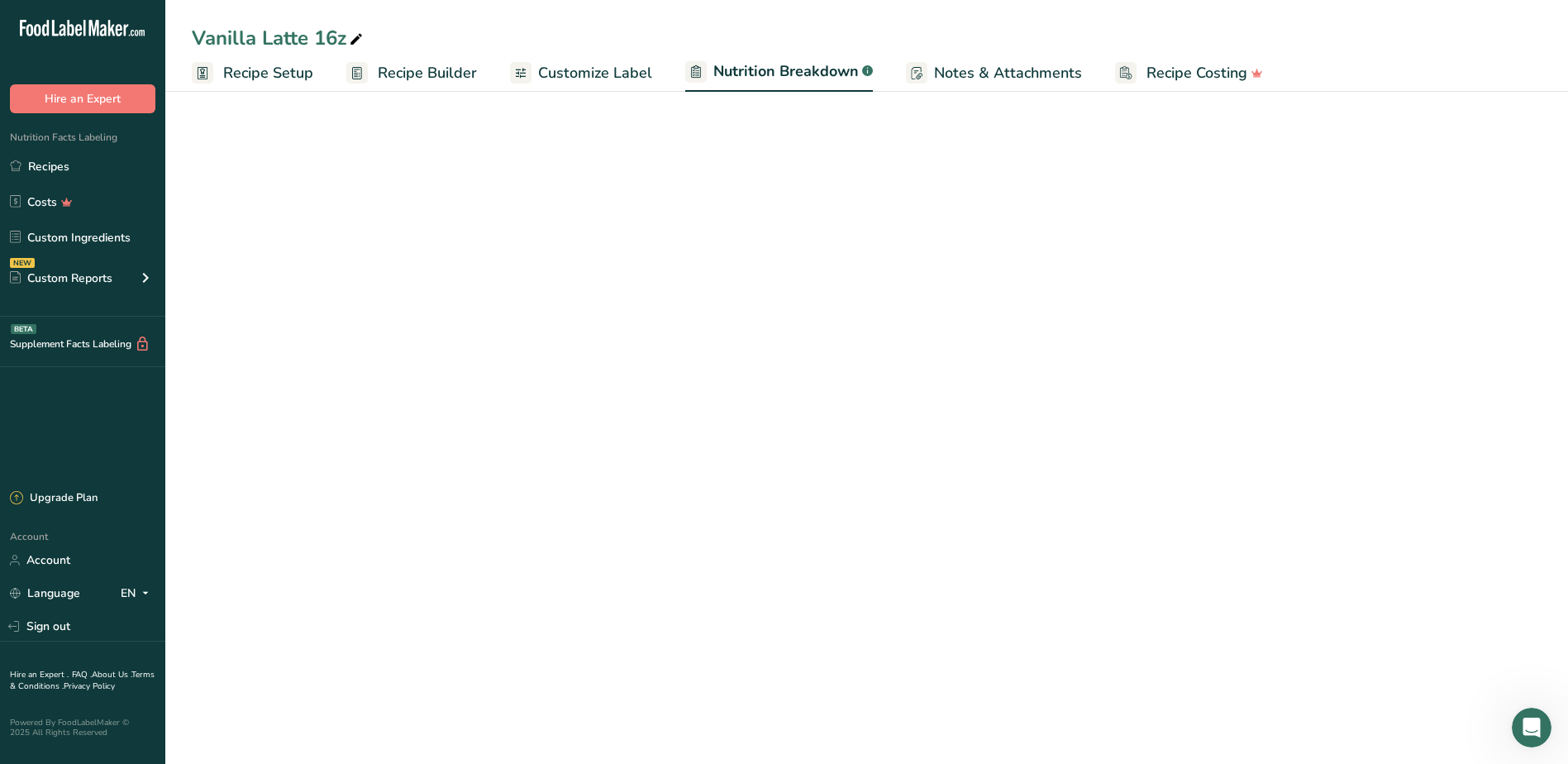
select select "Calories"
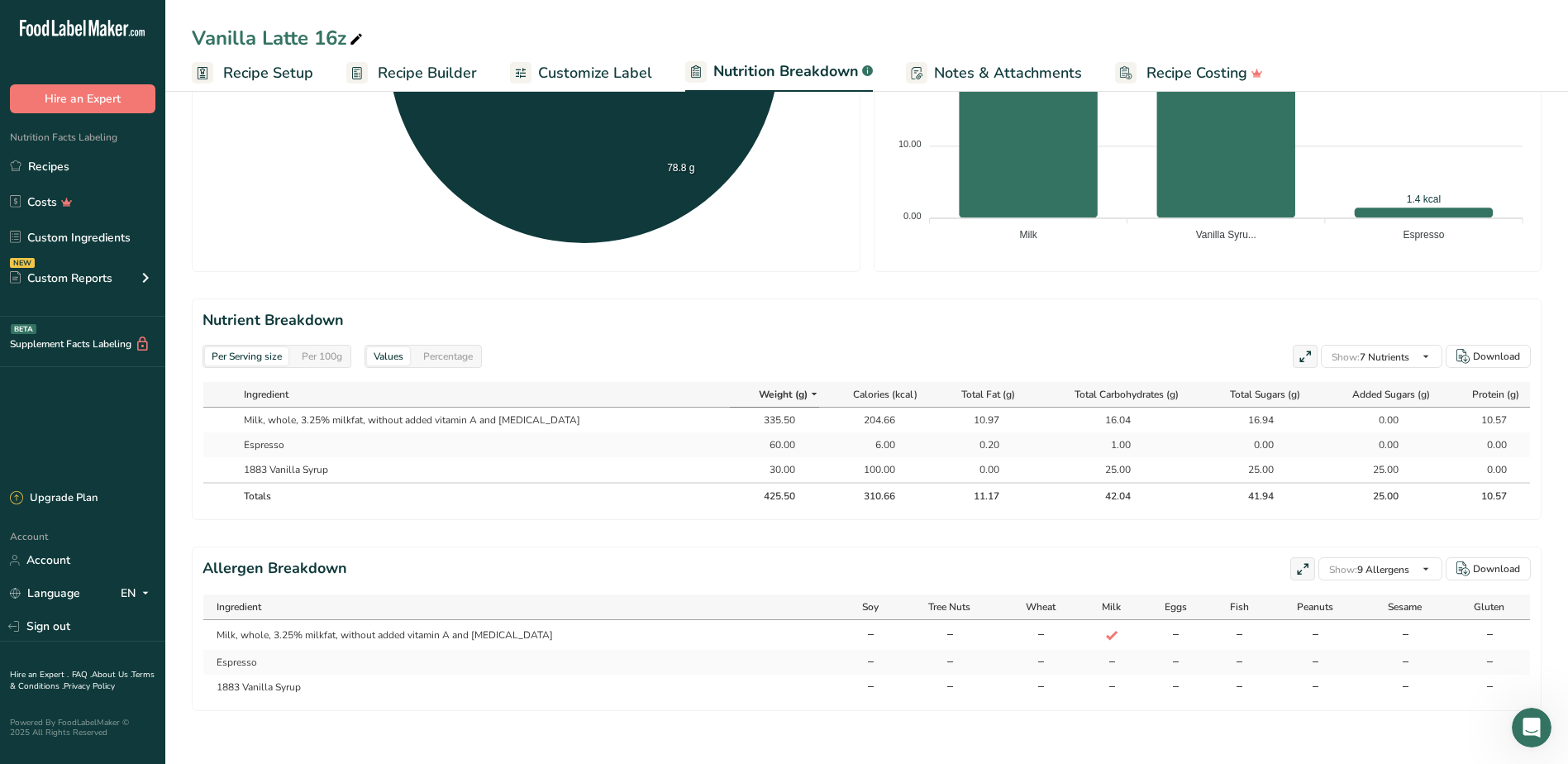
scroll to position [0, 1]
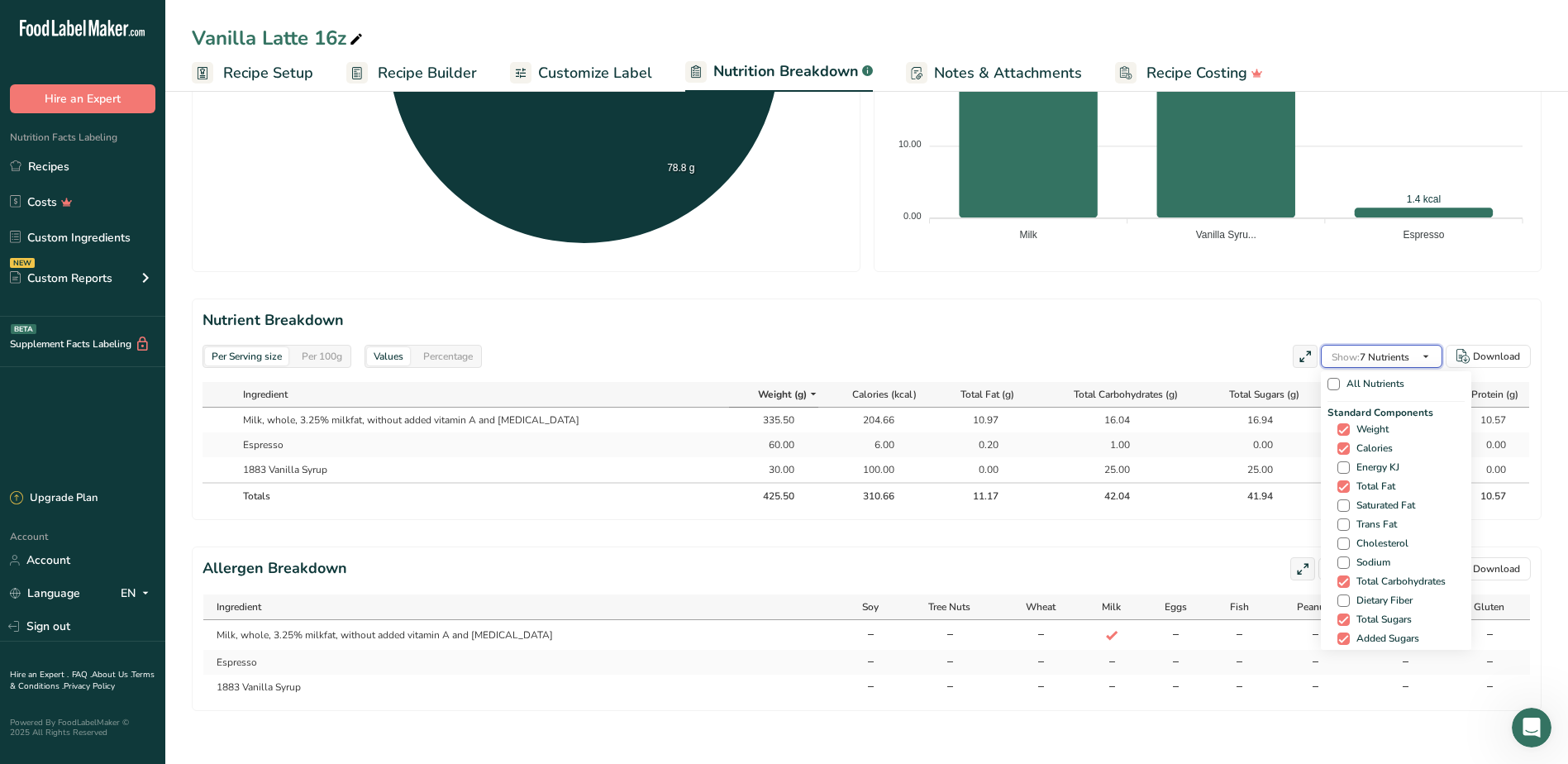
click at [1426, 346] on icon "button" at bounding box center [1425, 356] width 14 height 21
click at [1363, 500] on span "Saturated Fat" at bounding box center [1383, 506] width 65 height 13
click at [1348, 501] on input "Saturated Fat" at bounding box center [1343, 506] width 11 height 11
checkbox input "true"
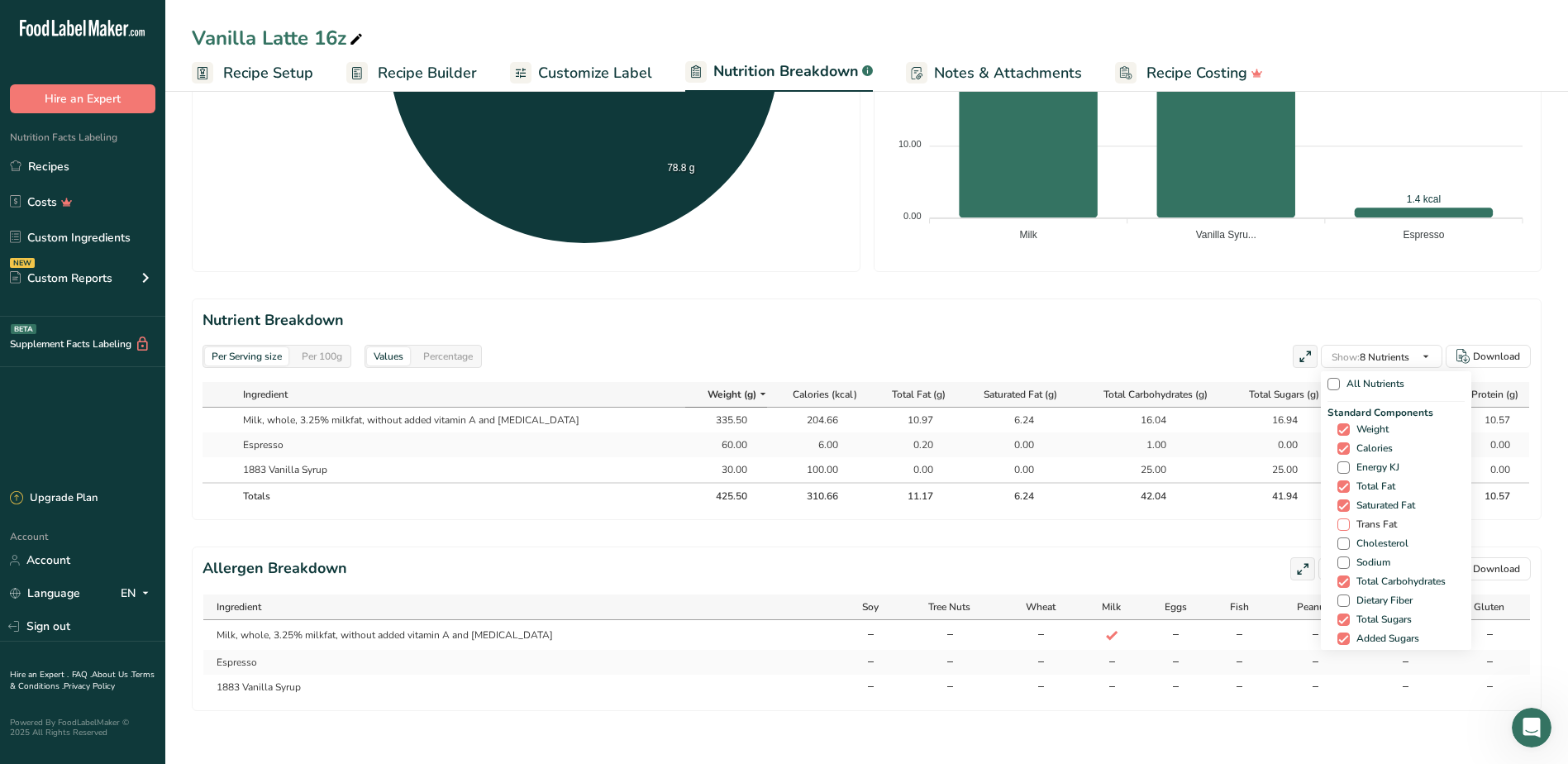
click at [1364, 519] on span "Trans Fat" at bounding box center [1374, 525] width 47 height 13
click at [1348, 519] on input "Trans Fat" at bounding box center [1343, 524] width 11 height 11
checkbox input "true"
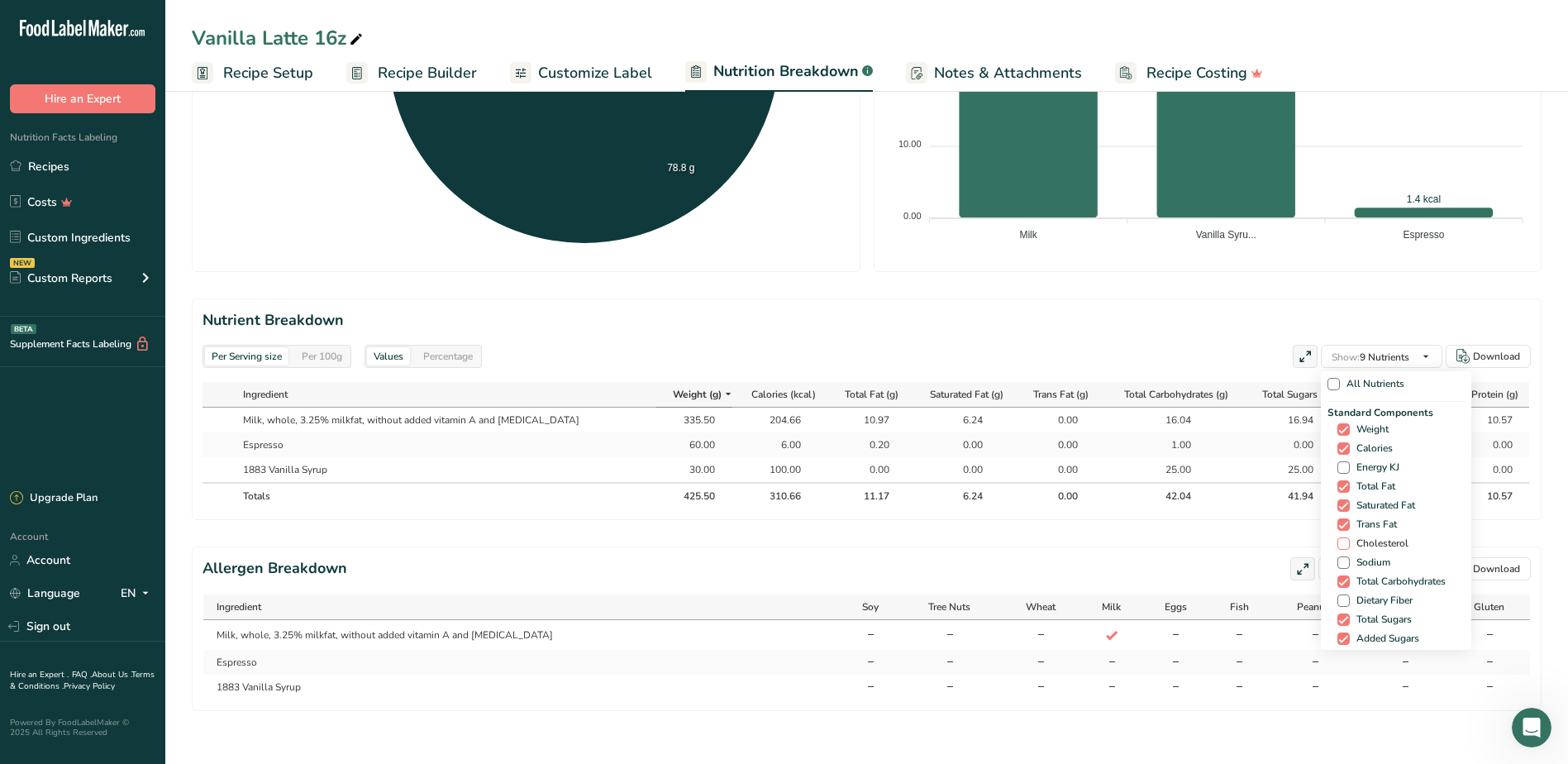
drag, startPoint x: 1364, startPoint y: 524, endPoint x: 1364, endPoint y: 533, distance: 9.0
click at [1364, 537] on span "Cholesterol" at bounding box center [1379, 543] width 59 height 13
click at [1348, 538] on input "Cholesterol" at bounding box center [1343, 543] width 11 height 11
checkbox input "true"
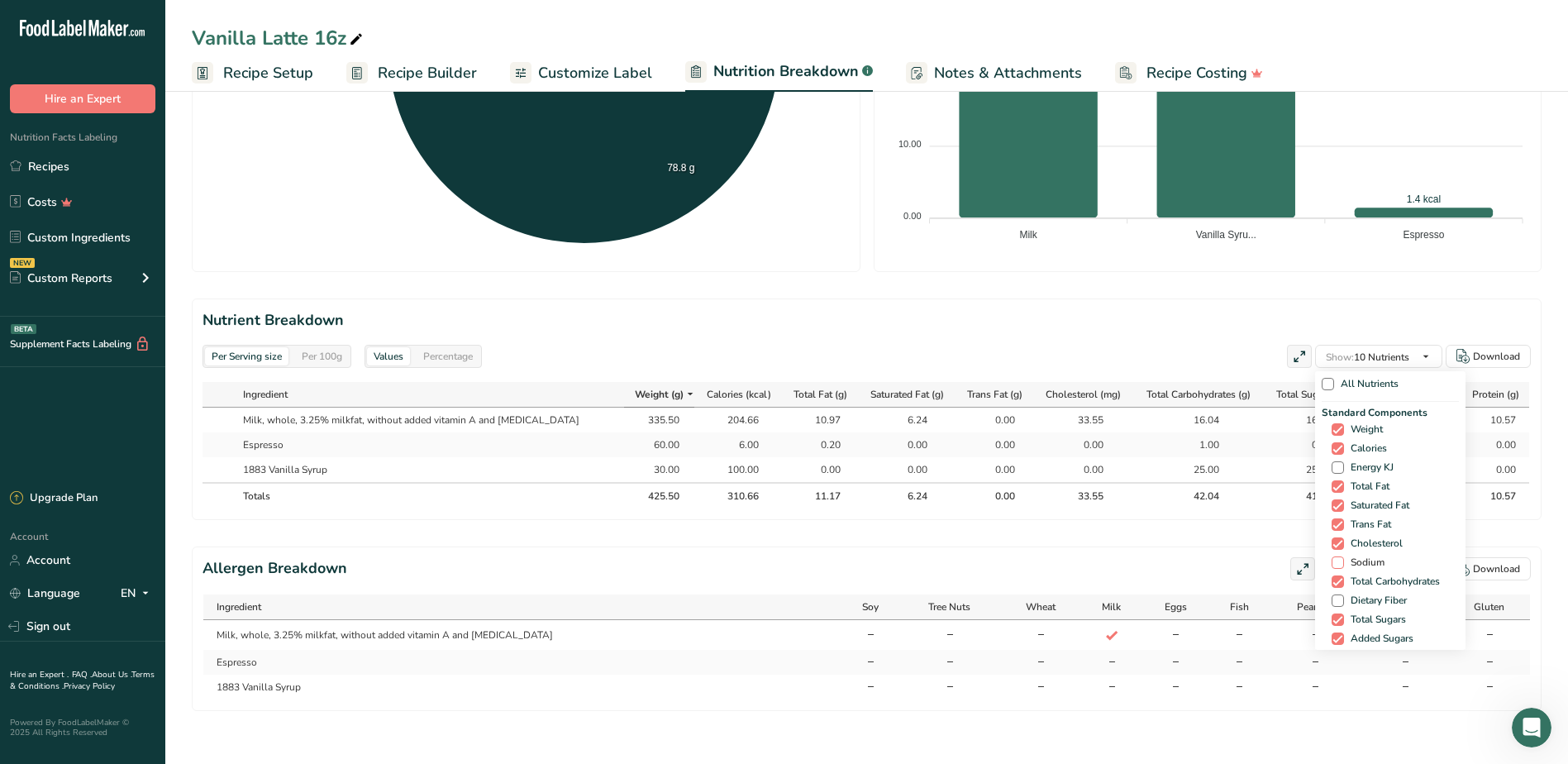
click at [1364, 556] on span "Sodium" at bounding box center [1365, 562] width 41 height 13
click at [1343, 557] on input "Sodium" at bounding box center [1337, 562] width 11 height 11
checkbox input "true"
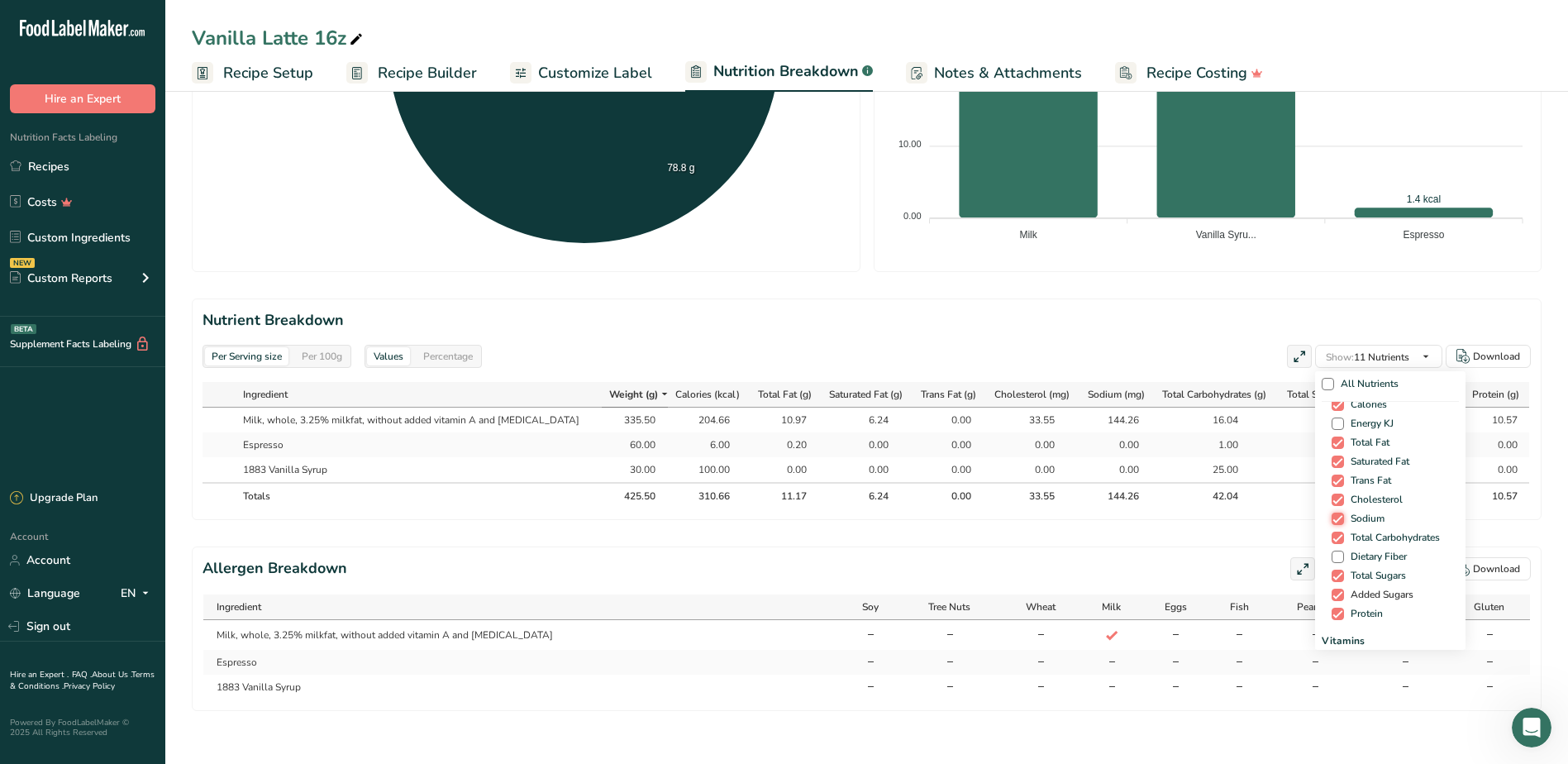
scroll to position [83, 0]
click at [1358, 511] on span "Dietary Fiber" at bounding box center [1375, 518] width 63 height 13
click at [1343, 512] on input "Dietary Fiber" at bounding box center [1337, 518] width 11 height 11
checkbox input "true"
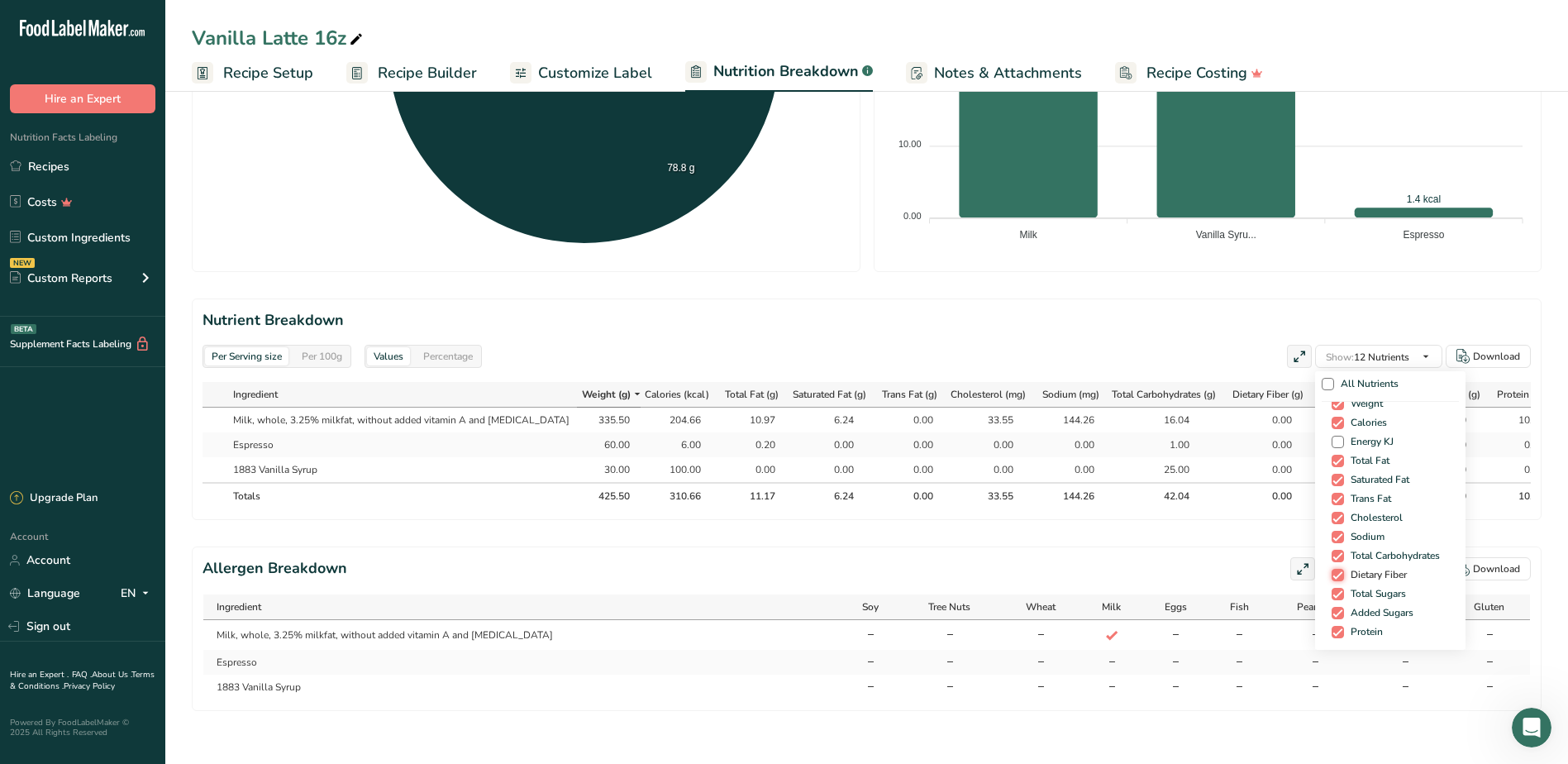
scroll to position [0, 0]
click at [1355, 423] on span "Weight" at bounding box center [1364, 430] width 39 height 13
click at [1343, 424] on input "Weight" at bounding box center [1337, 430] width 11 height 11
checkbox input "false"
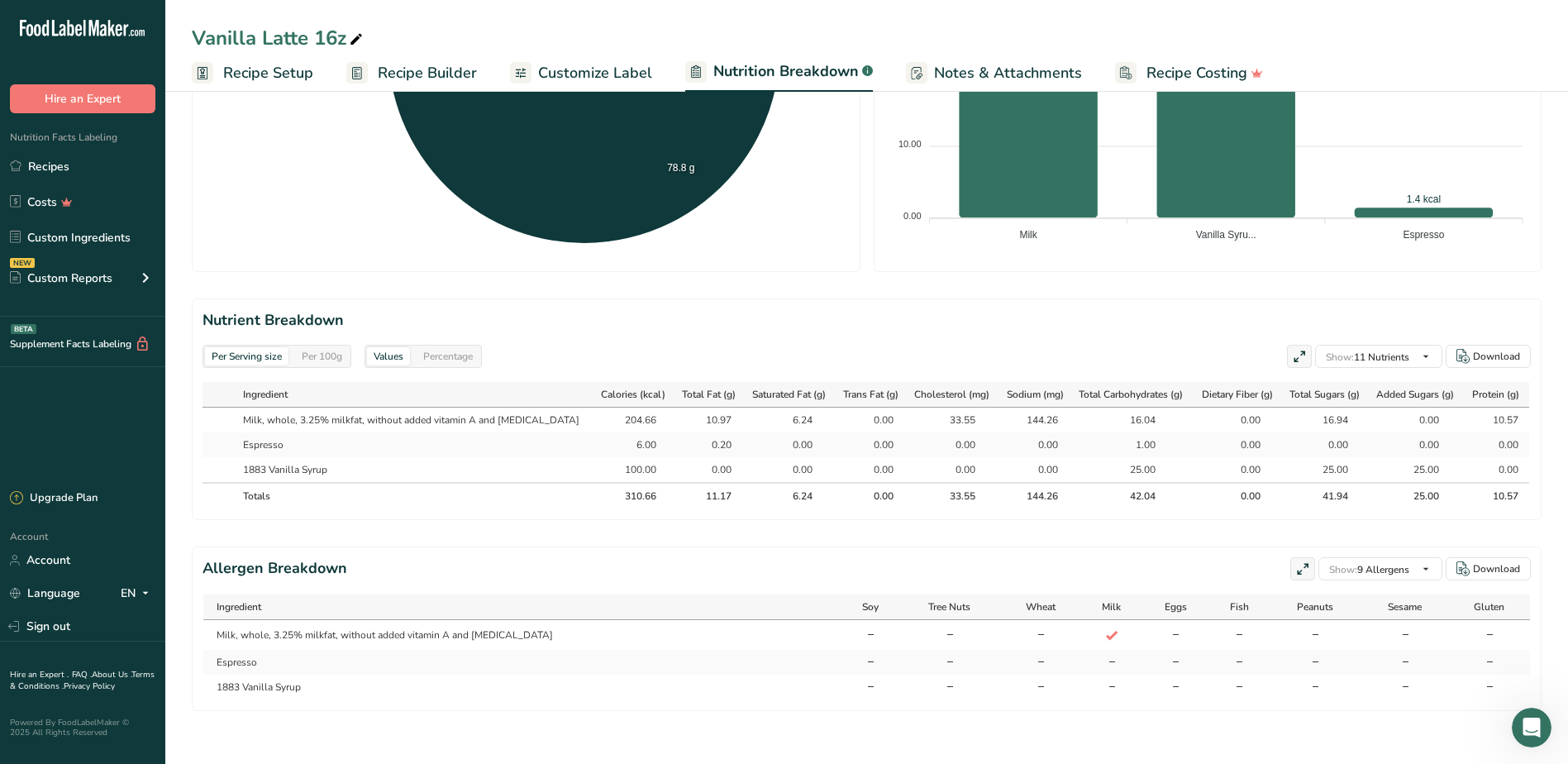
scroll to position [0, 3]
drag, startPoint x: 588, startPoint y: 486, endPoint x: 1548, endPoint y: 503, distance: 960.2
click at [1548, 503] on div "Per Serving size Per 100g Download Total Calories 310.7 kcal Total Carbs 42 g T…" at bounding box center [867, 152] width 1403 height 1224
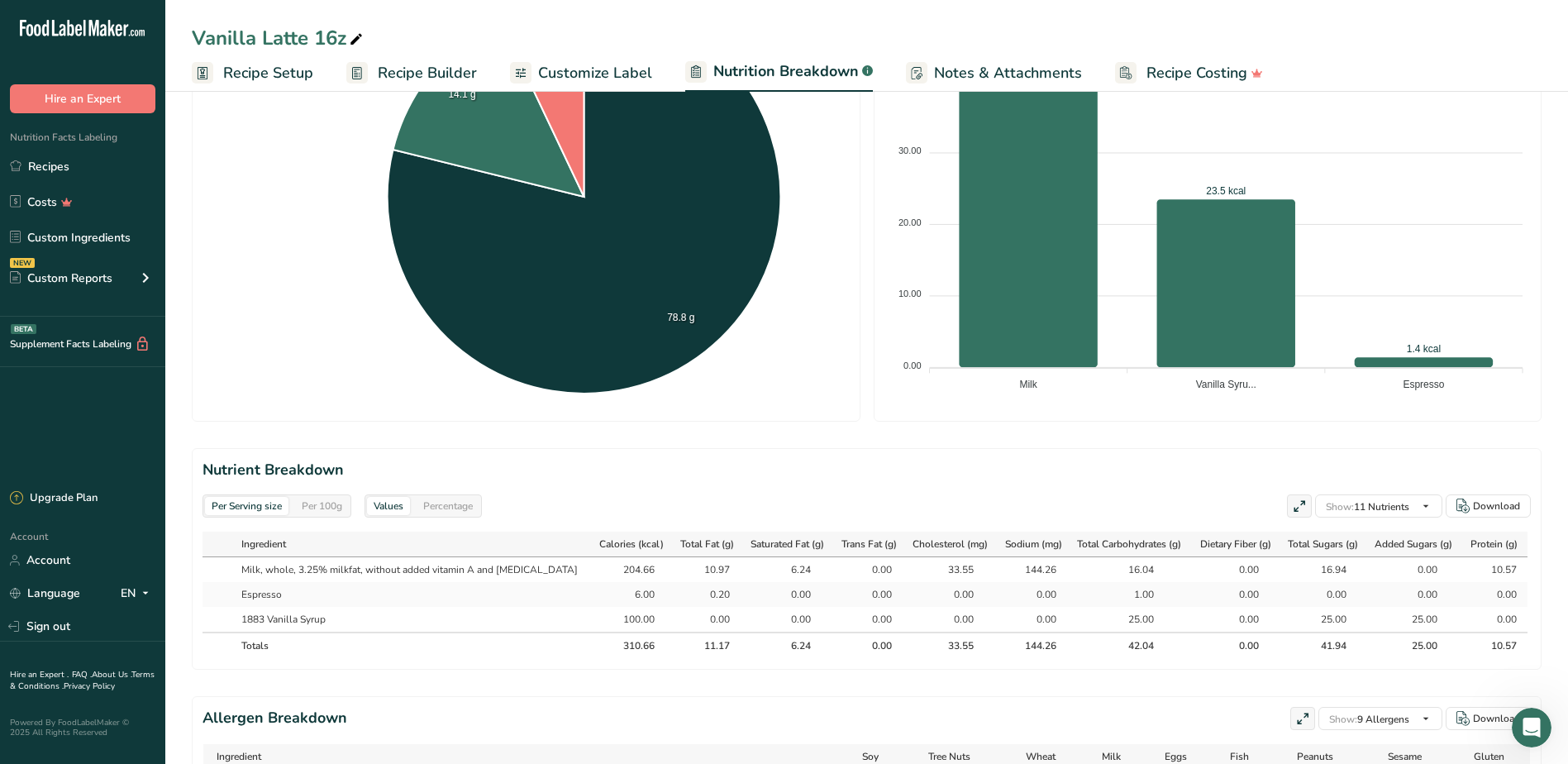
scroll to position [0, 0]
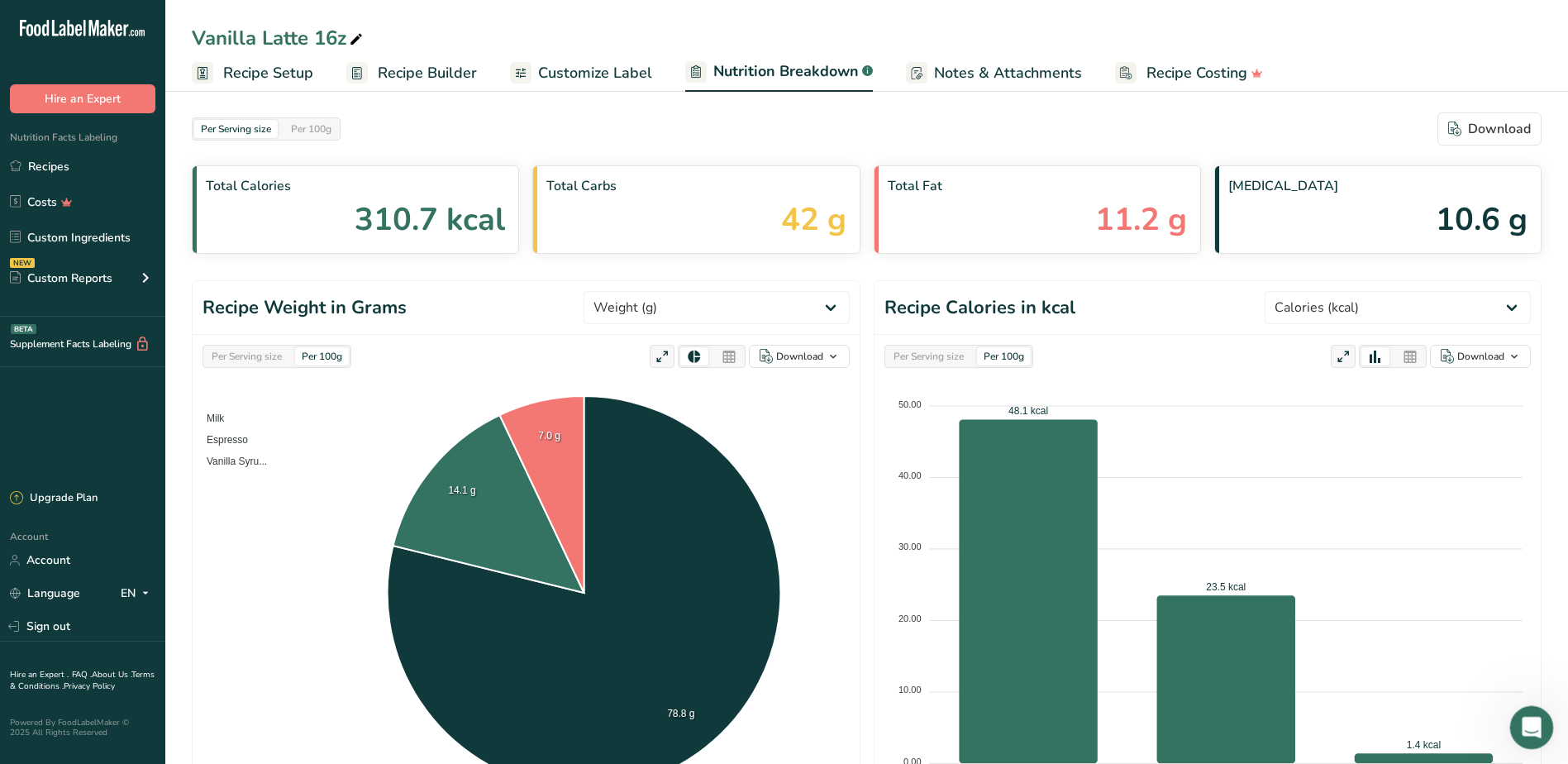
click at [1530, 737] on icon "Open Intercom Messenger" at bounding box center [1530, 725] width 27 height 27
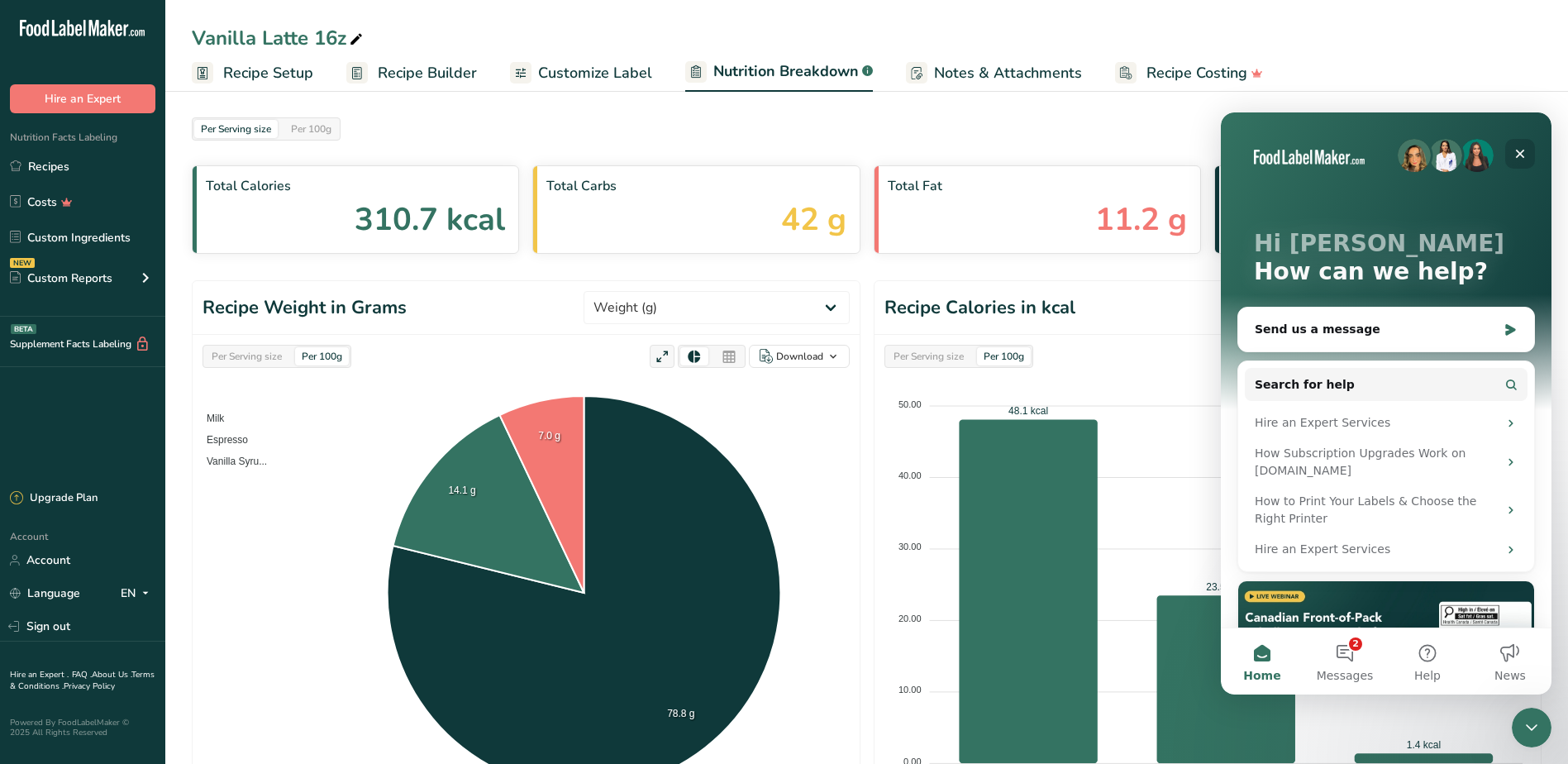
click at [1511, 153] on div "Close" at bounding box center [1520, 154] width 30 height 30
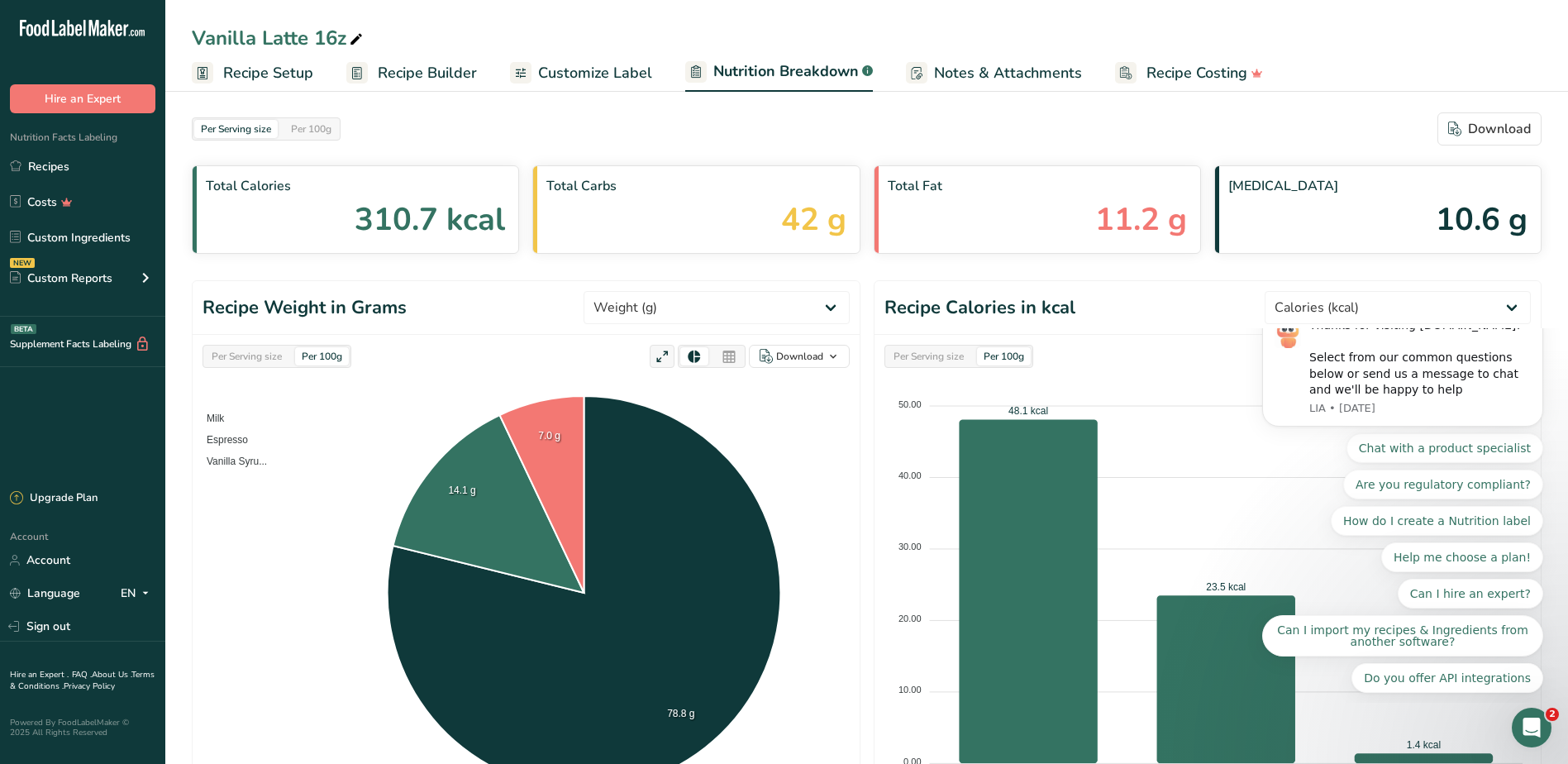
click at [465, 125] on div "Per Serving size Per 100g Download" at bounding box center [867, 129] width 1350 height 33
